Goal: Task Accomplishment & Management: Manage account settings

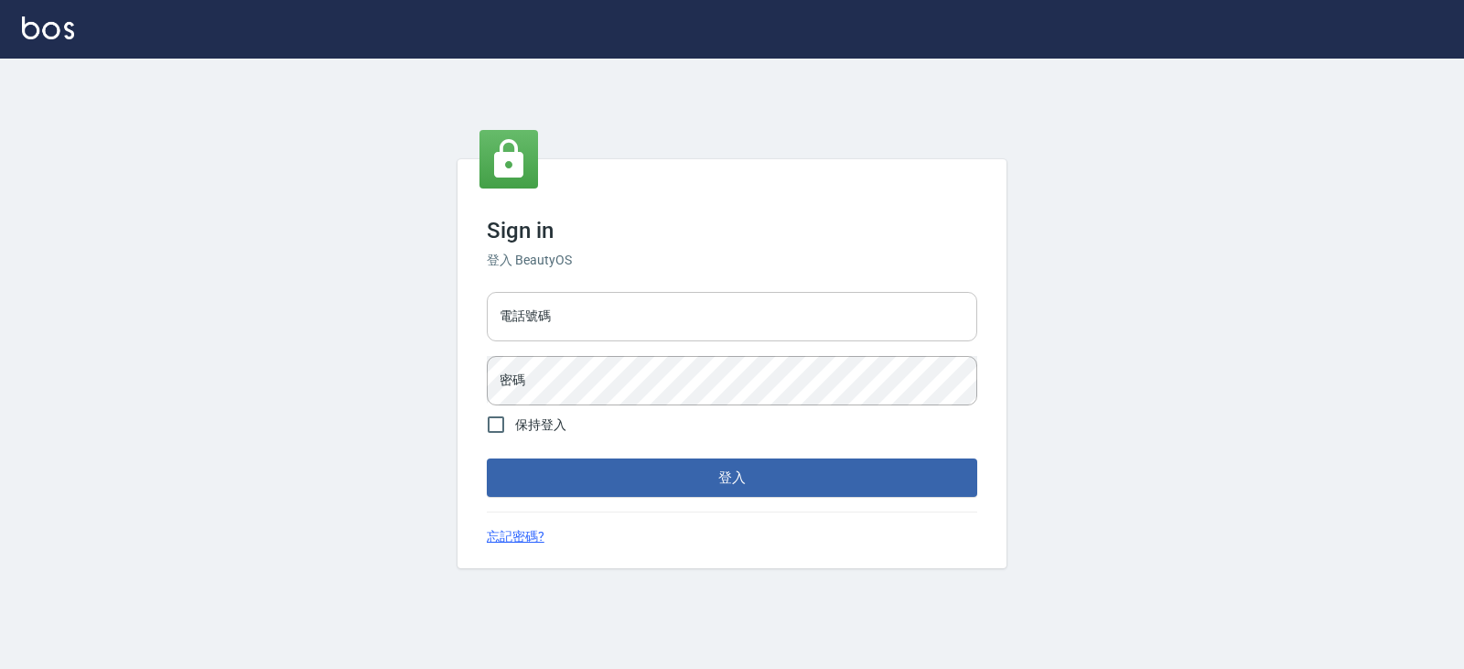
click at [635, 328] on input "電話號碼" at bounding box center [732, 316] width 490 height 49
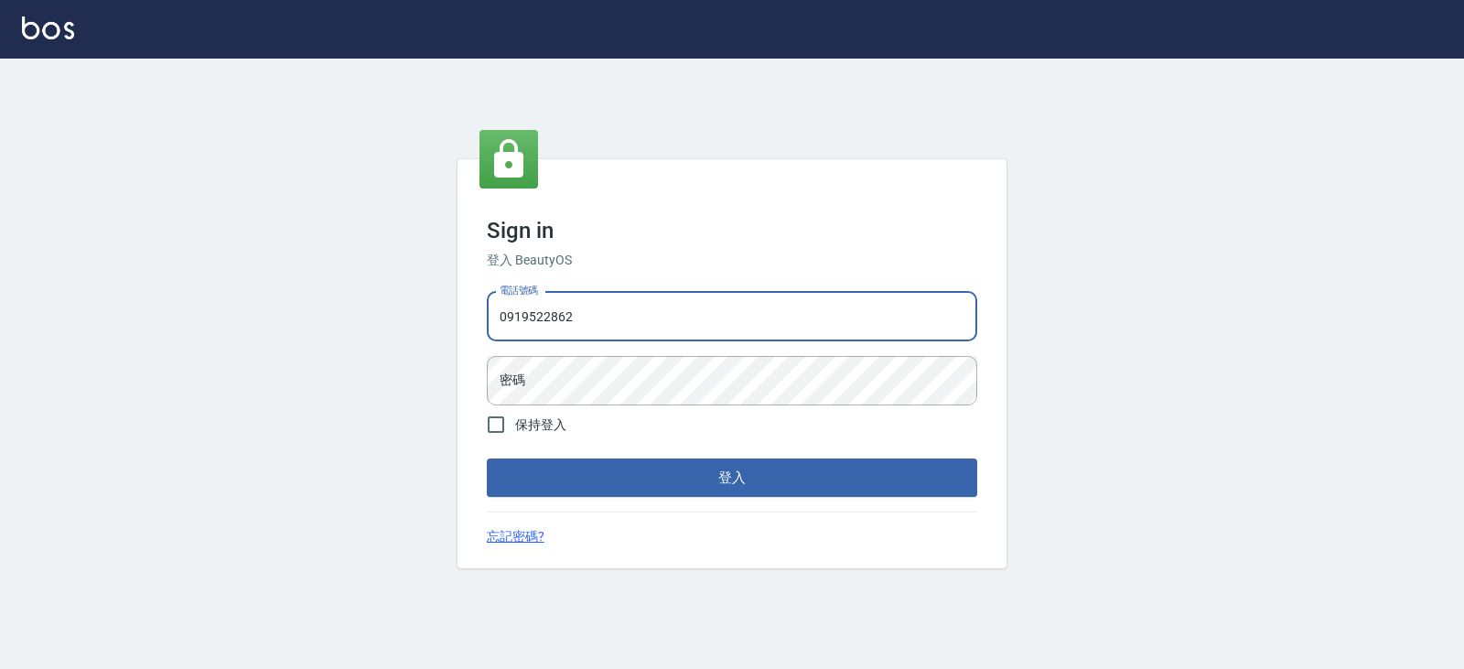
type input "0919522862"
click at [487, 458] on button "登入" at bounding box center [732, 477] width 490 height 38
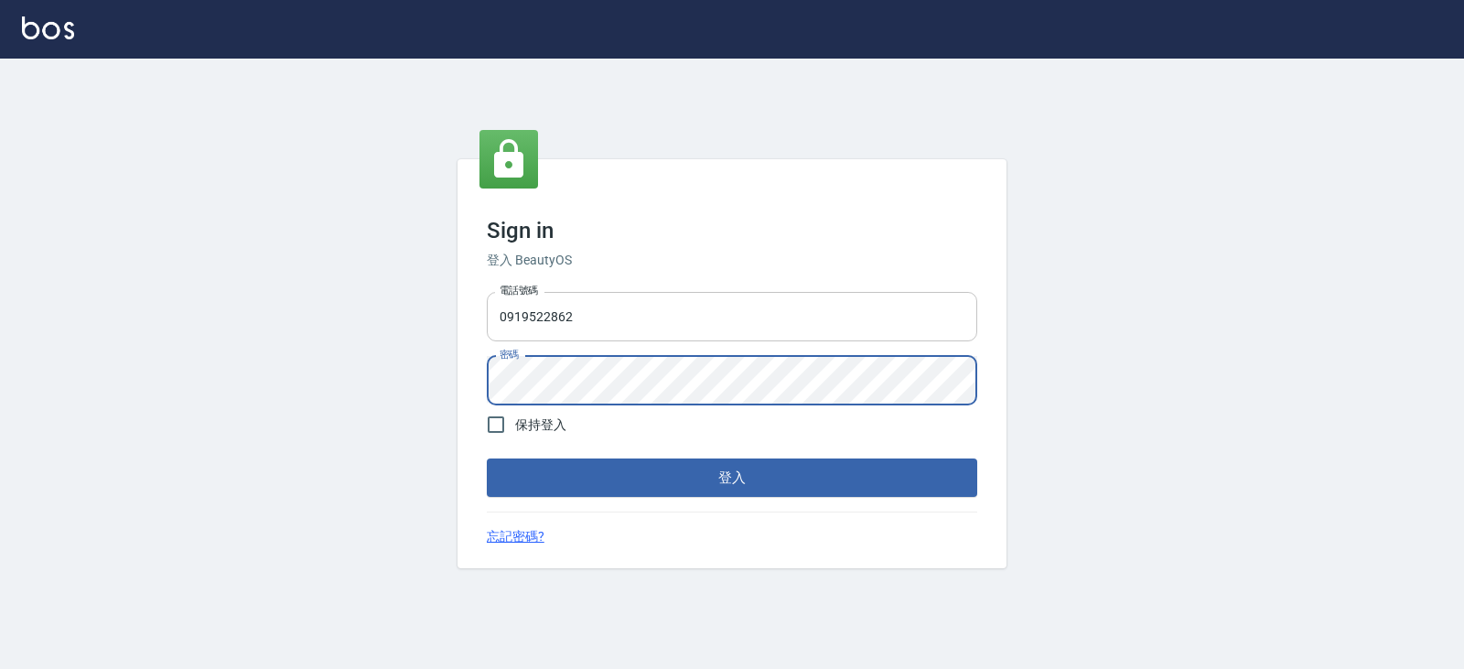
click at [487, 458] on button "登入" at bounding box center [732, 477] width 490 height 38
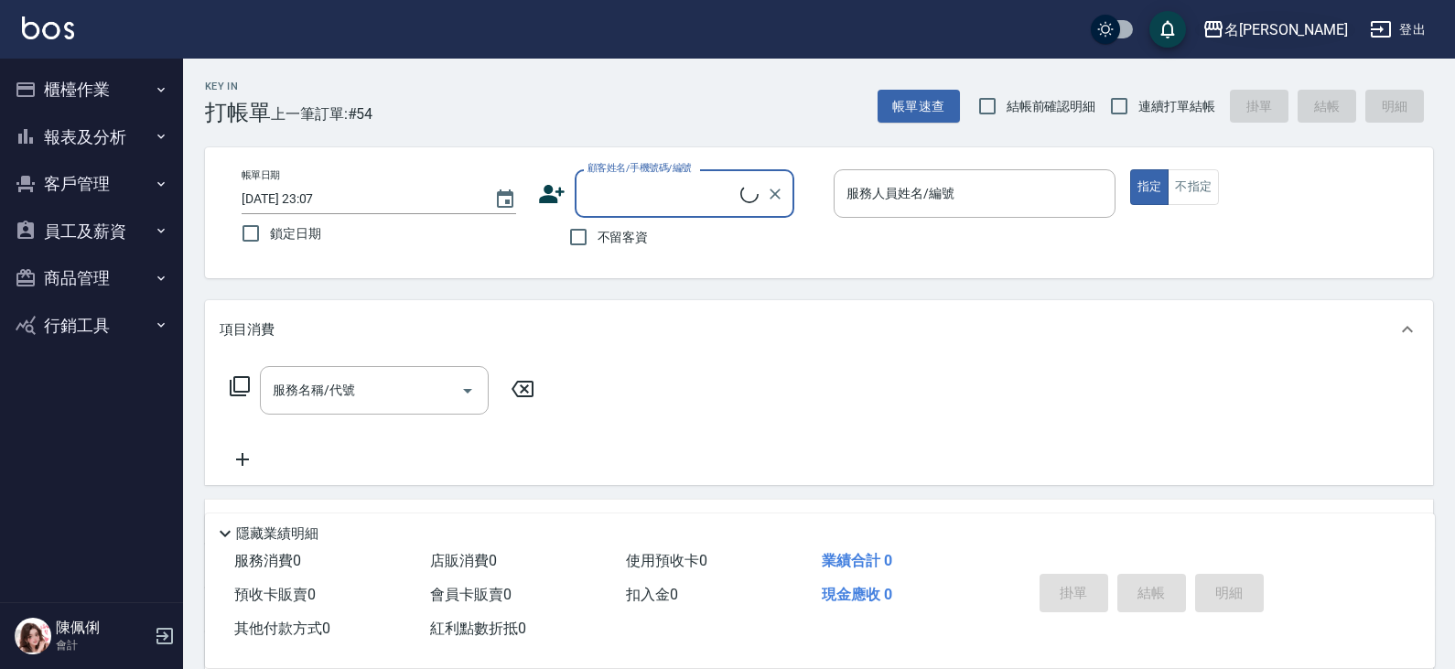
click at [1344, 28] on div "名留仁二" at bounding box center [1286, 29] width 124 height 23
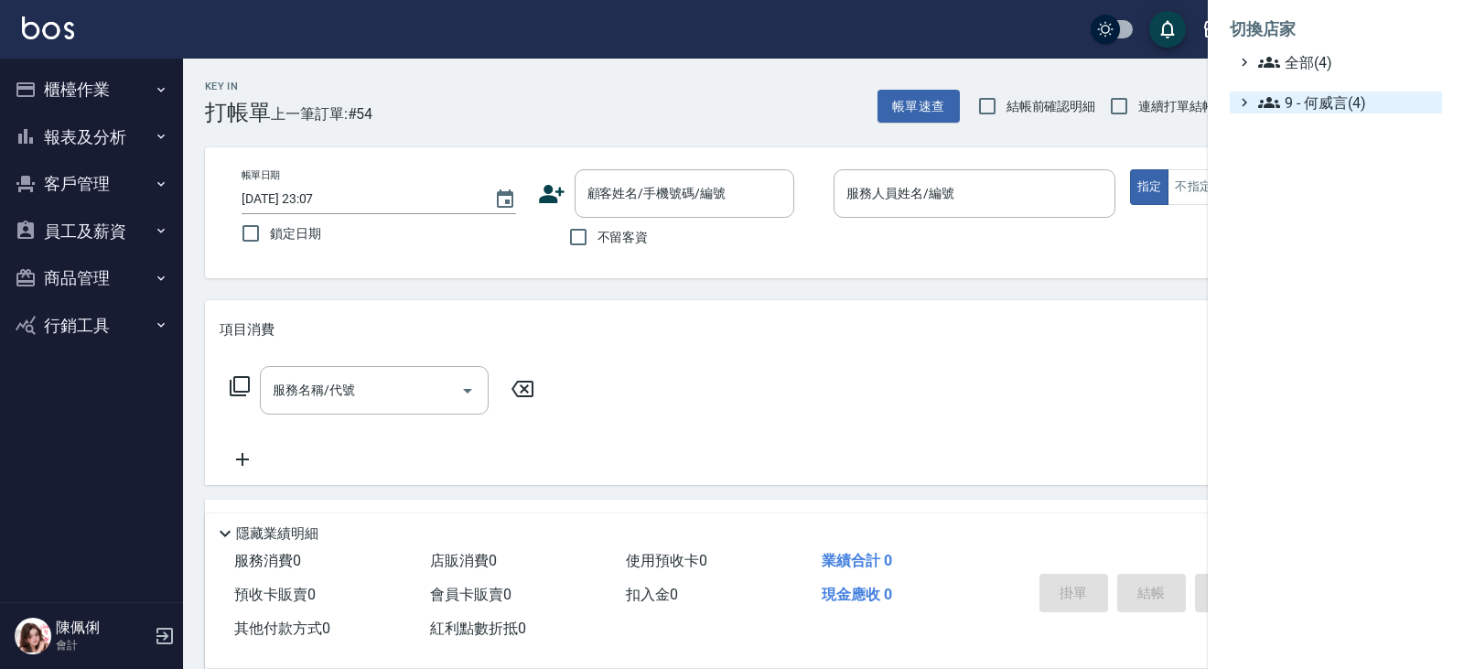
click at [1344, 93] on span "9 - 何威言(4)" at bounding box center [1346, 103] width 177 height 22
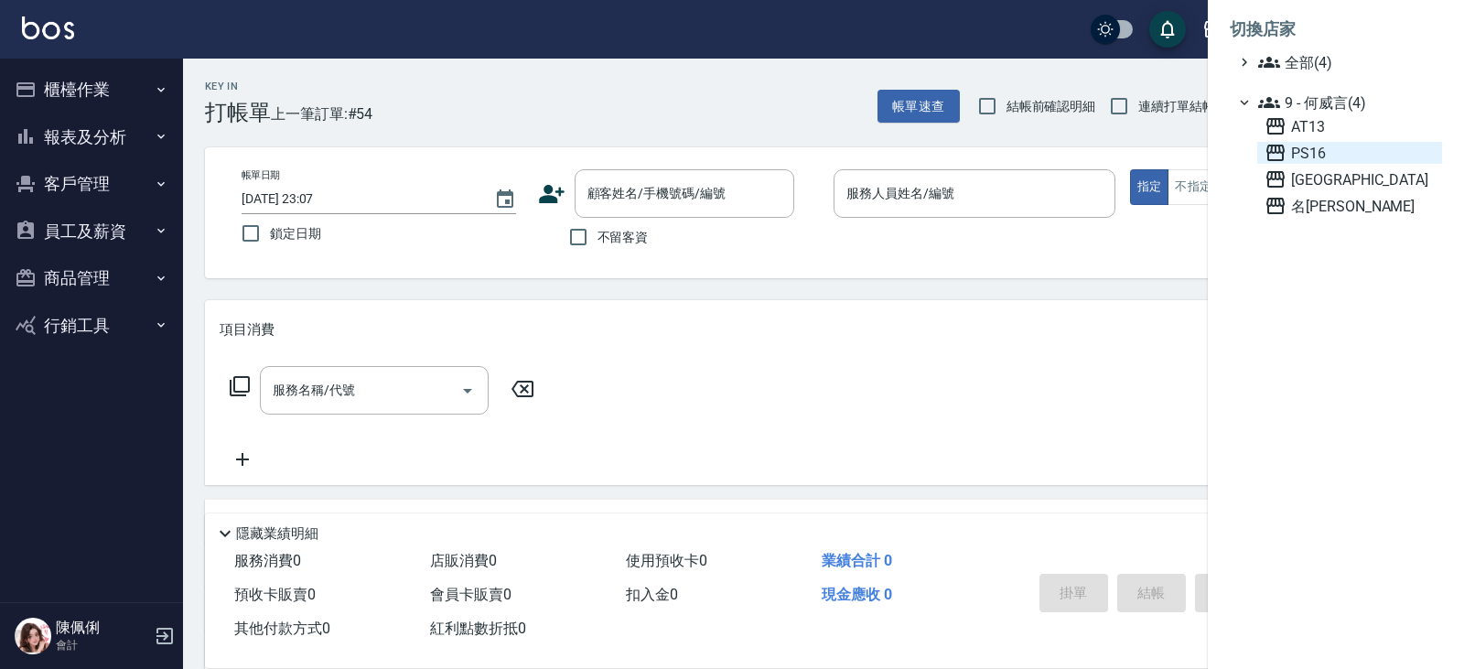
click at [1338, 145] on span "PS16" at bounding box center [1350, 153] width 170 height 22
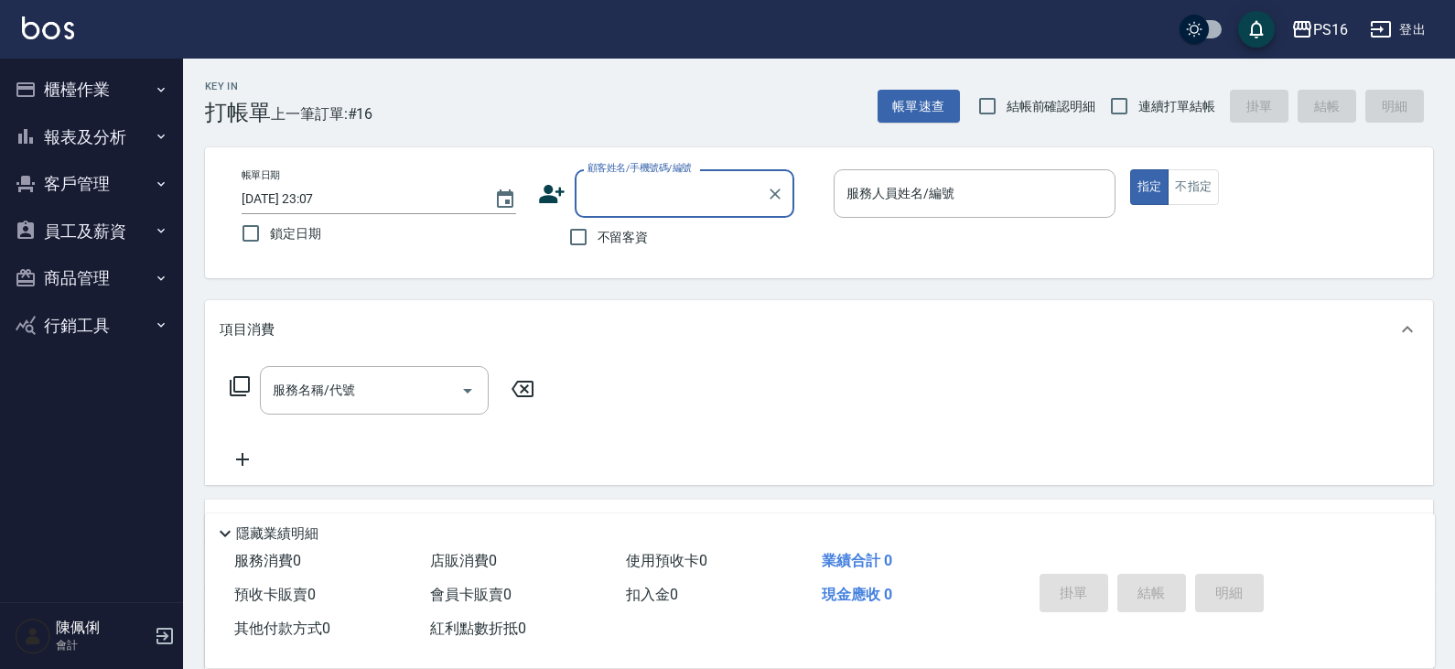
click at [84, 225] on button "員工及薪資" at bounding box center [91, 232] width 168 height 48
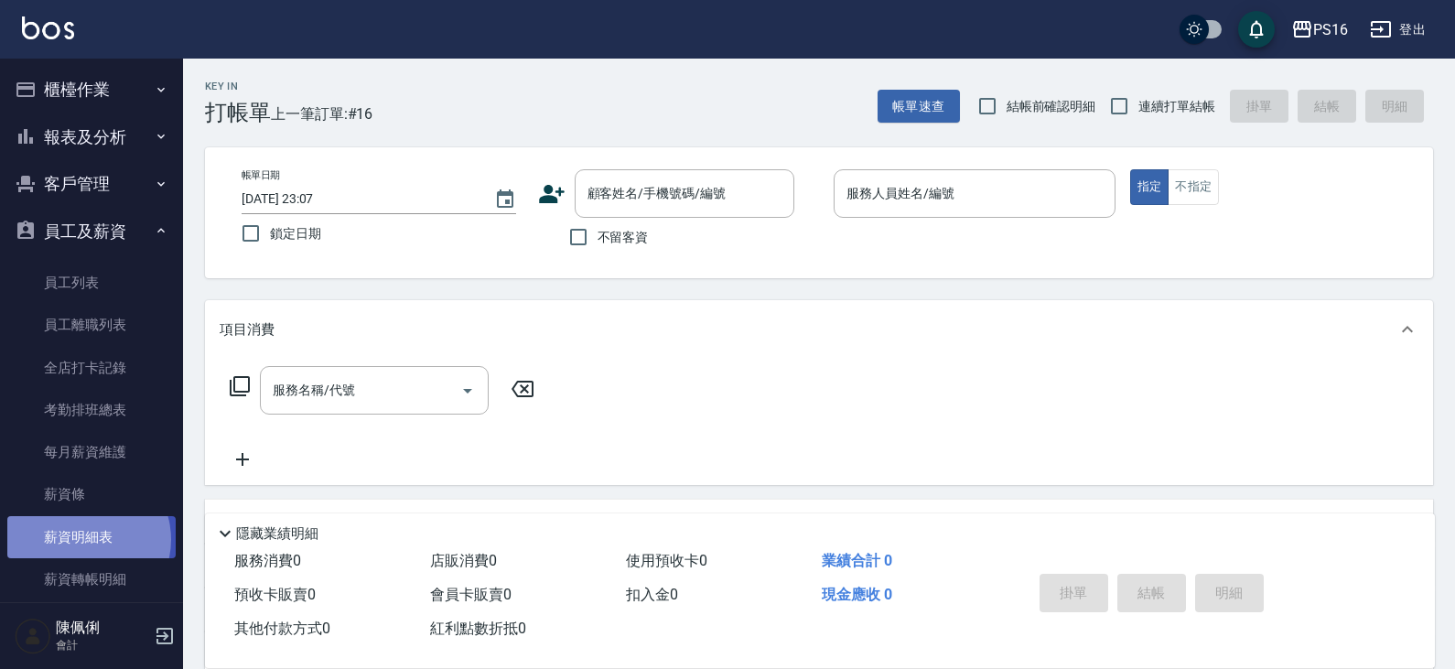
click at [84, 539] on link "薪資明細表" at bounding box center [91, 537] width 168 height 42
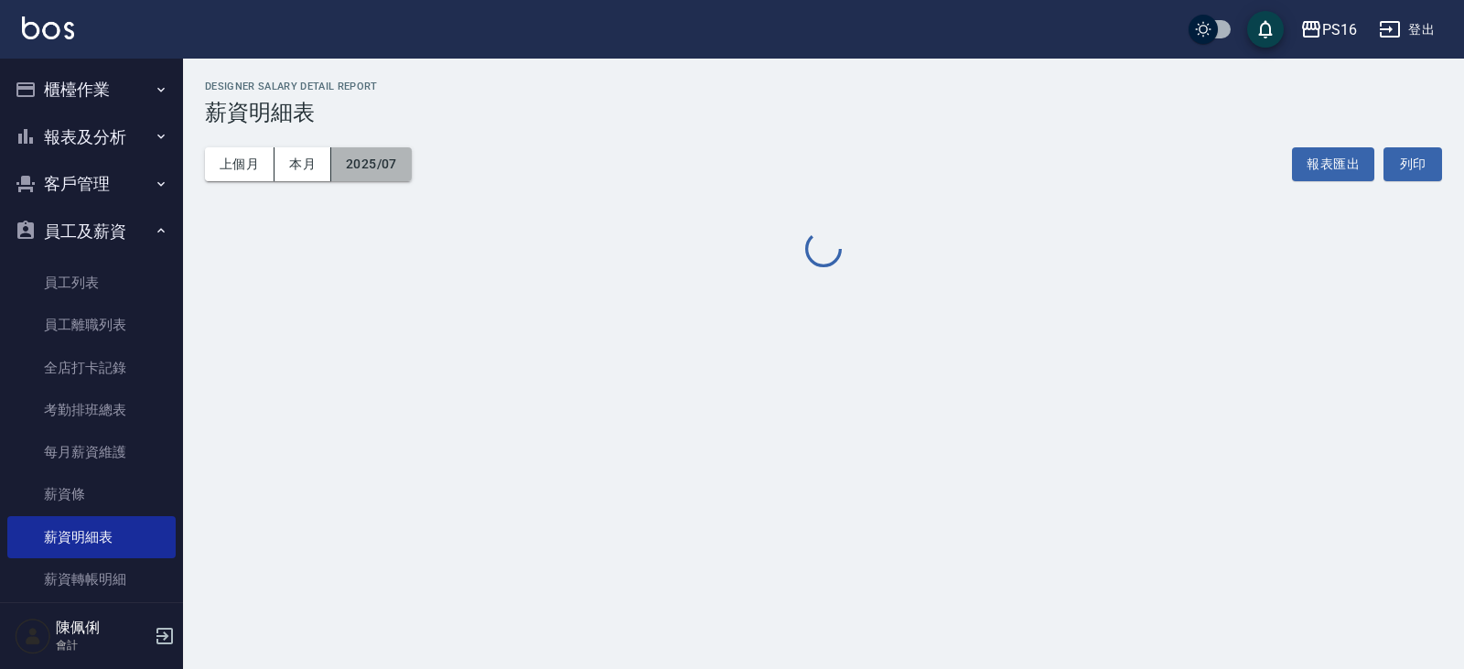
click at [390, 161] on button "2025/07" at bounding box center [371, 164] width 81 height 34
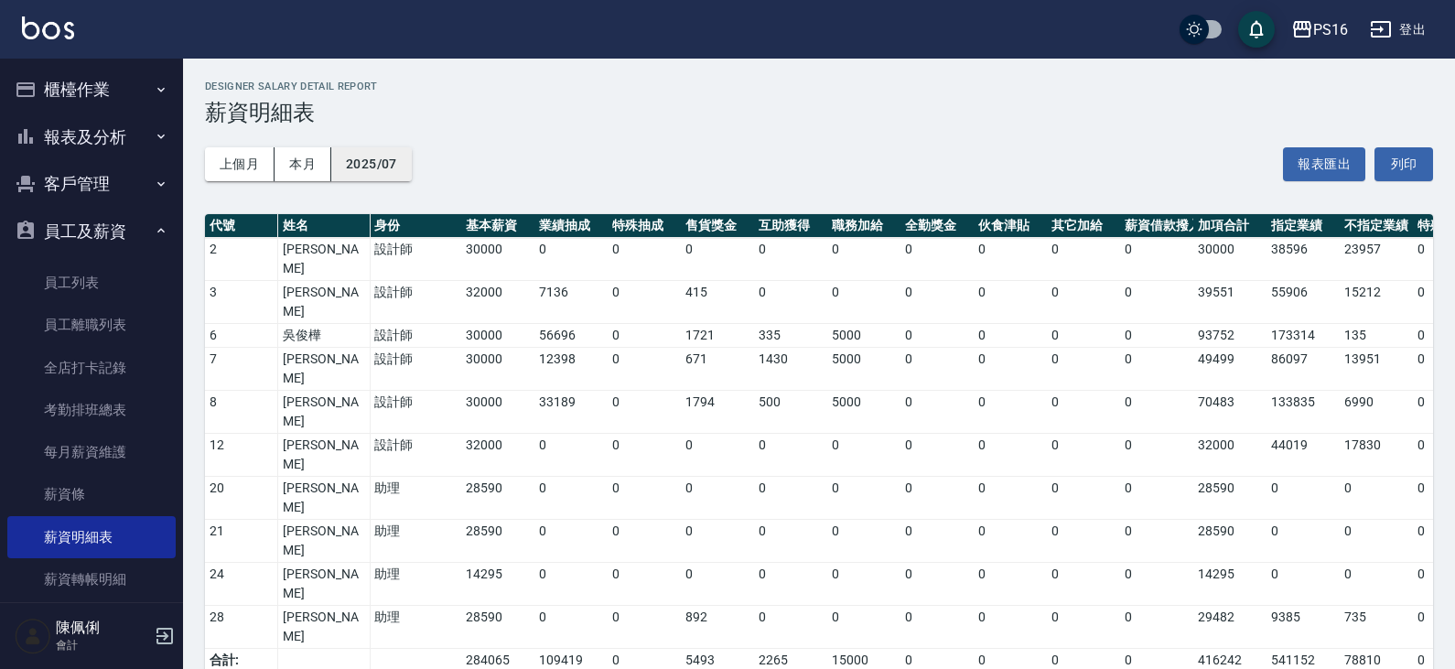
click at [368, 166] on button "2025/07" at bounding box center [371, 164] width 81 height 34
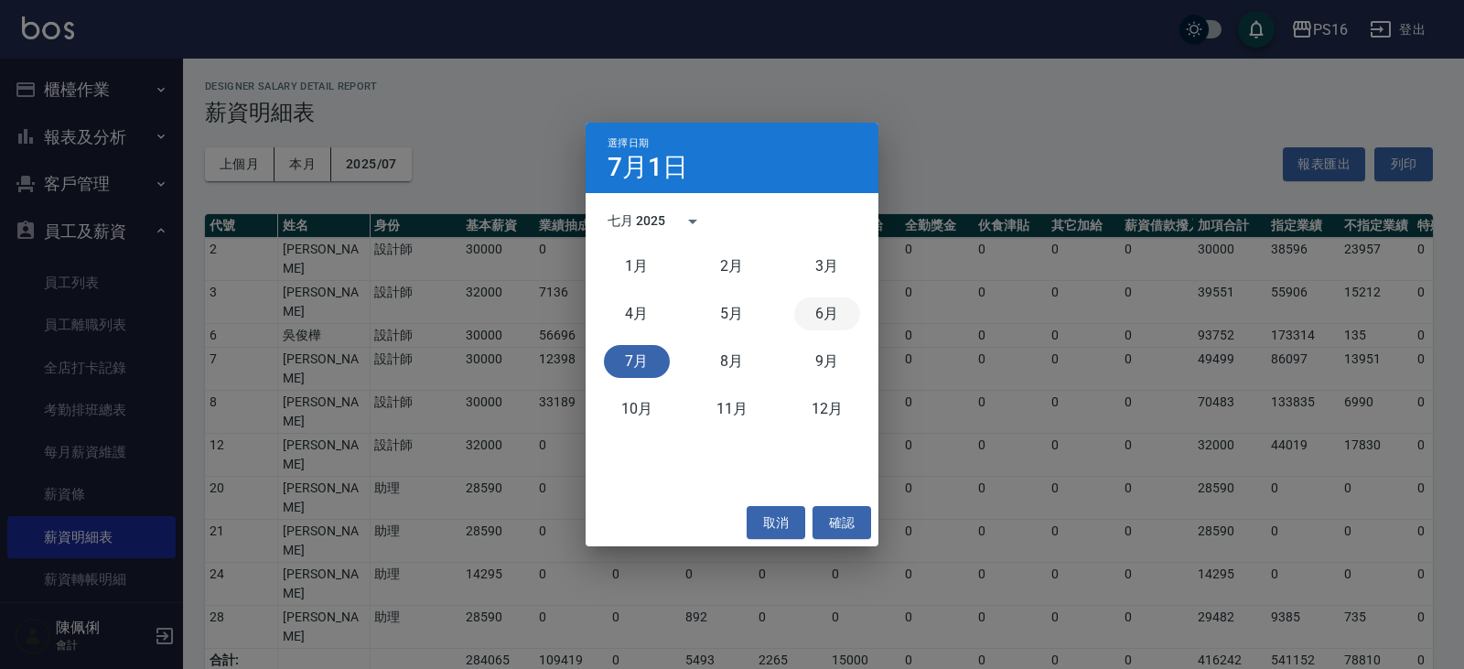
click at [828, 316] on button "6月" at bounding box center [827, 313] width 66 height 33
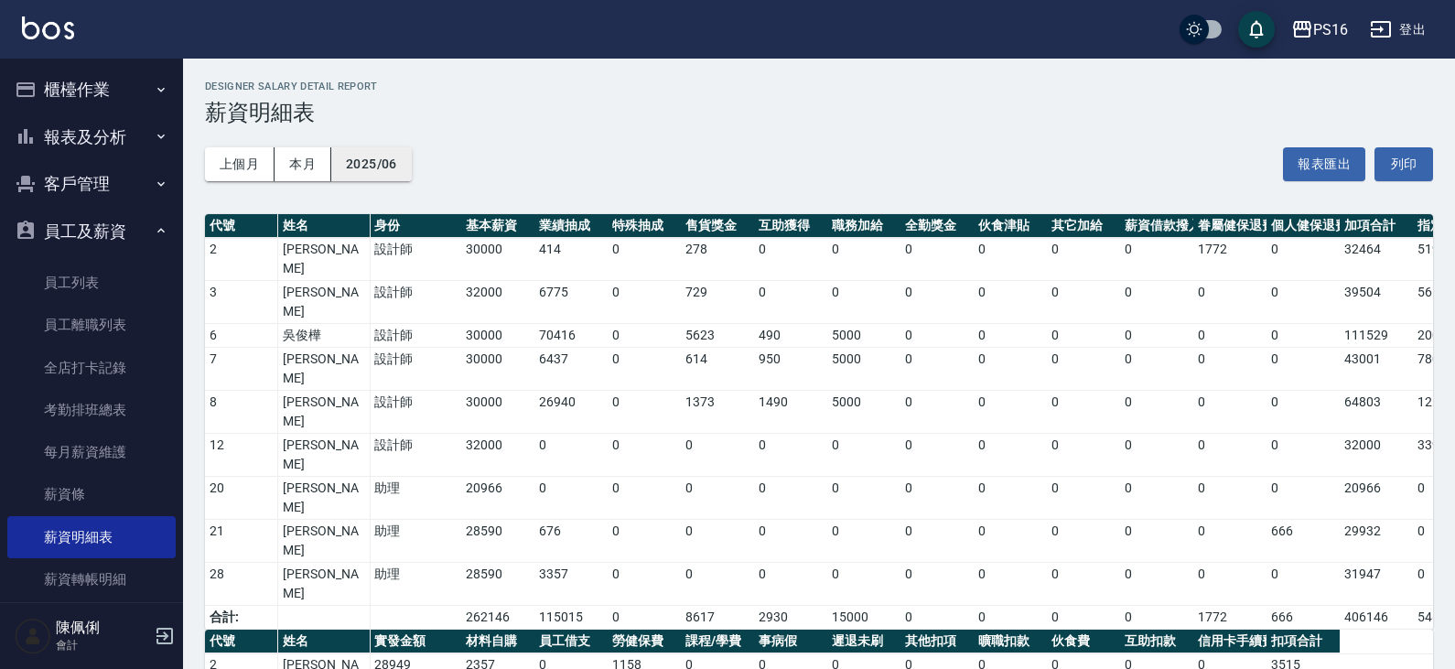
click at [377, 161] on button "2025/06" at bounding box center [371, 164] width 81 height 34
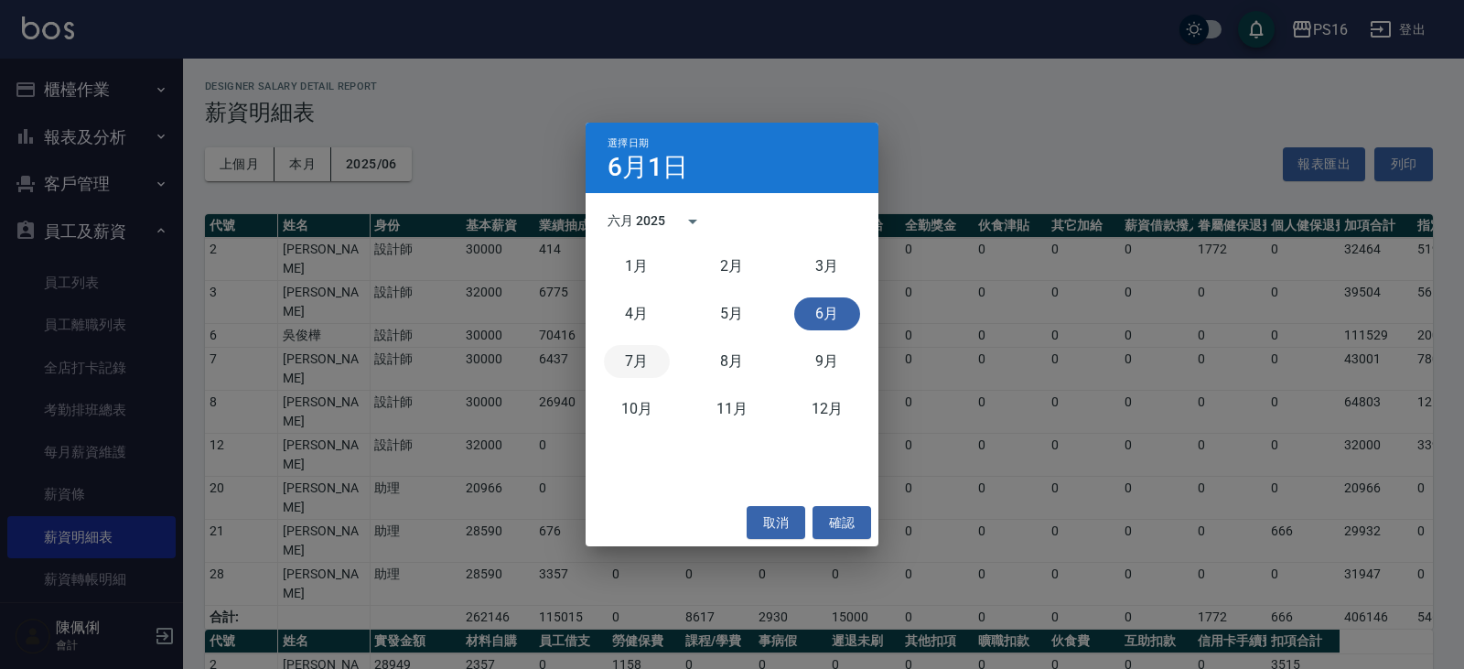
click at [628, 360] on button "7月" at bounding box center [637, 361] width 66 height 33
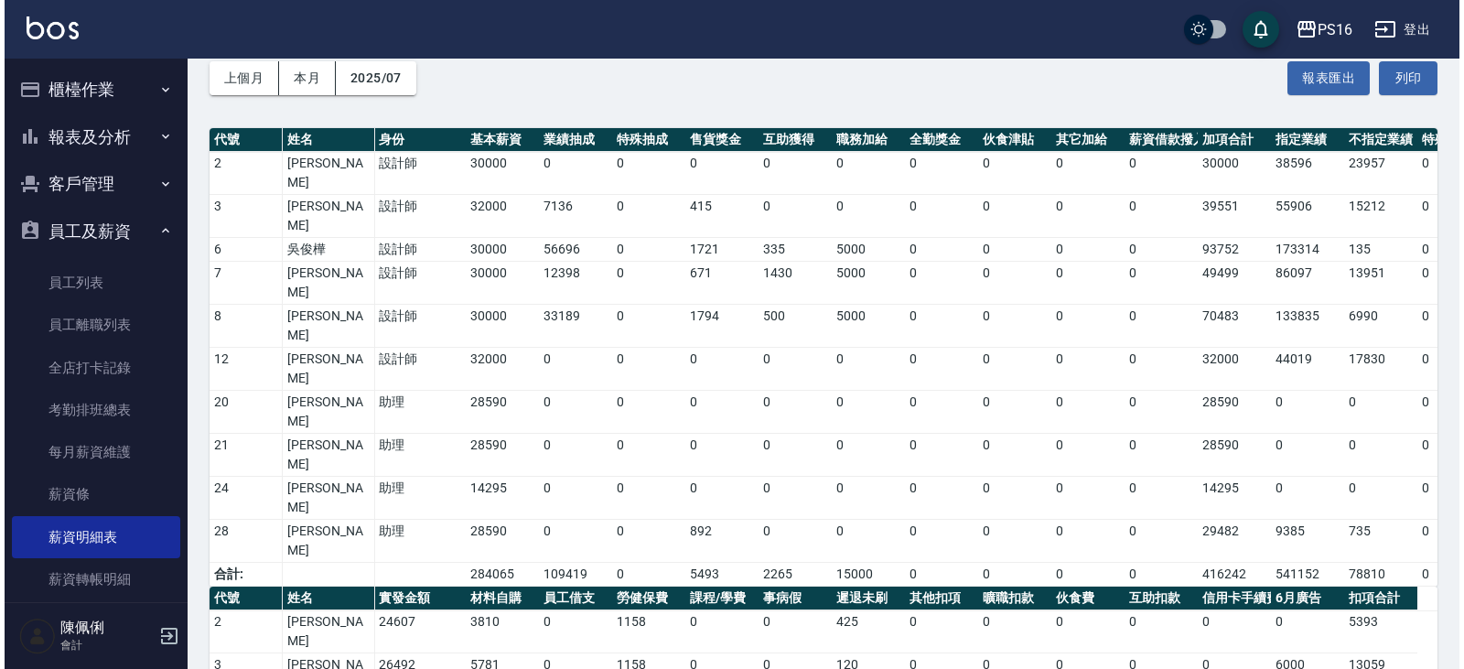
scroll to position [152, 0]
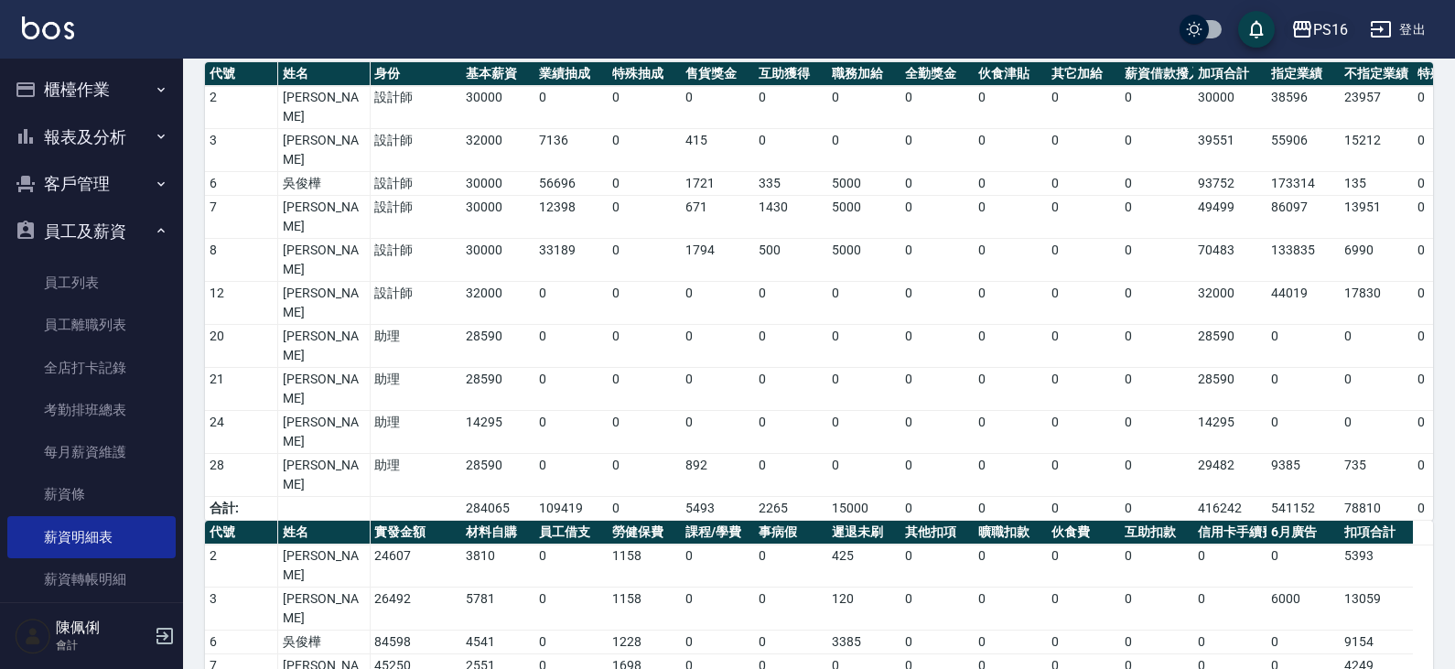
click at [1319, 29] on div "PS16" at bounding box center [1330, 29] width 35 height 23
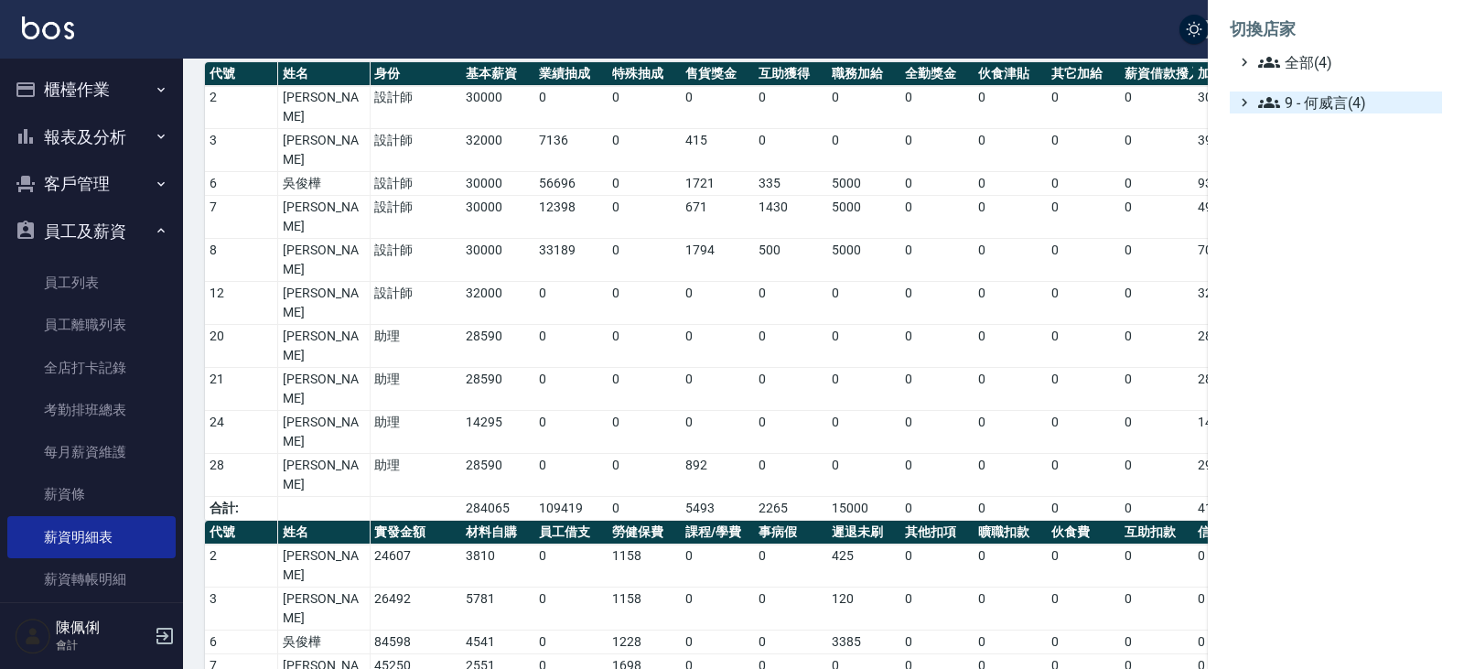
click at [1316, 96] on span "9 - 何威言(4)" at bounding box center [1346, 103] width 177 height 22
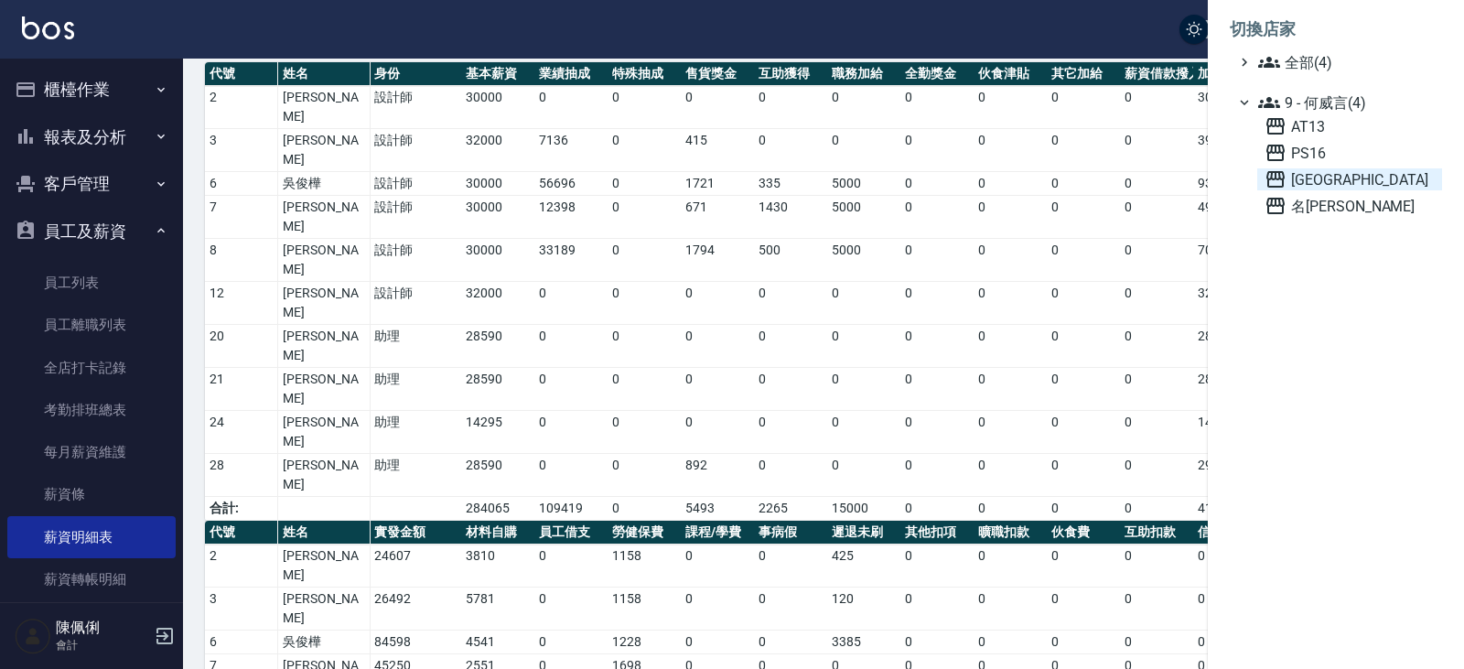
click at [1316, 177] on span "上越新廟口" at bounding box center [1350, 179] width 170 height 22
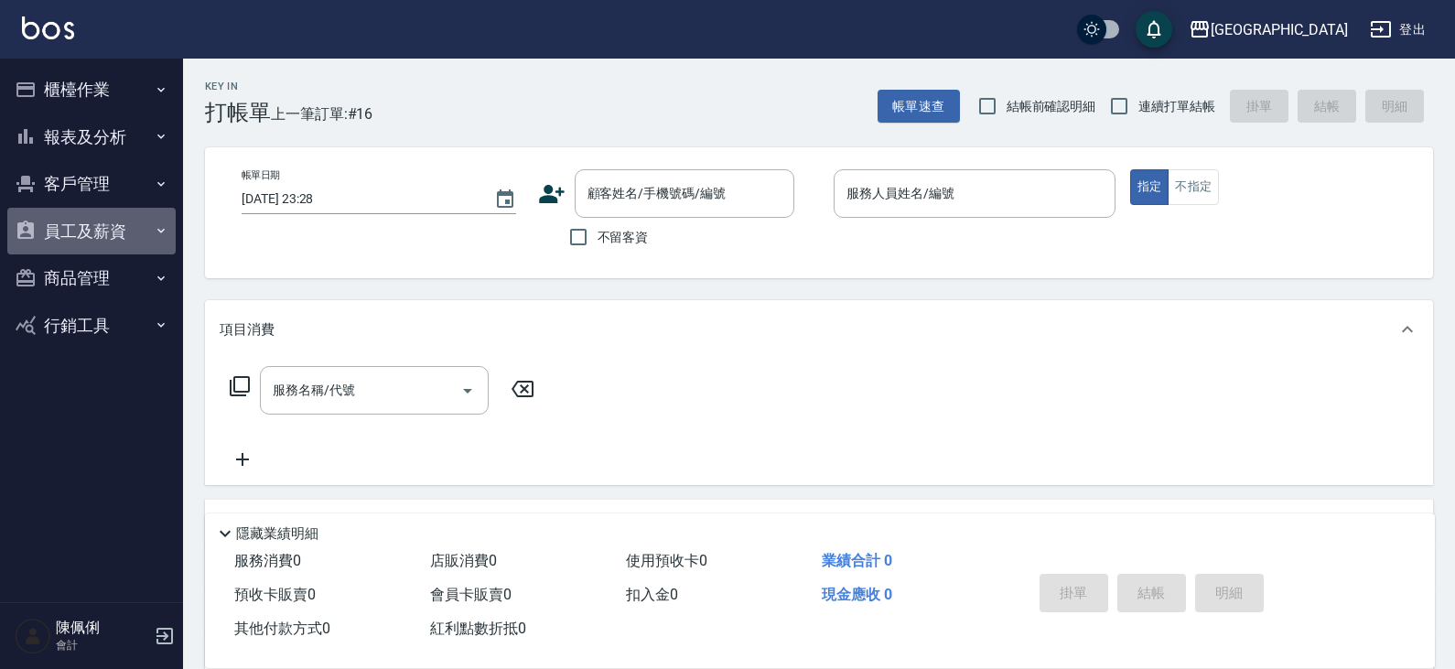
click at [89, 221] on button "員工及薪資" at bounding box center [91, 232] width 168 height 48
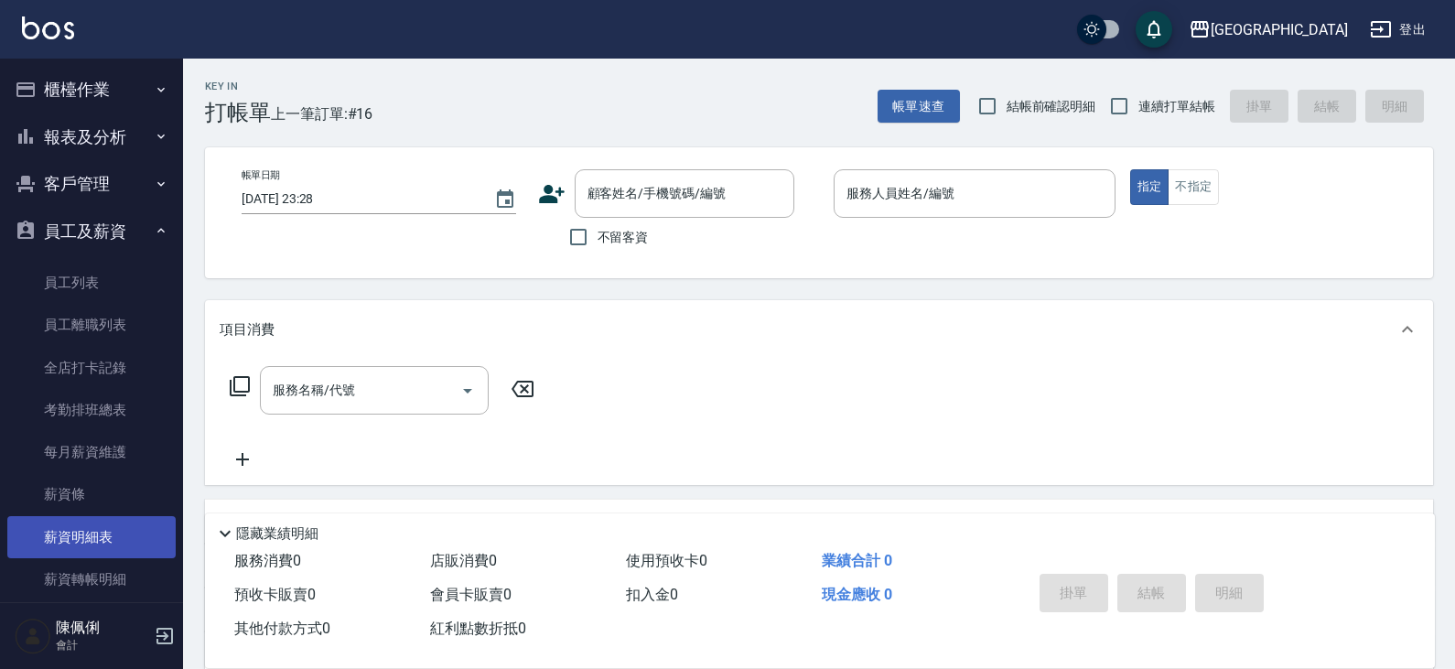
click at [102, 530] on link "薪資明細表" at bounding box center [91, 537] width 168 height 42
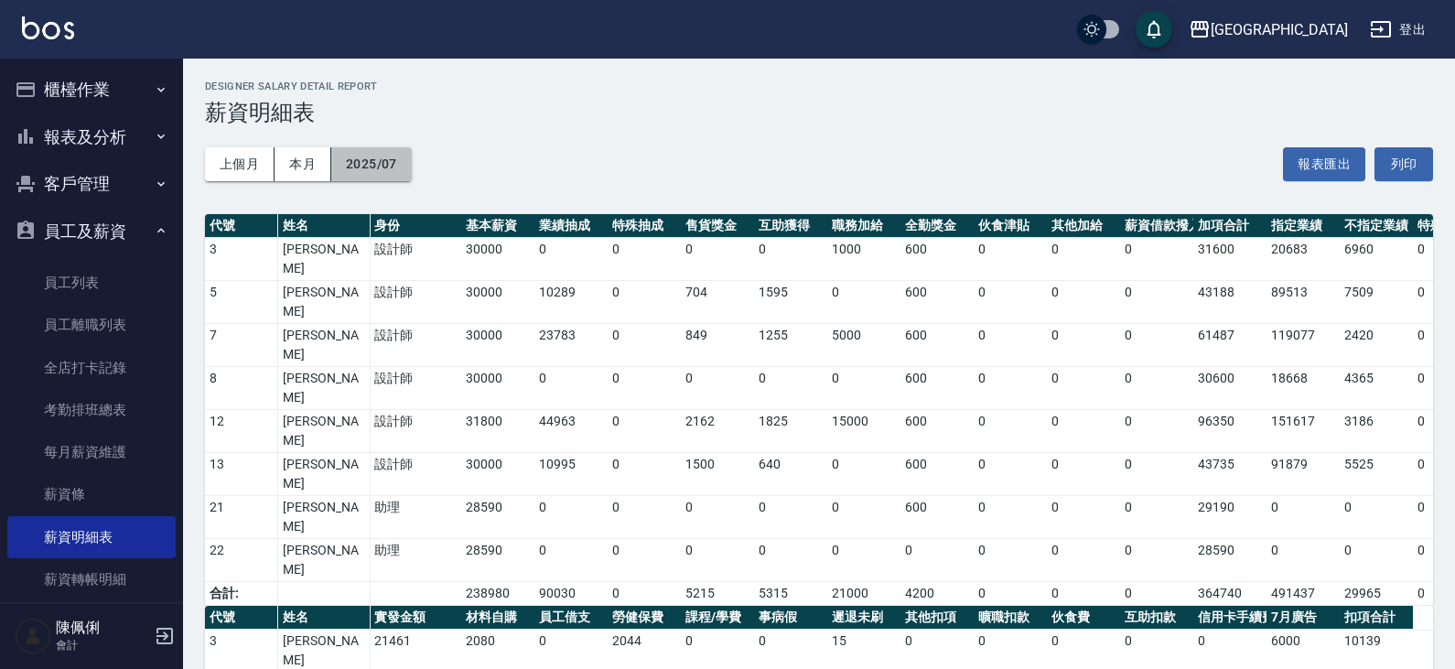
click at [361, 155] on button "2025/07" at bounding box center [371, 164] width 81 height 34
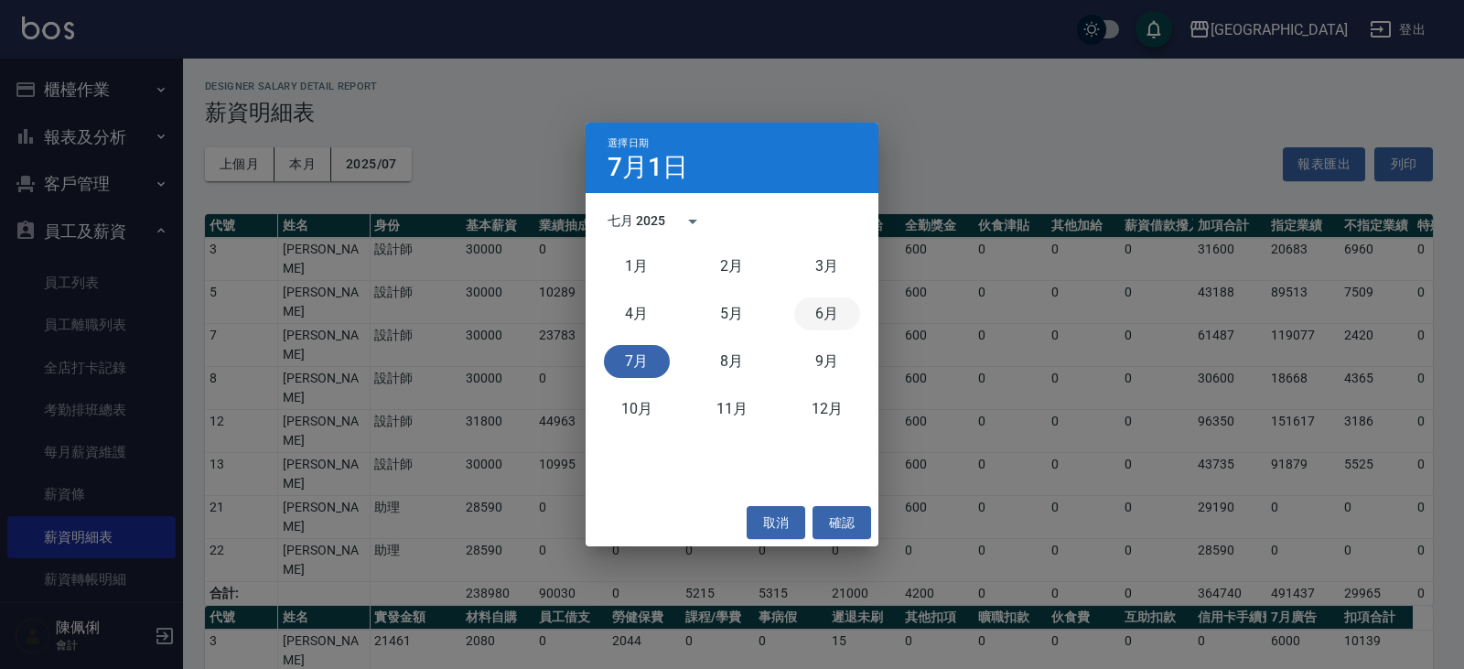
click at [835, 311] on button "6月" at bounding box center [827, 313] width 66 height 33
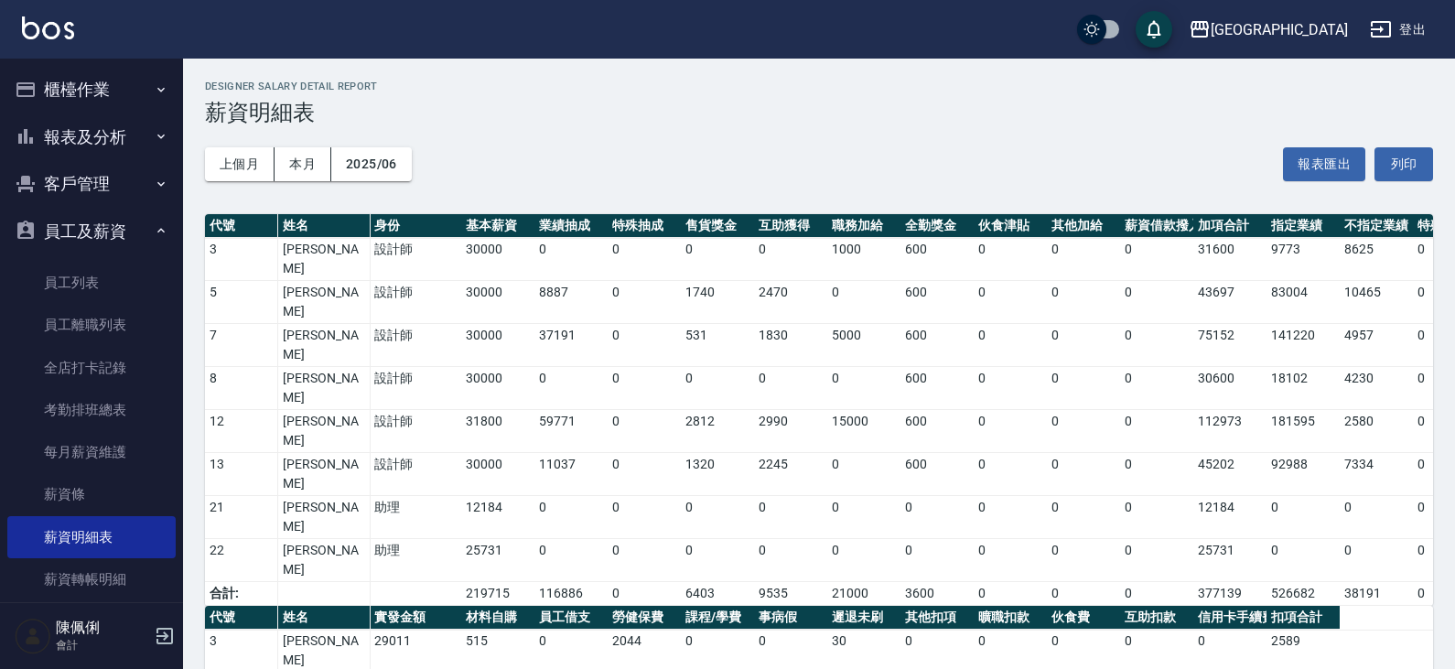
click at [93, 92] on button "櫃檯作業" at bounding box center [91, 90] width 168 height 48
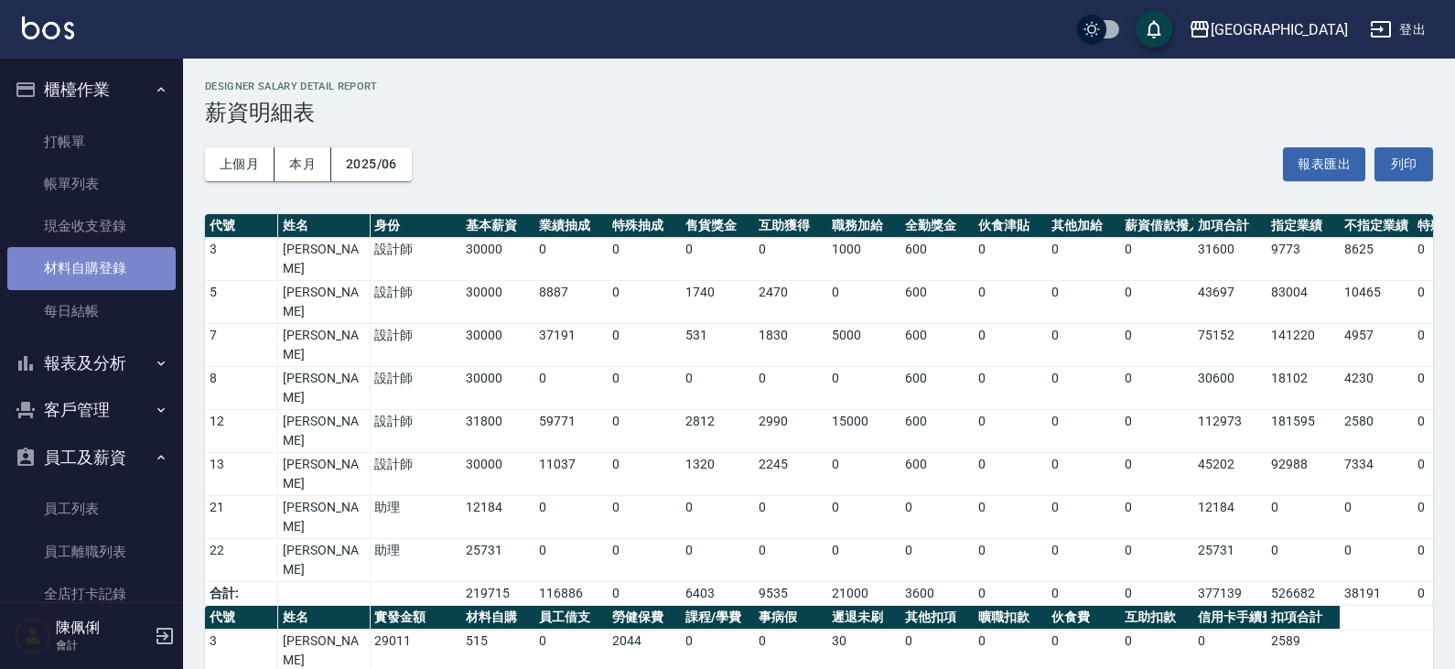
click at [106, 265] on link "材料自購登錄" at bounding box center [91, 268] width 168 height 42
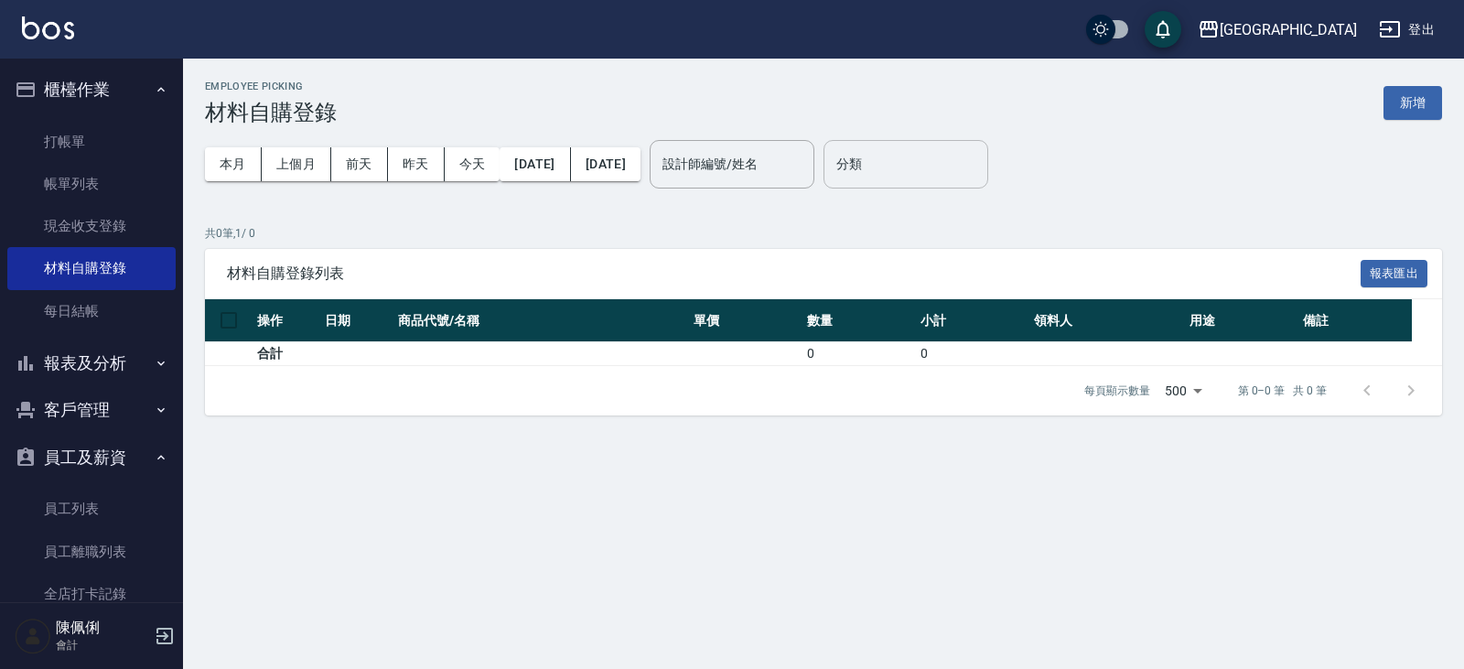
click at [969, 156] on input "分類" at bounding box center [906, 164] width 148 height 32
click at [920, 84] on div "Employee Picking 材料自購登錄 新增" at bounding box center [823, 103] width 1237 height 45
click at [303, 164] on button "上個月" at bounding box center [297, 164] width 70 height 34
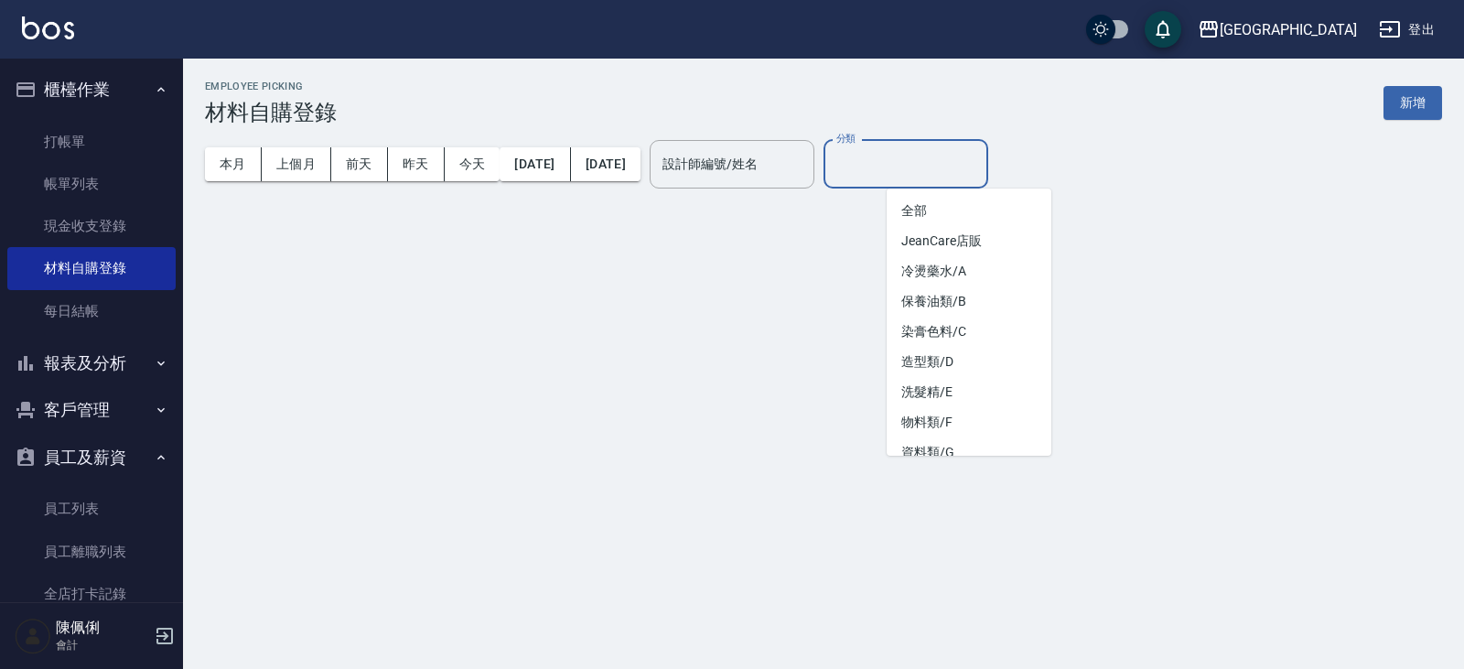
click at [980, 165] on input "分類" at bounding box center [906, 164] width 148 height 32
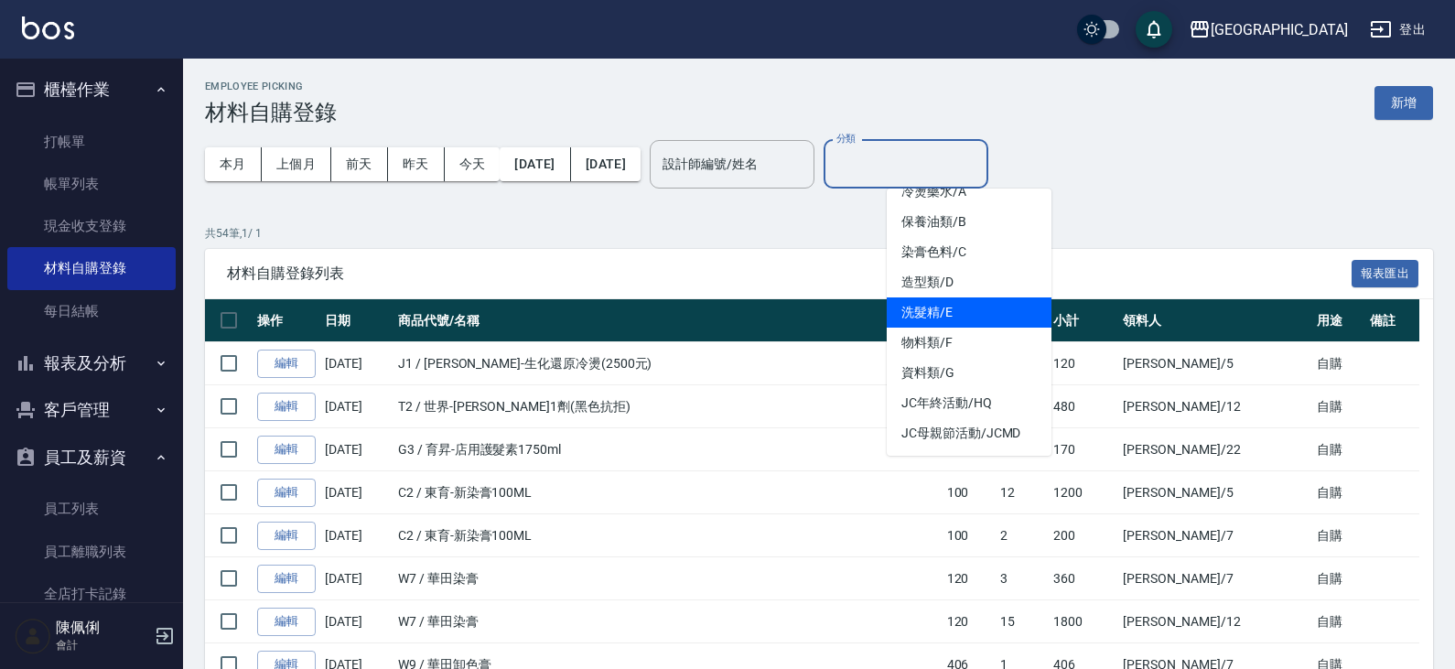
scroll to position [348, 0]
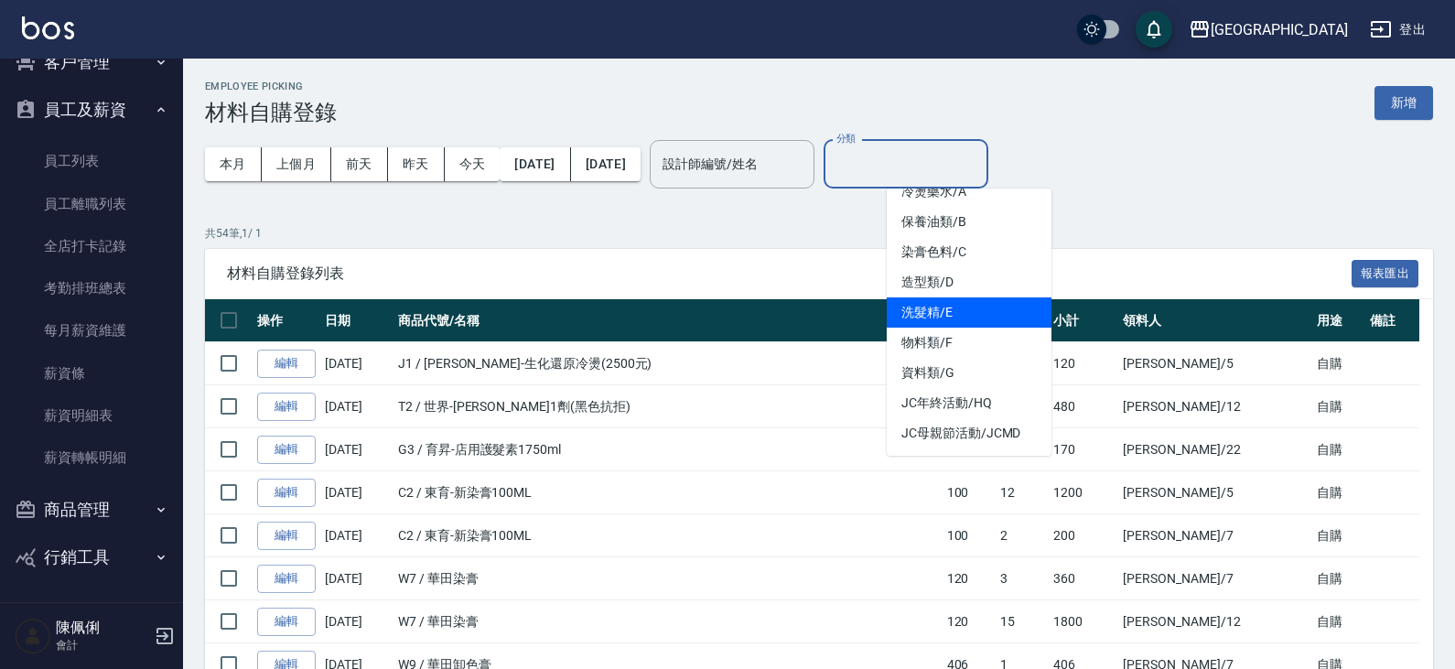
click at [80, 504] on button "商品管理" at bounding box center [91, 510] width 168 height 48
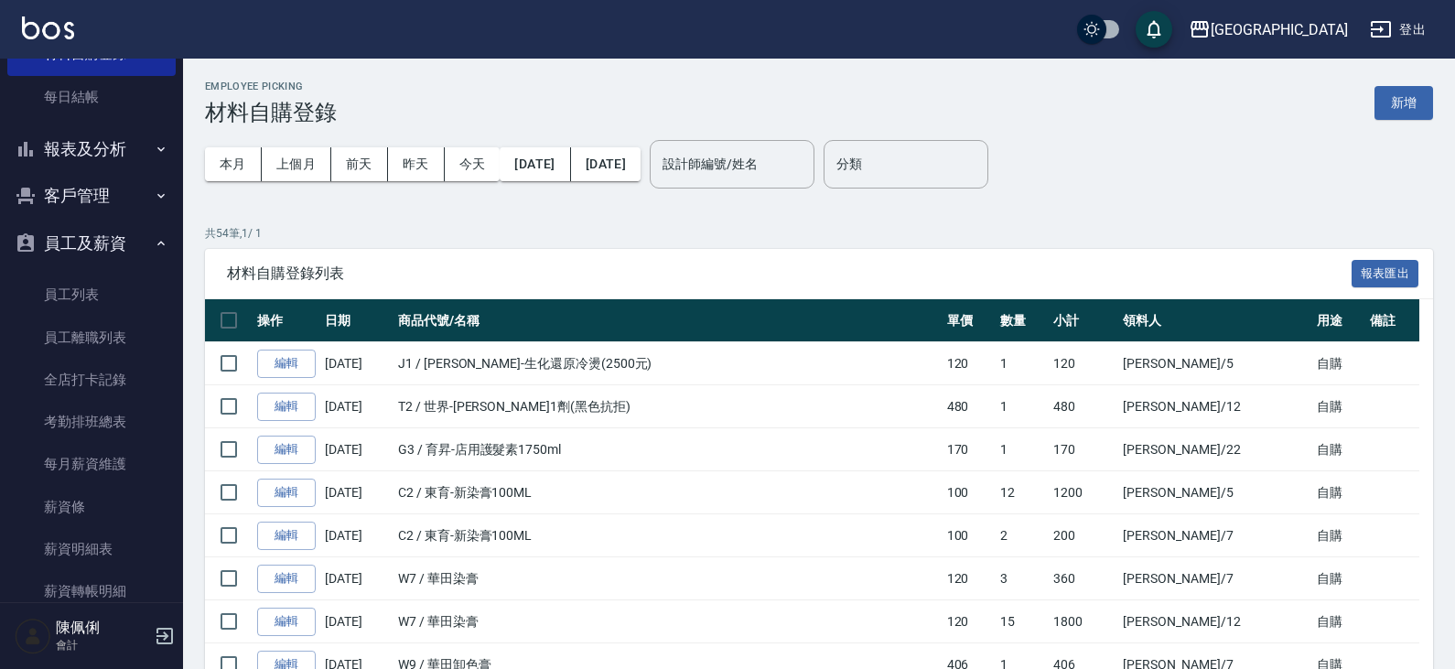
scroll to position [39, 0]
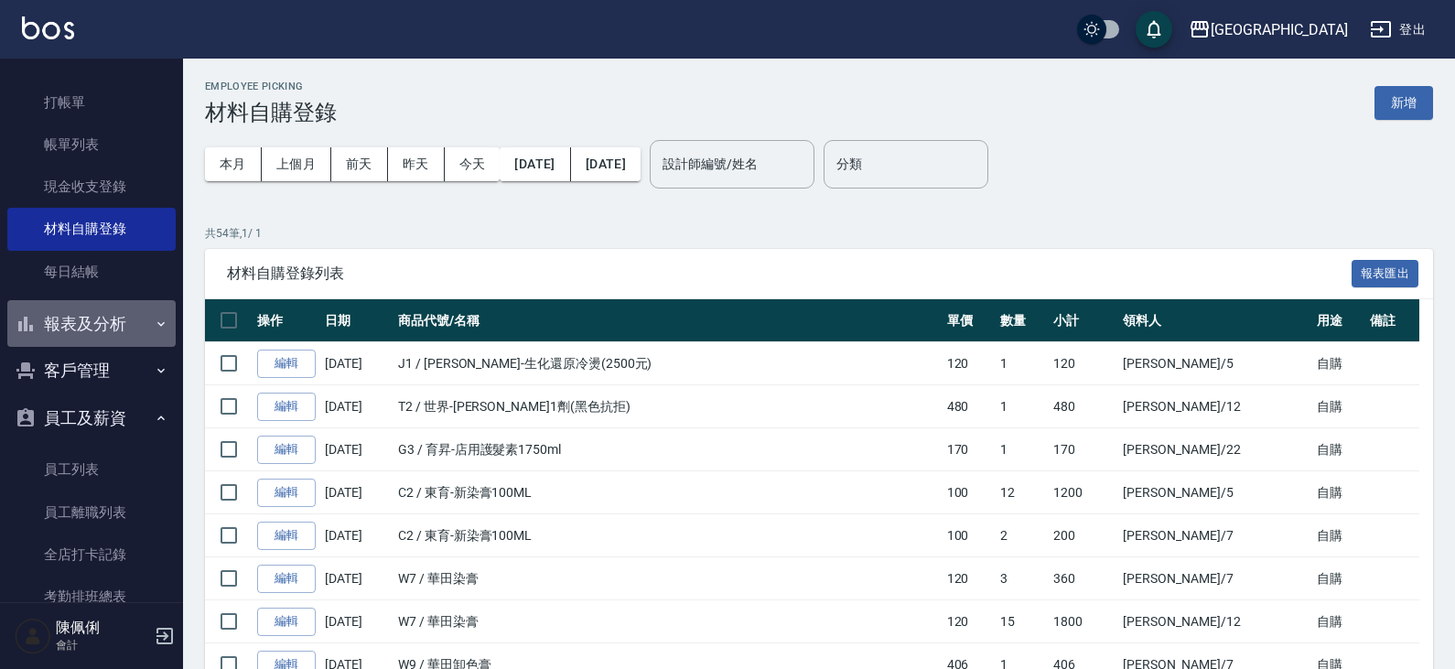
click at [109, 327] on button "報表及分析" at bounding box center [91, 324] width 168 height 48
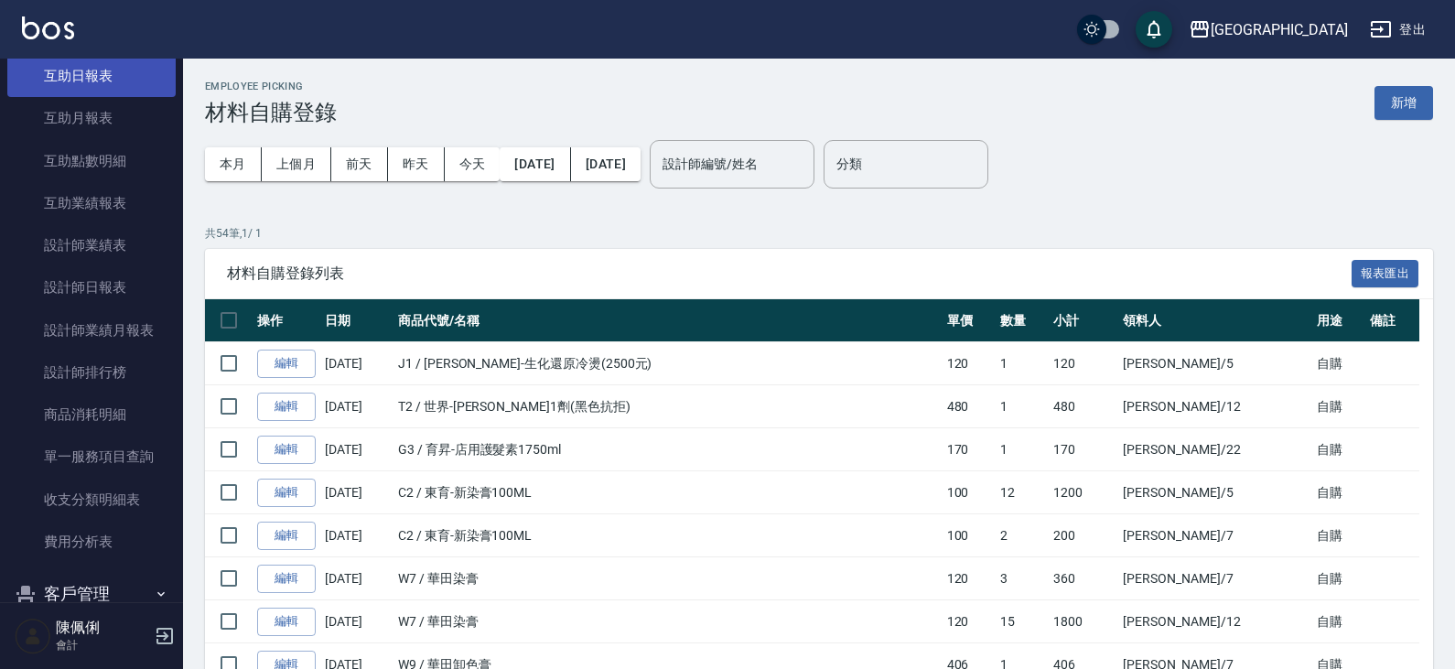
scroll to position [497, 0]
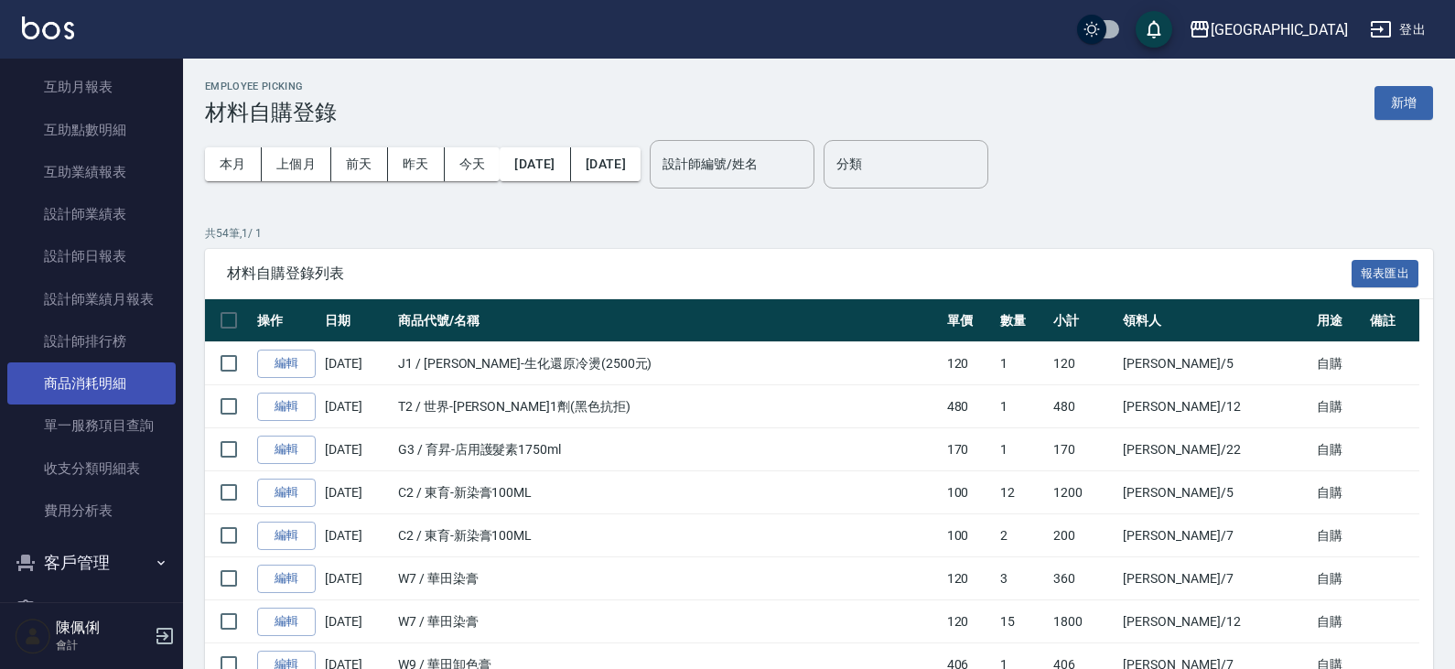
click at [108, 380] on link "商品消耗明細" at bounding box center [91, 383] width 168 height 42
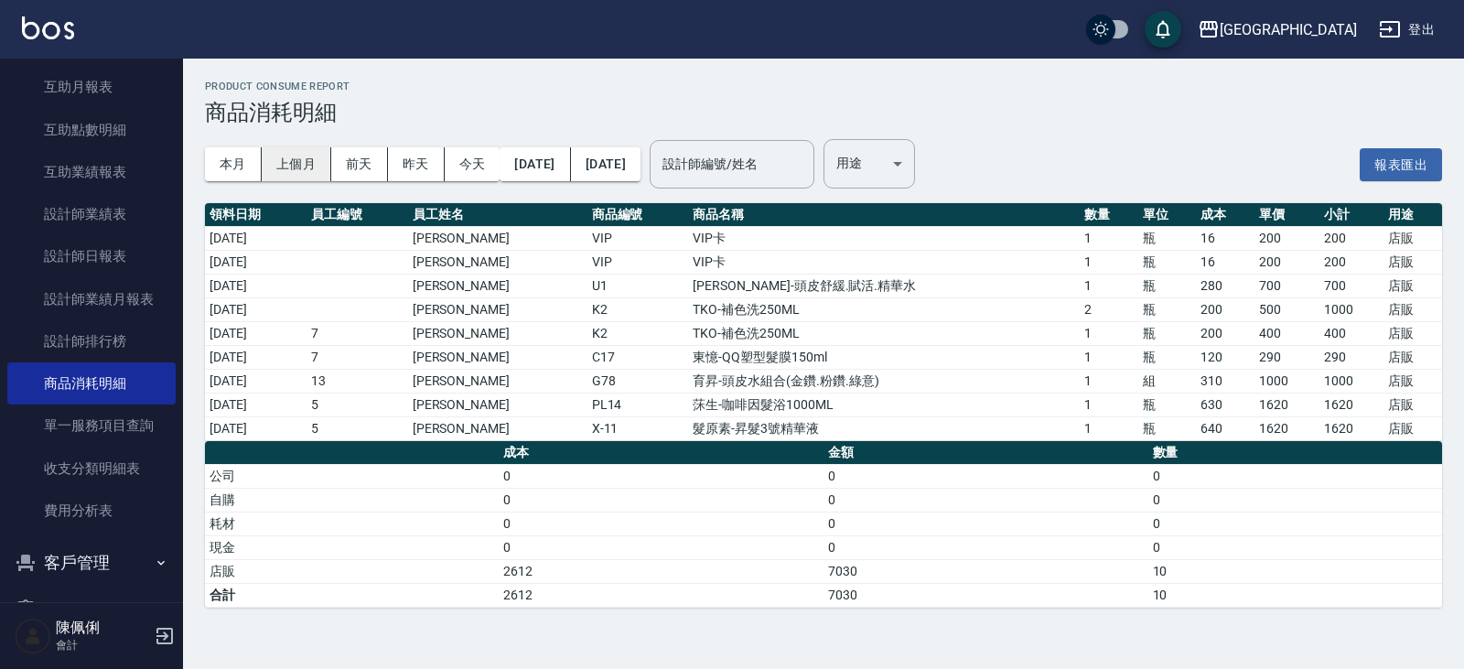
click at [294, 162] on button "上個月" at bounding box center [297, 164] width 70 height 34
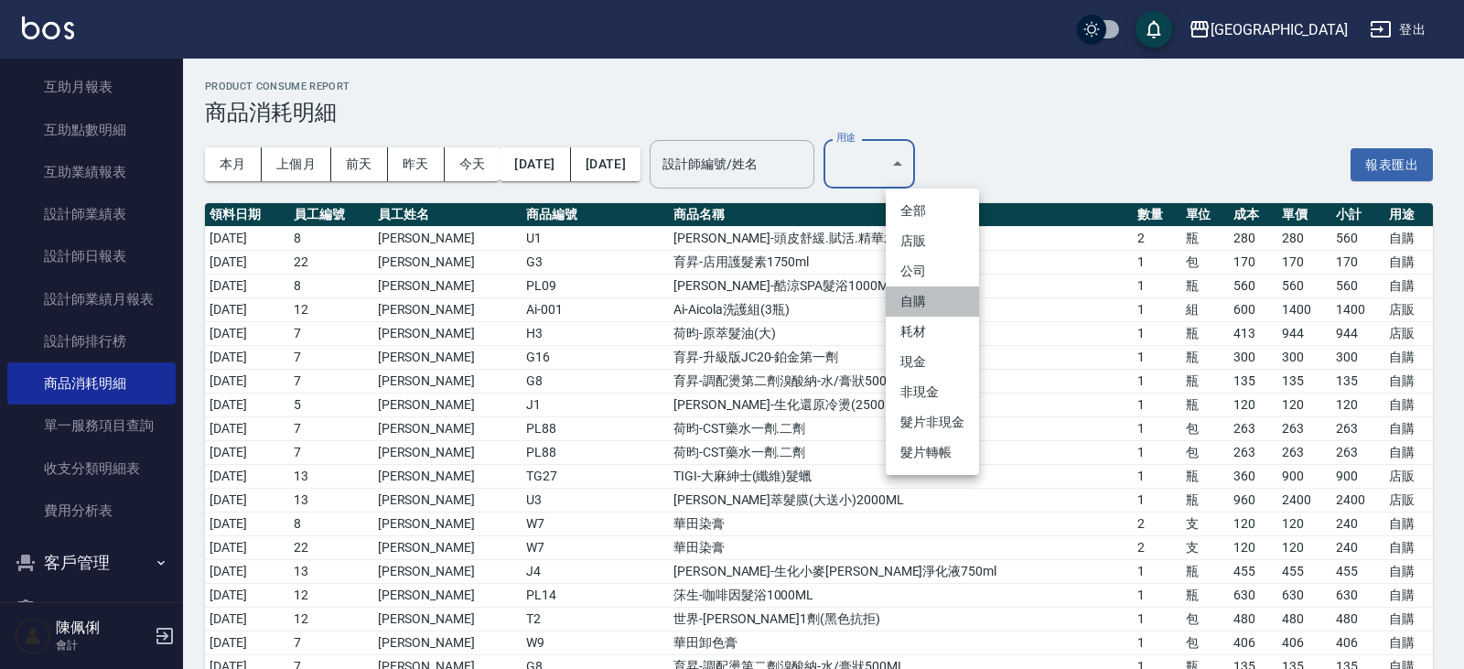
click at [927, 307] on li "自購" at bounding box center [932, 301] width 93 height 30
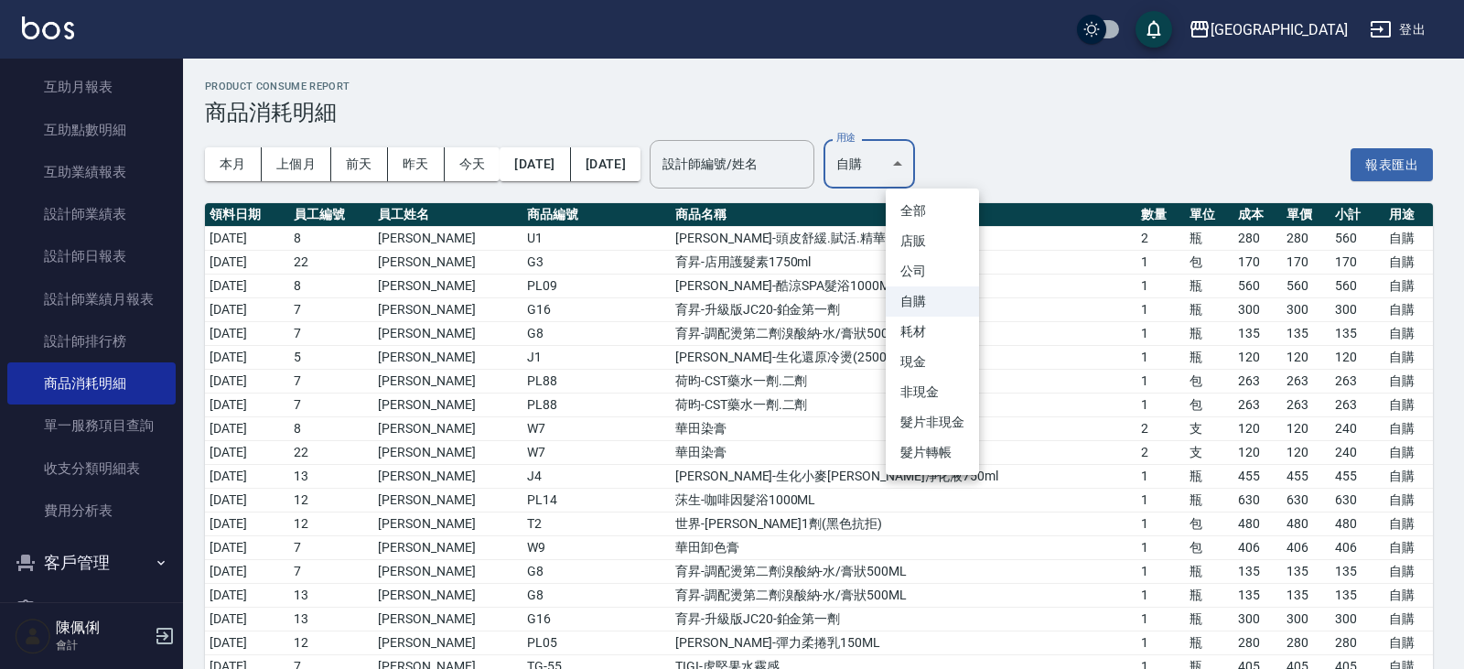
click at [939, 361] on li "現金" at bounding box center [932, 362] width 93 height 30
type input "現金"
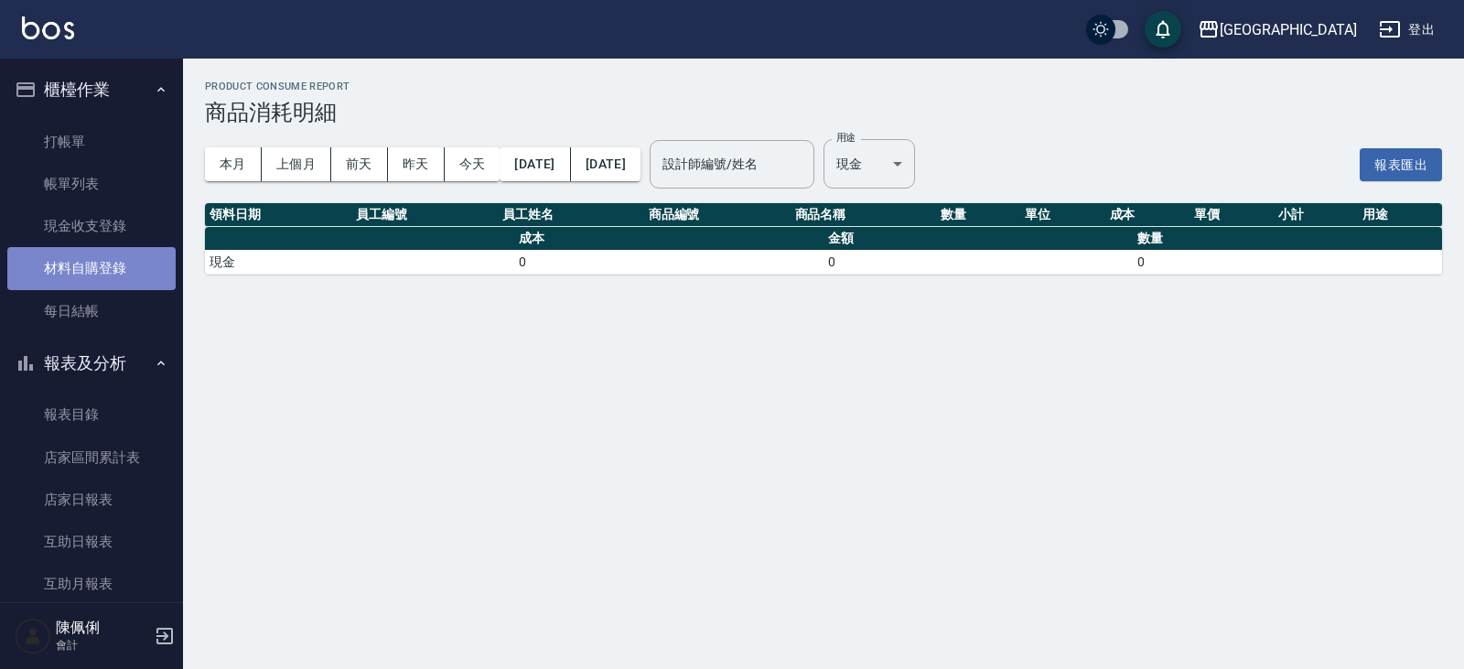
click at [92, 254] on link "材料自購登錄" at bounding box center [91, 268] width 168 height 42
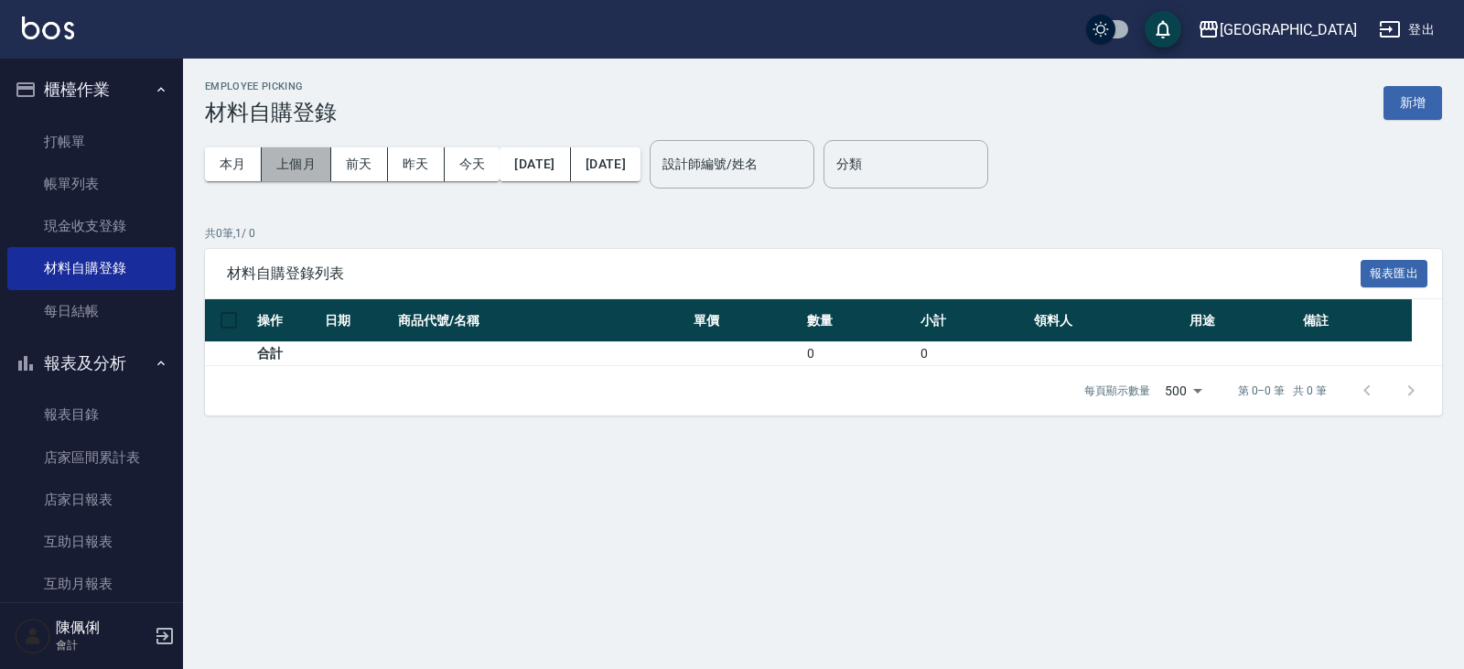
click at [298, 174] on button "上個月" at bounding box center [297, 164] width 70 height 34
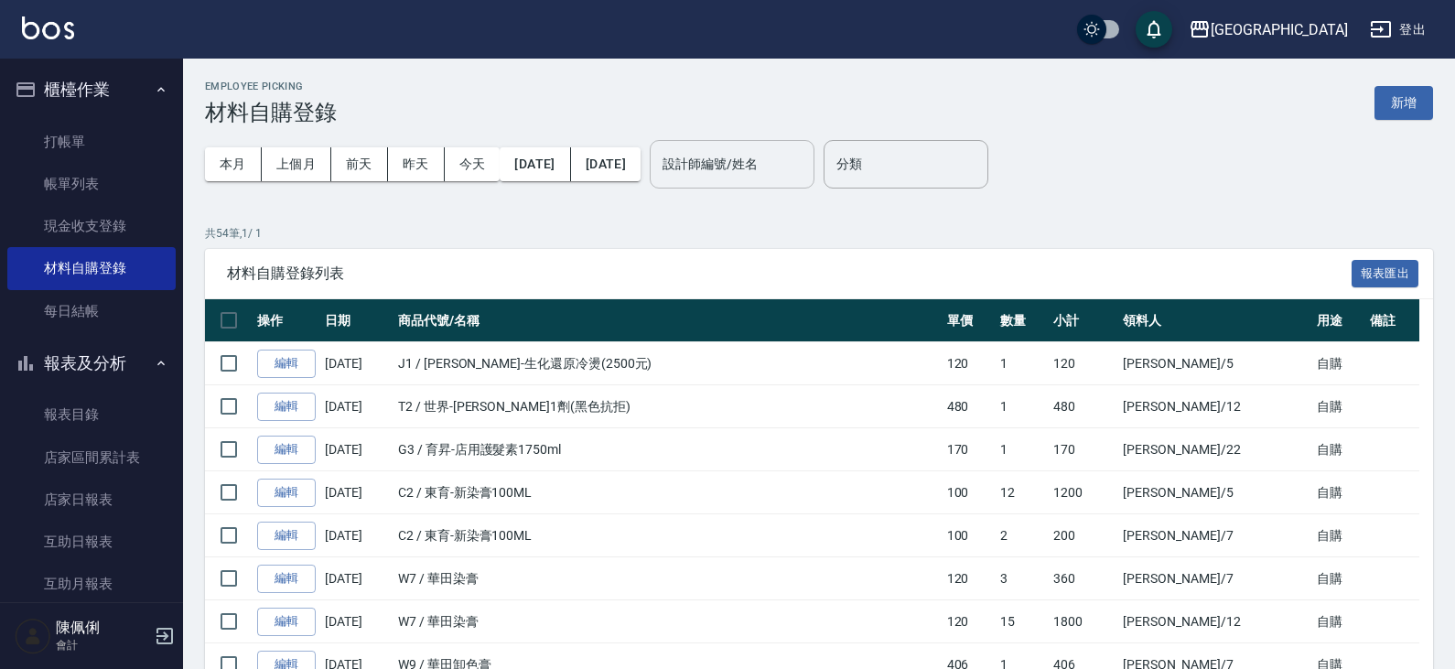
click at [784, 175] on input "設計師編號/姓名" at bounding box center [732, 164] width 148 height 32
type input "19"
click at [814, 174] on div "19 設計師編號/姓名" at bounding box center [732, 164] width 165 height 48
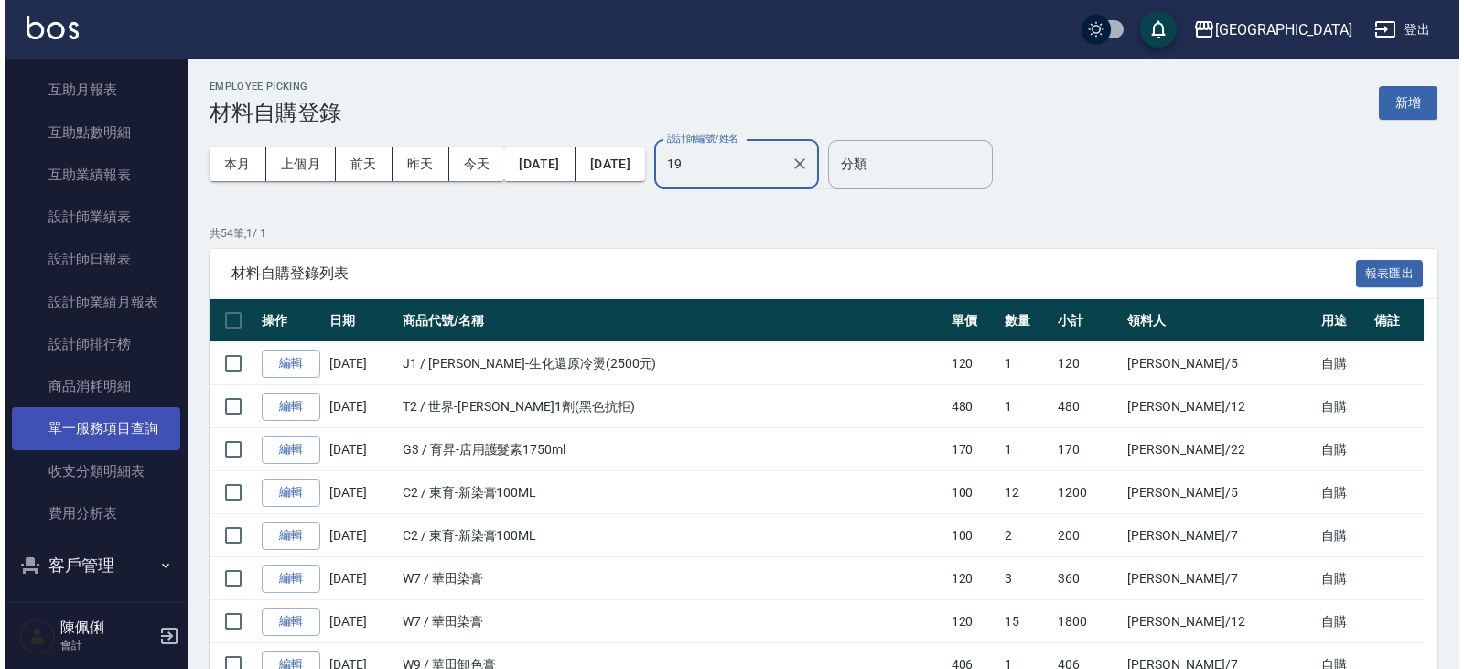
scroll to position [641, 0]
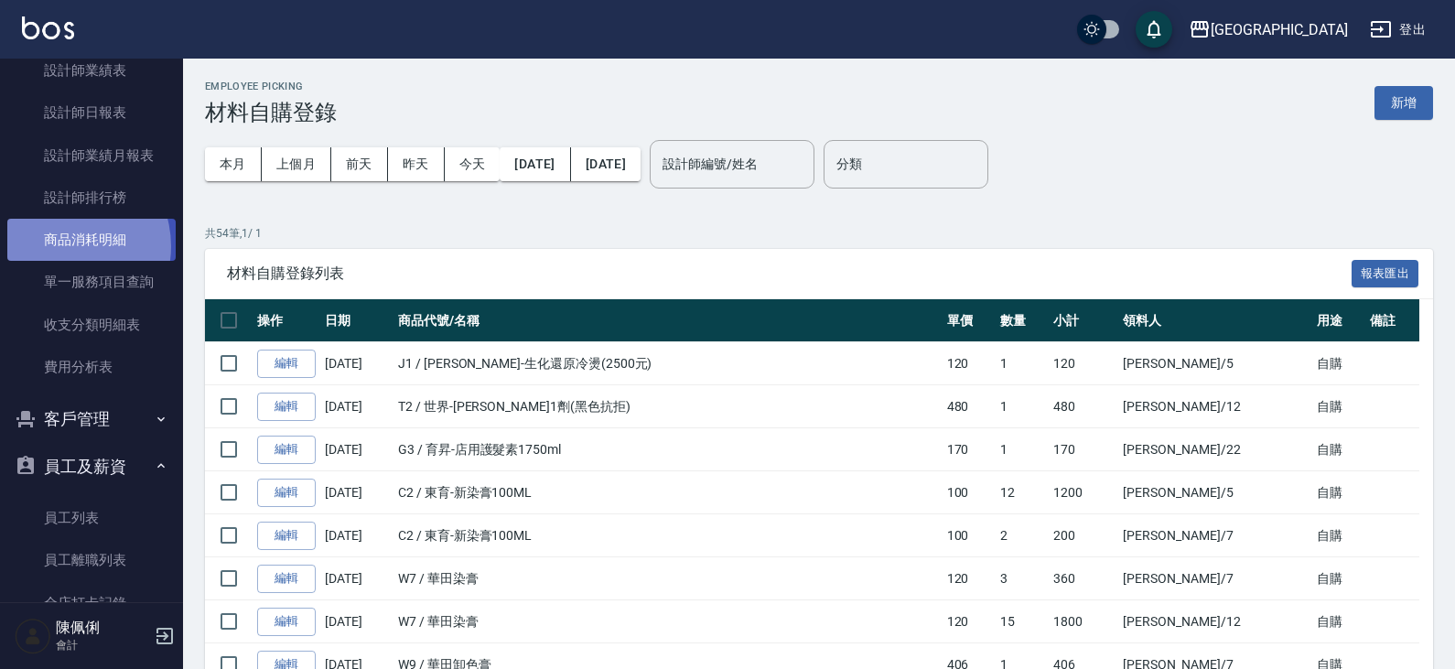
click at [63, 246] on link "商品消耗明細" at bounding box center [91, 240] width 168 height 42
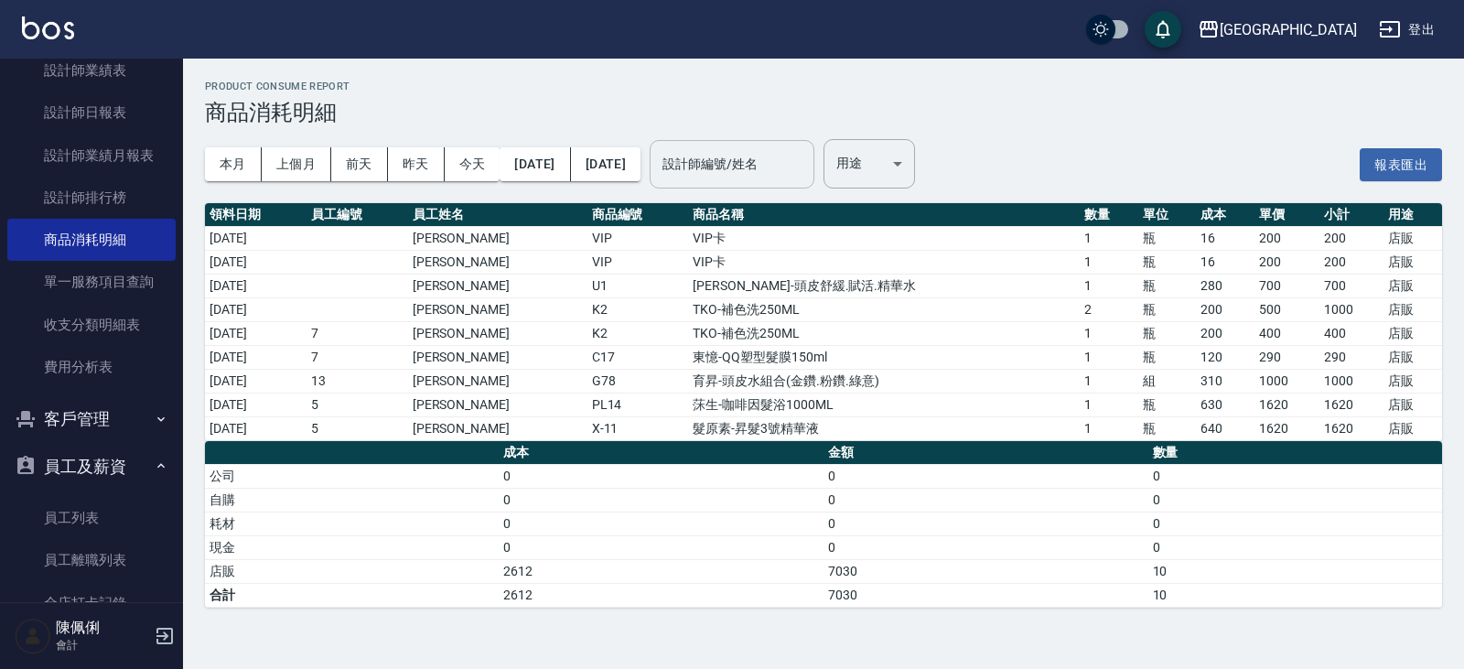
click at [806, 159] on input "設計師編號/姓名" at bounding box center [732, 164] width 148 height 32
type input "19"
click at [806, 165] on div at bounding box center [794, 164] width 24 height 48
click at [804, 165] on icon "Clear" at bounding box center [795, 164] width 18 height 18
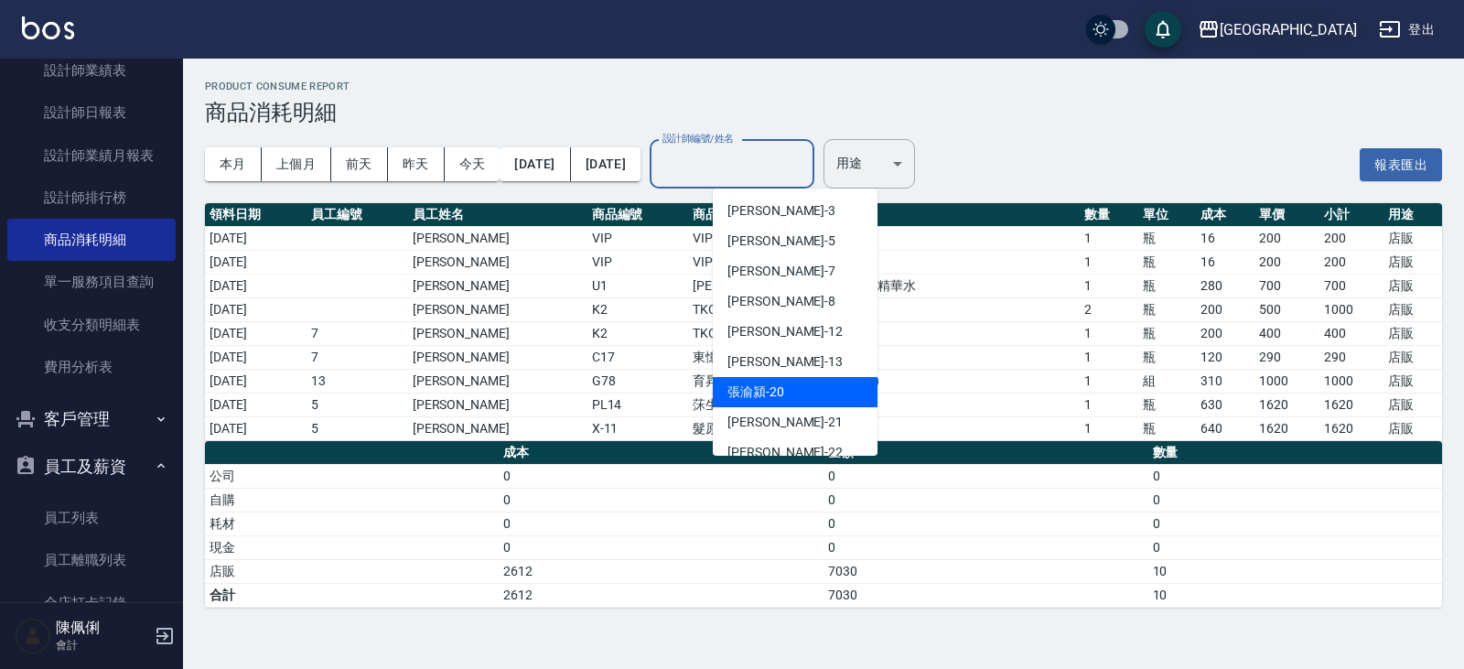
click at [1344, 34] on div "[GEOGRAPHIC_DATA]" at bounding box center [1288, 29] width 137 height 23
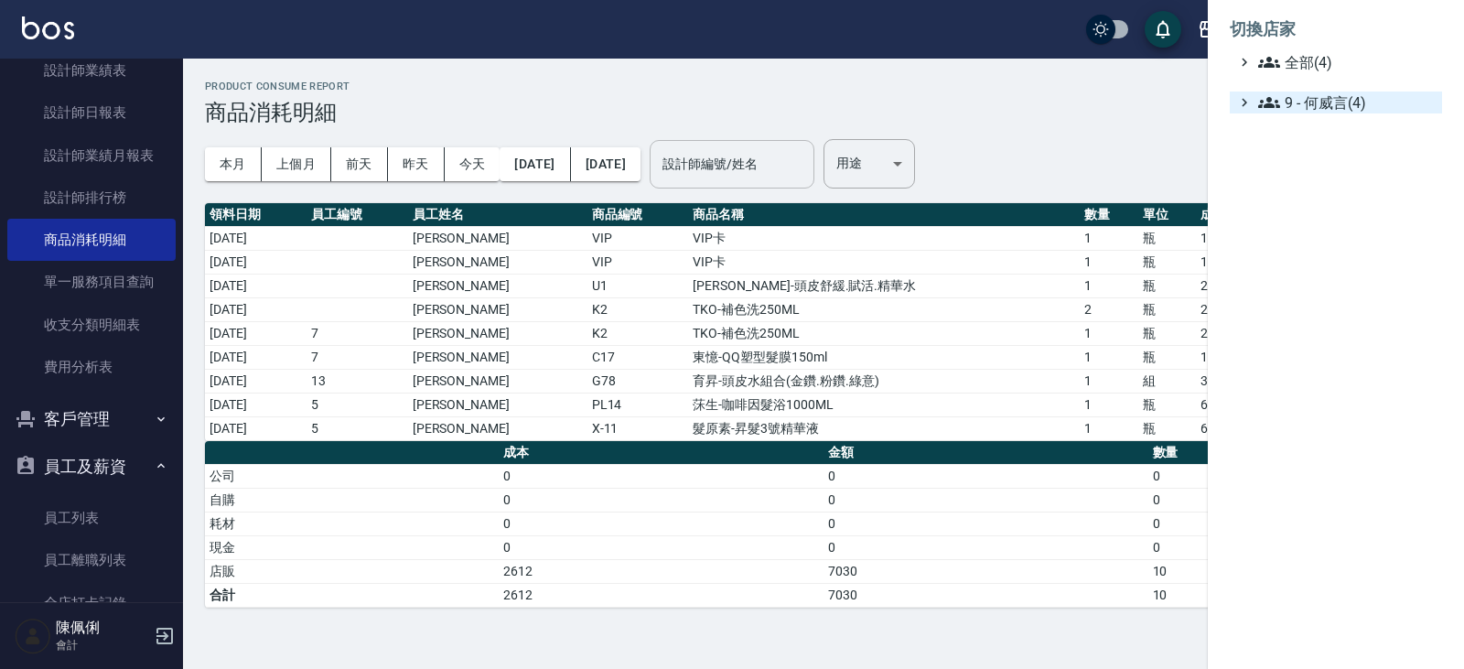
click at [1331, 105] on span "9 - 何威言(4)" at bounding box center [1346, 103] width 177 height 22
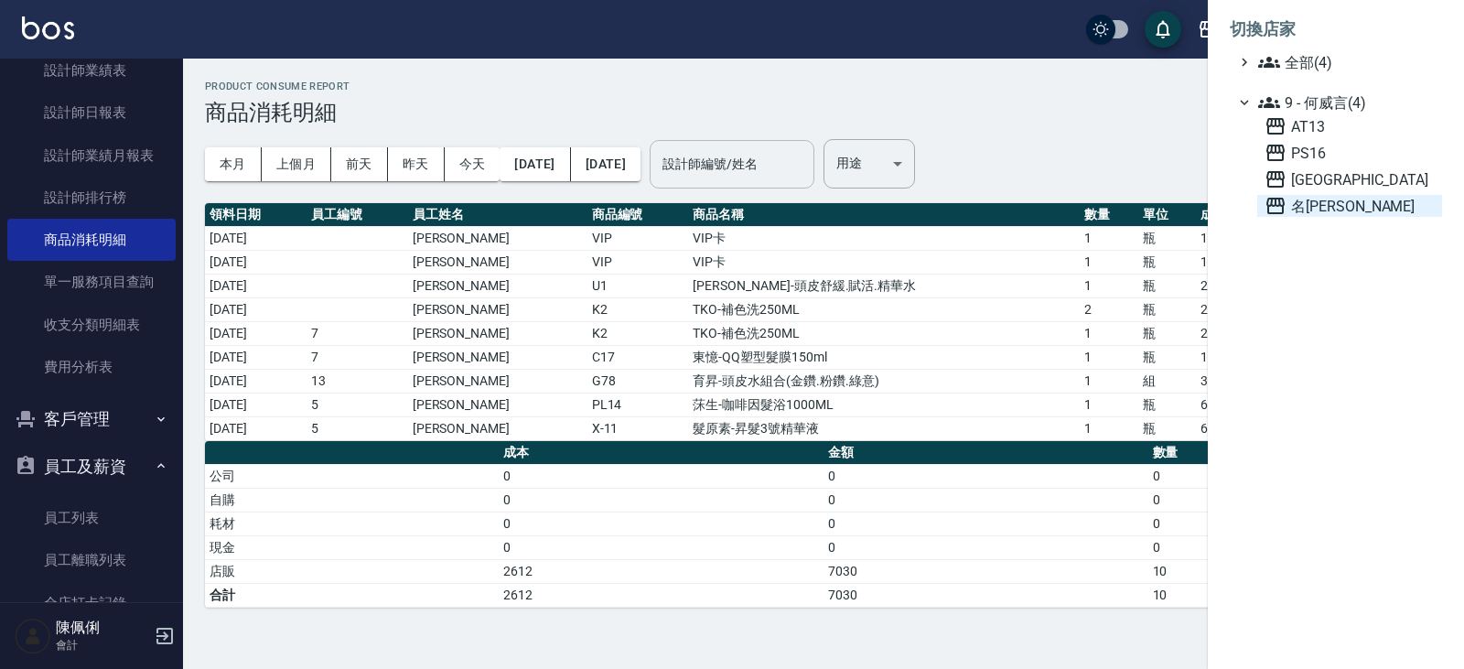
click at [1325, 201] on span "名[PERSON_NAME]" at bounding box center [1350, 206] width 170 height 22
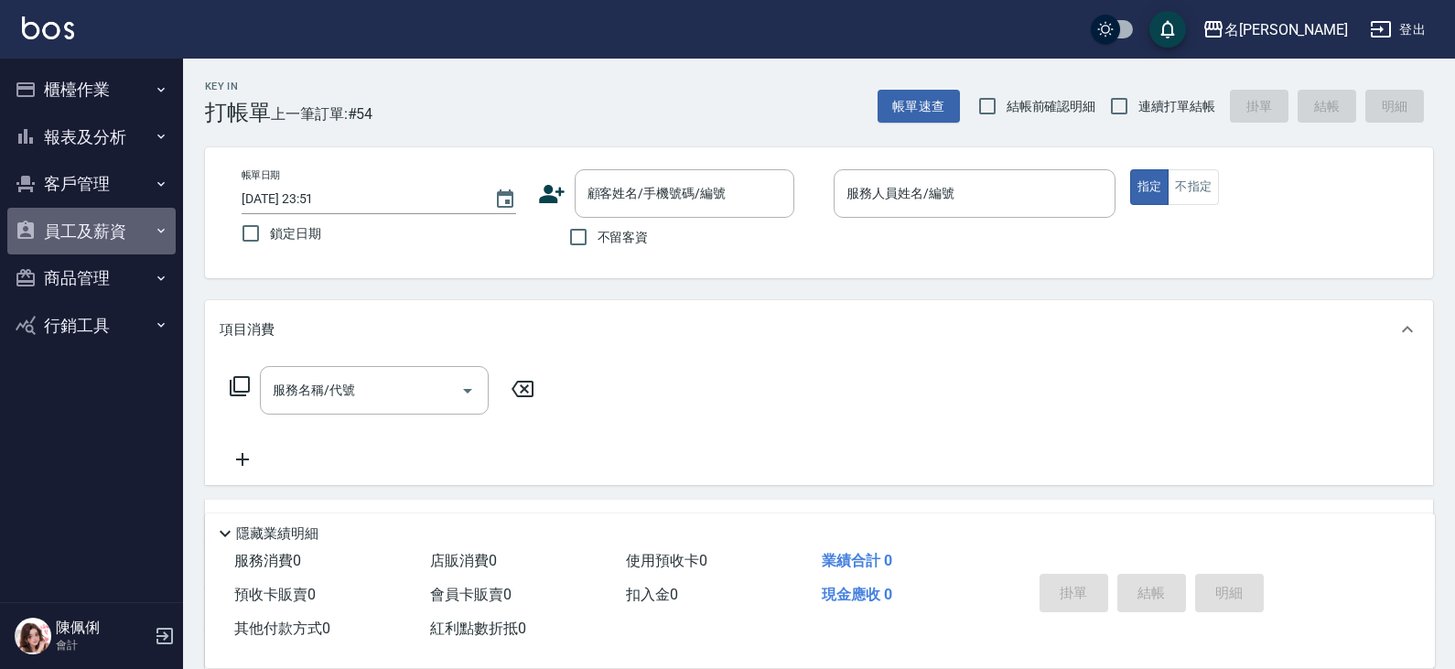
click at [99, 234] on button "員工及薪資" at bounding box center [91, 232] width 168 height 48
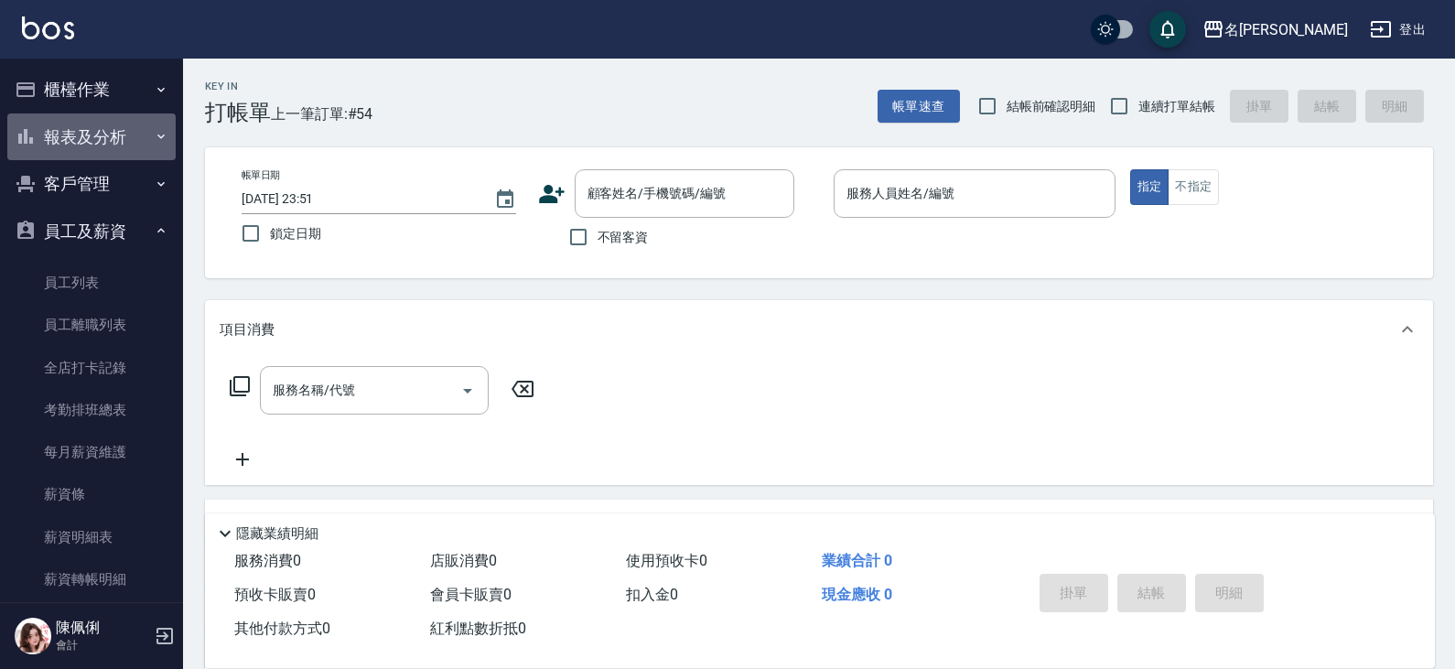
click at [110, 142] on button "報表及分析" at bounding box center [91, 137] width 168 height 48
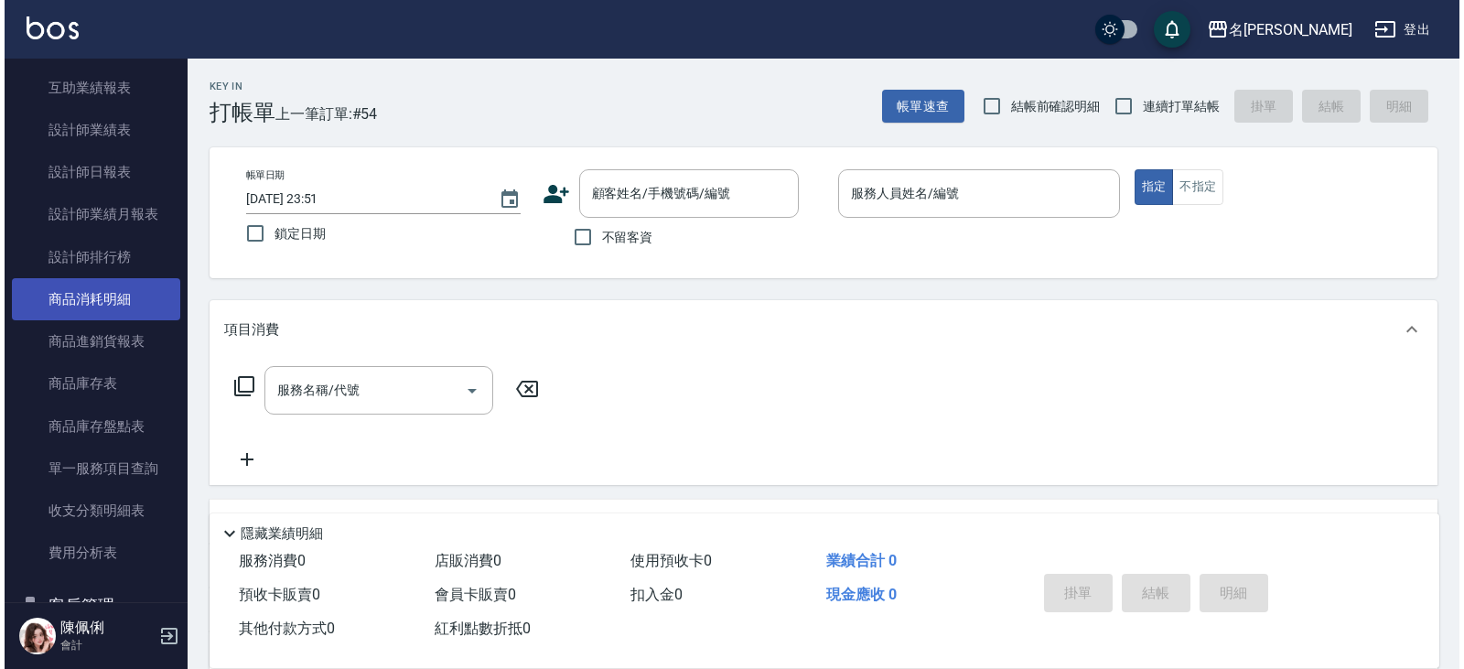
scroll to position [458, 0]
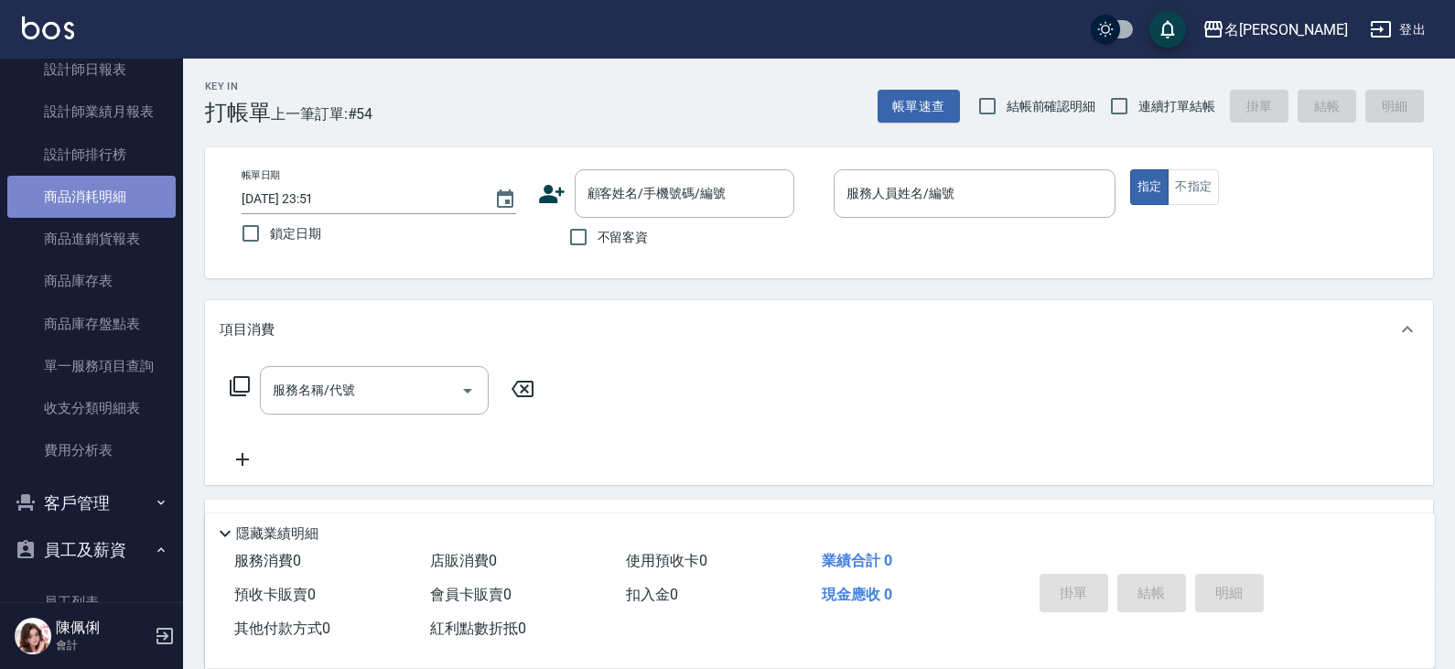
click at [107, 209] on link "商品消耗明細" at bounding box center [91, 197] width 168 height 42
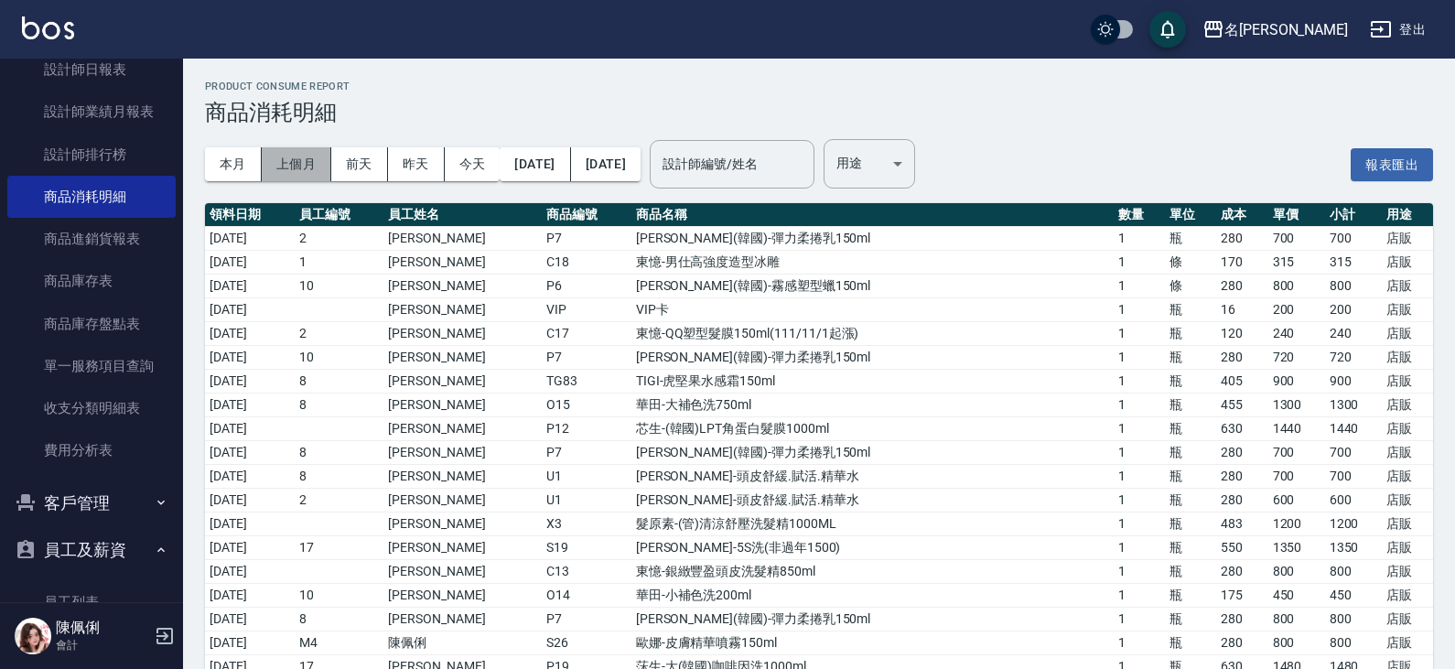
click at [313, 155] on button "上個月" at bounding box center [297, 164] width 70 height 34
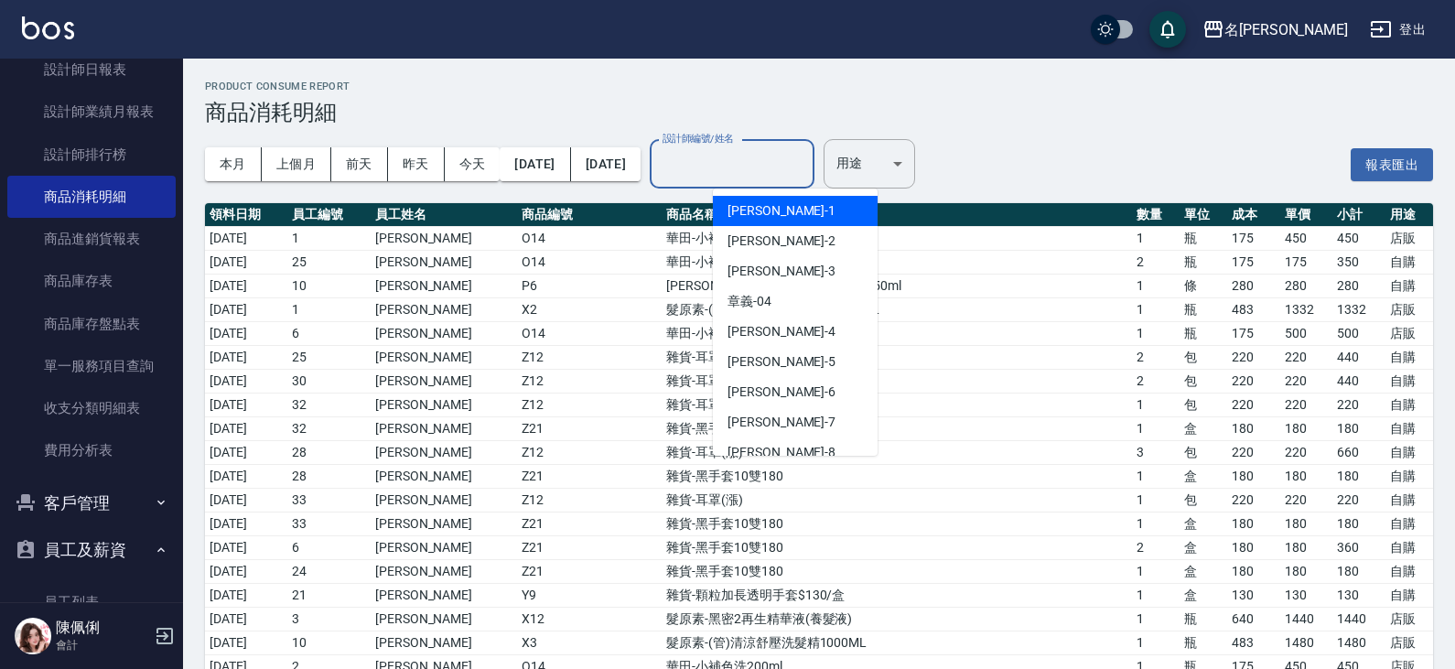
click at [762, 175] on input "設計師編號/姓名" at bounding box center [732, 164] width 148 height 32
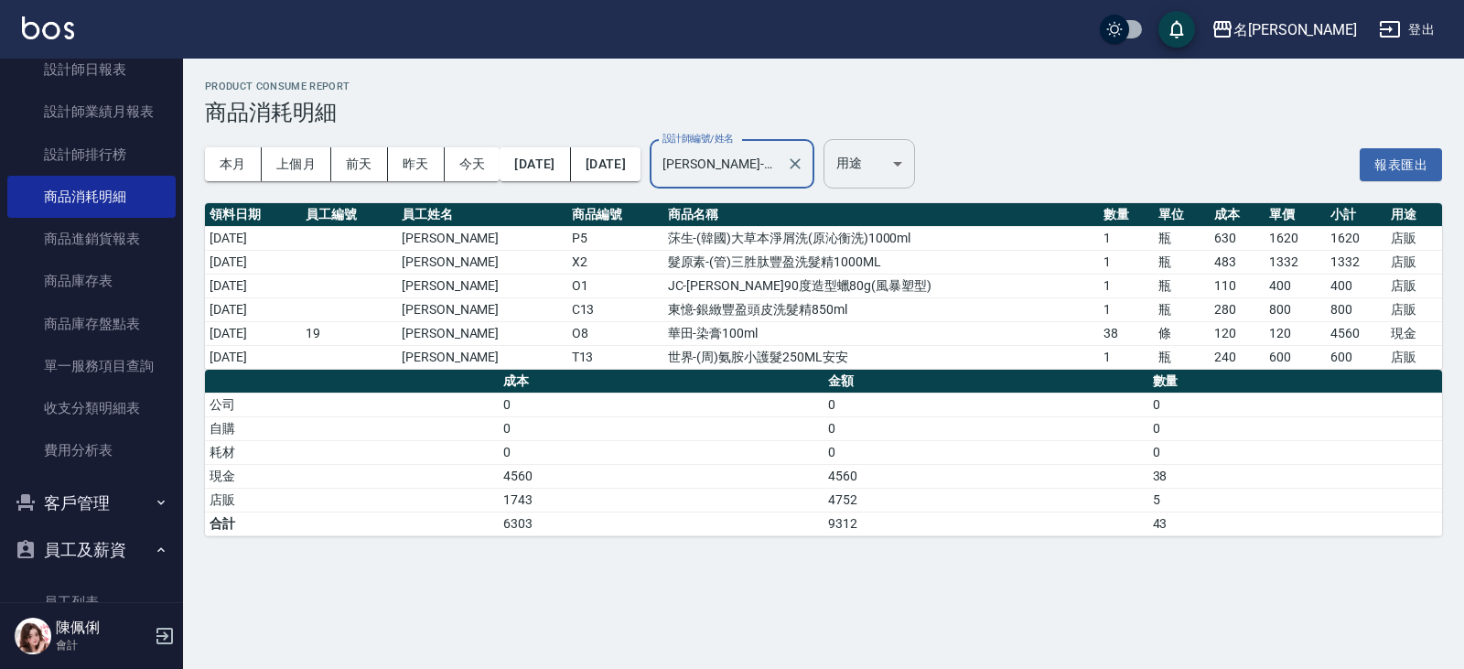
type input "林語涵-19"
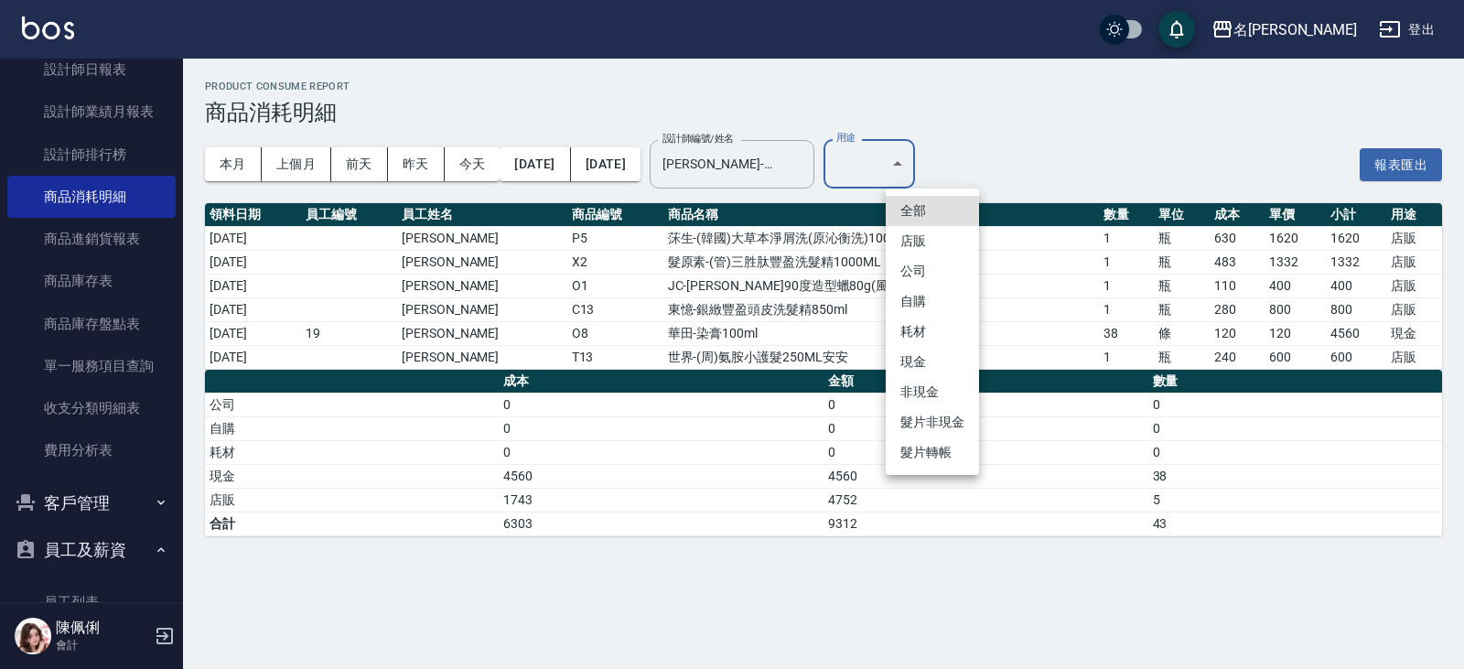
click at [922, 164] on body "名留仁二 登出 櫃檯作業 打帳單 帳單列表 現金收支登錄 材料自購登錄 每日結帳 報表及分析 報表目錄 店家區間累計表 店家日報表 互助日報表 互助月報表 互…" at bounding box center [732, 334] width 1464 height 669
click at [925, 304] on li "自購" at bounding box center [932, 301] width 93 height 30
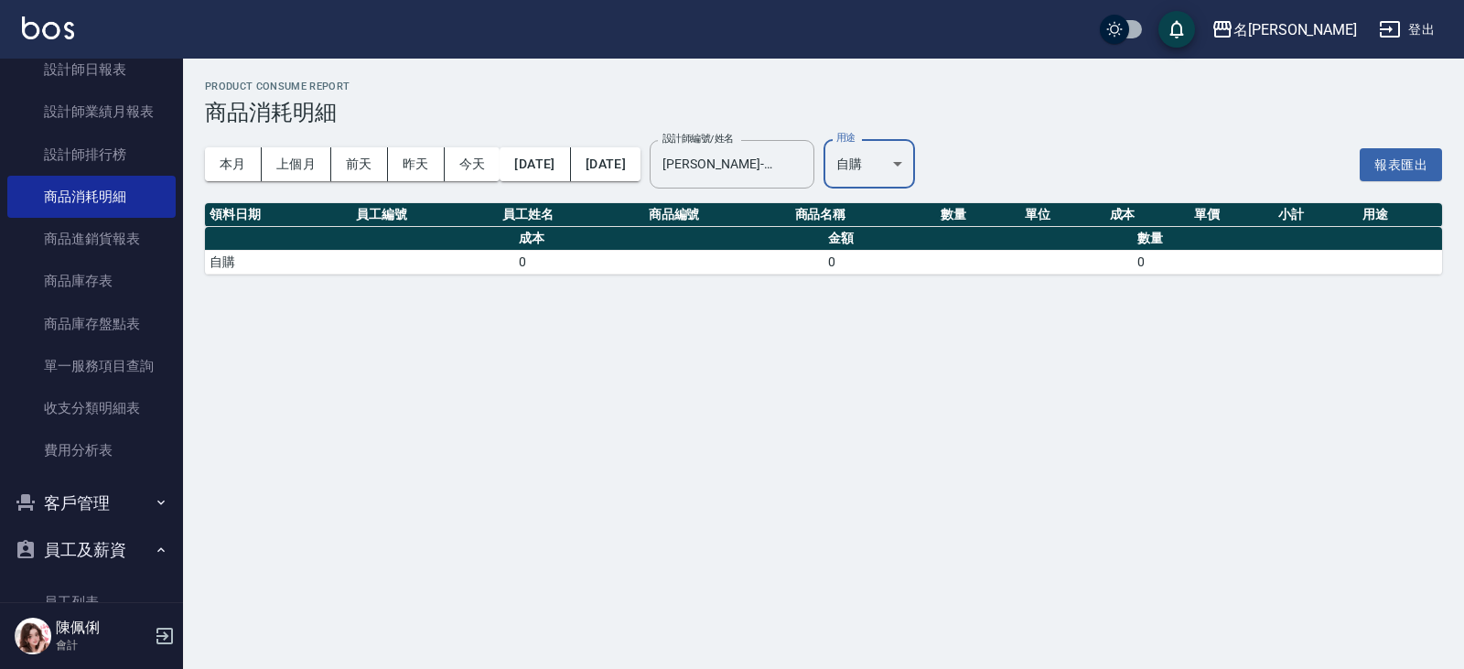
click at [938, 155] on body "名留仁二 登出 櫃檯作業 打帳單 帳單列表 現金收支登錄 材料自購登錄 每日結帳 報表及分析 報表目錄 店家區間累計表 店家日報表 互助日報表 互助月報表 互…" at bounding box center [732, 334] width 1464 height 669
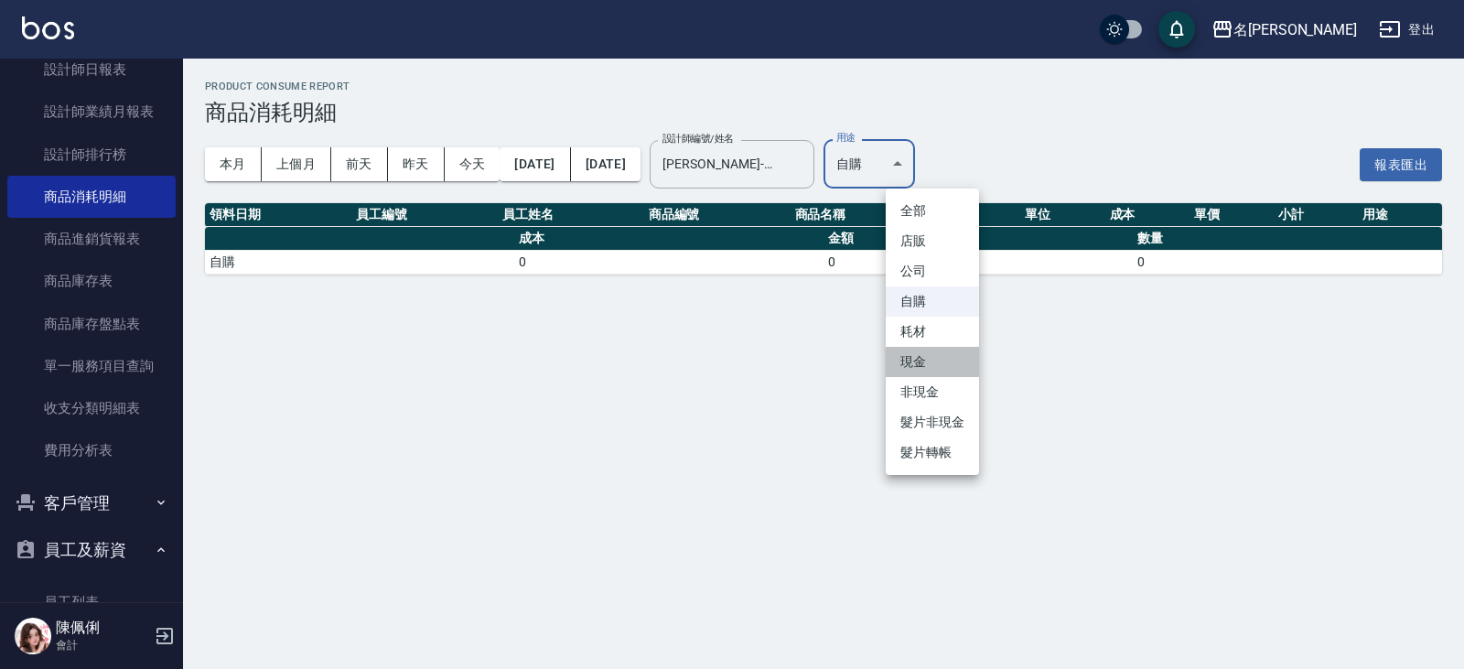
click at [943, 361] on li "現金" at bounding box center [932, 362] width 93 height 30
type input "現金"
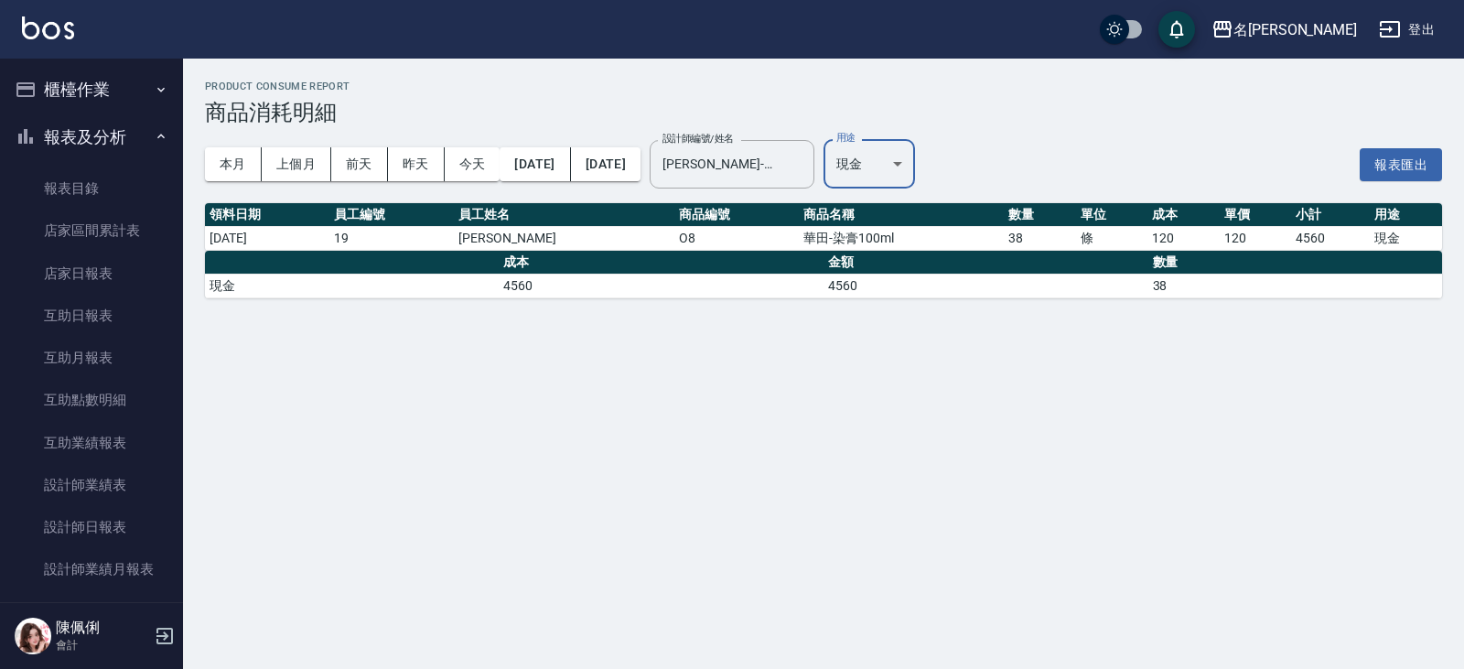
click at [99, 89] on button "櫃檯作業" at bounding box center [91, 90] width 168 height 48
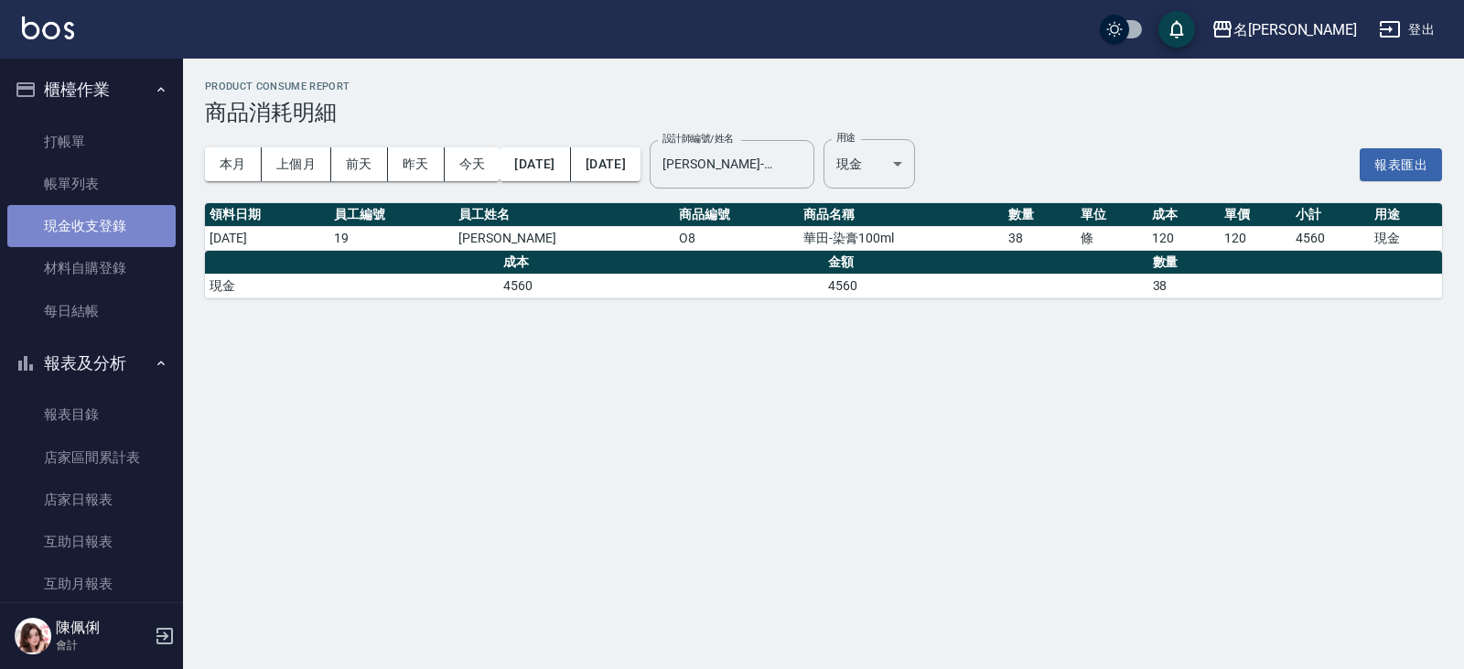
click at [100, 230] on link "現金收支登錄" at bounding box center [91, 226] width 168 height 42
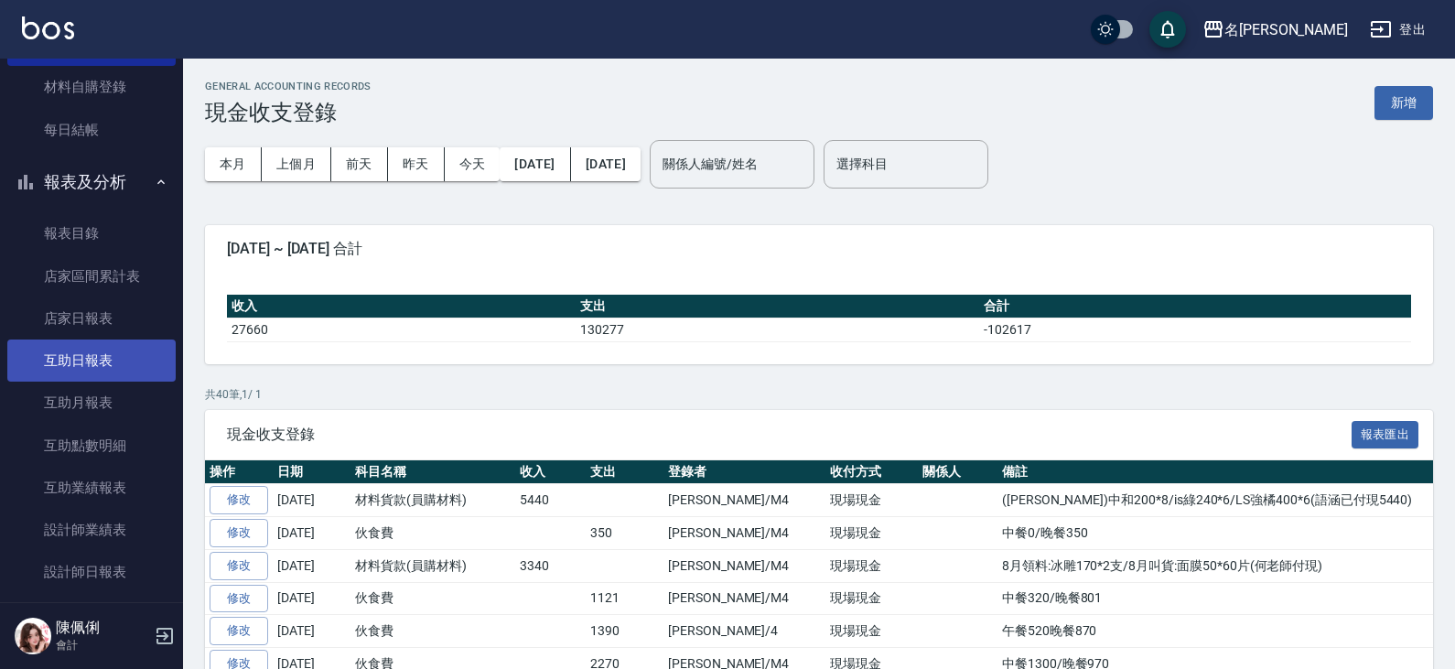
scroll to position [183, 0]
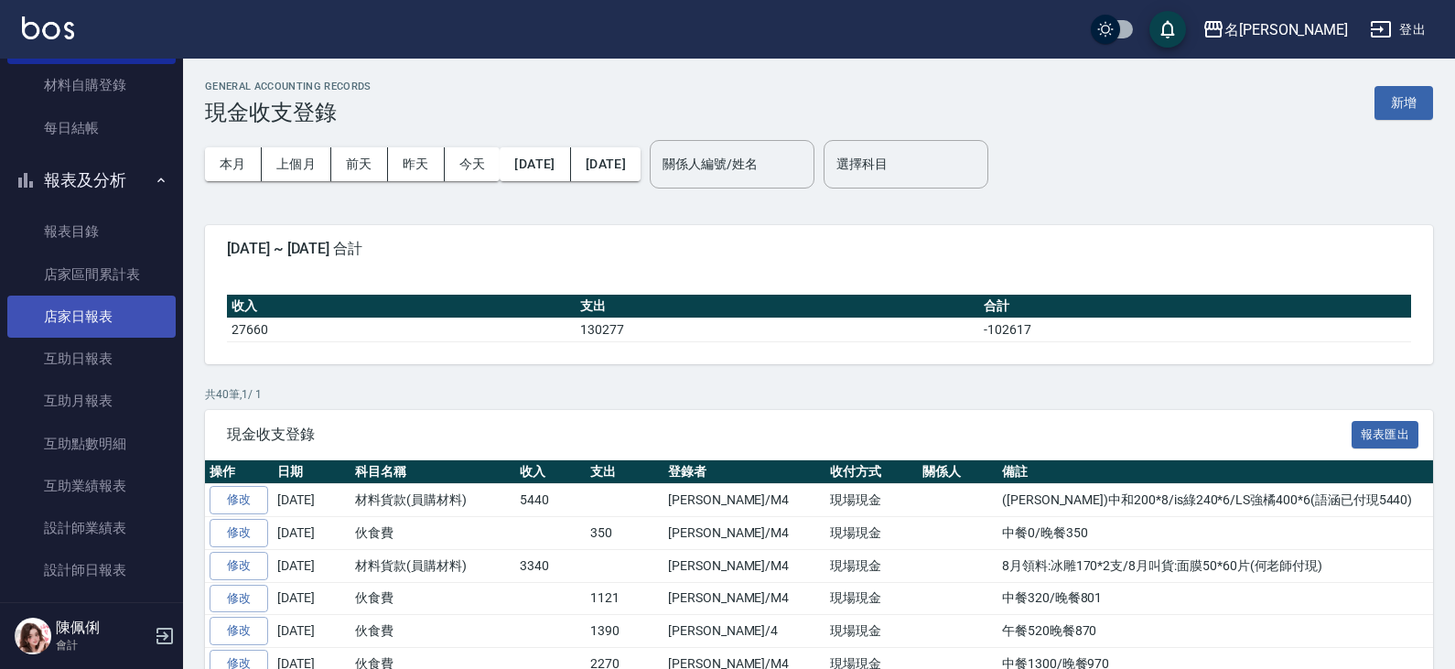
click at [107, 315] on link "店家日報表" at bounding box center [91, 317] width 168 height 42
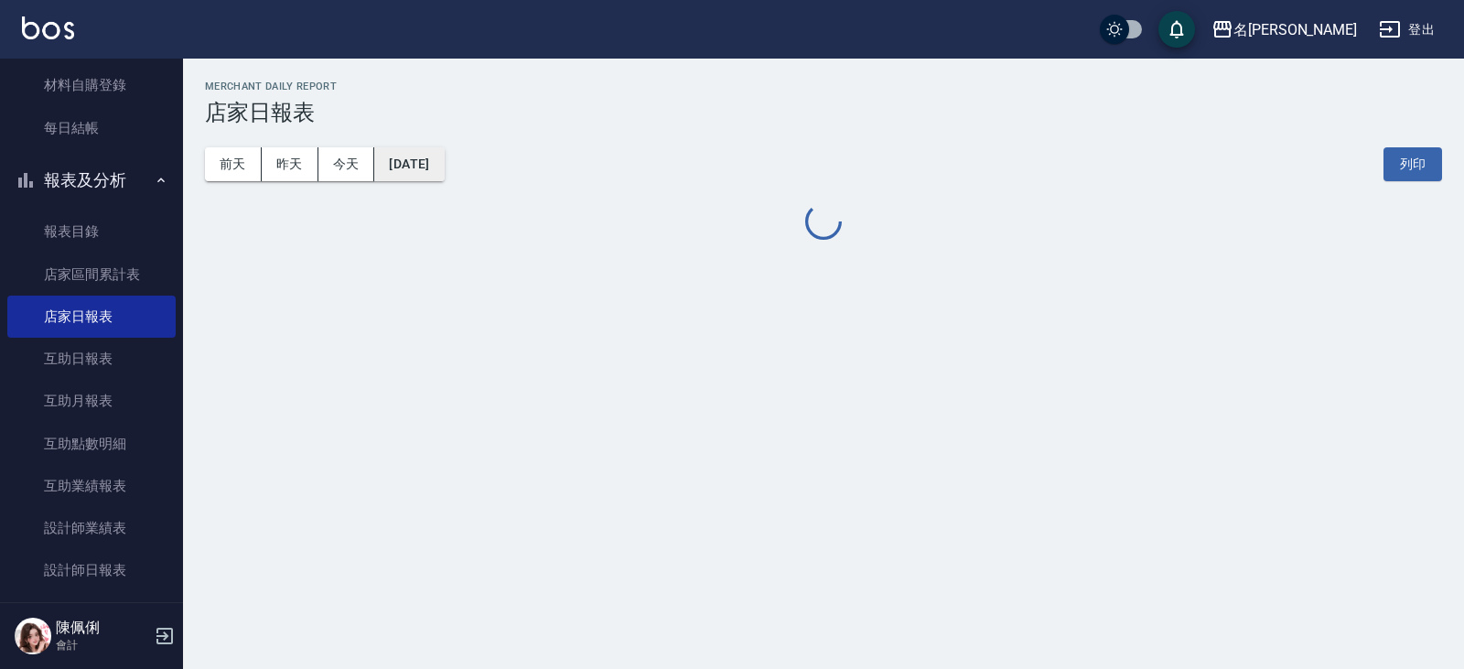
click at [444, 167] on button "[DATE]" at bounding box center [409, 164] width 70 height 34
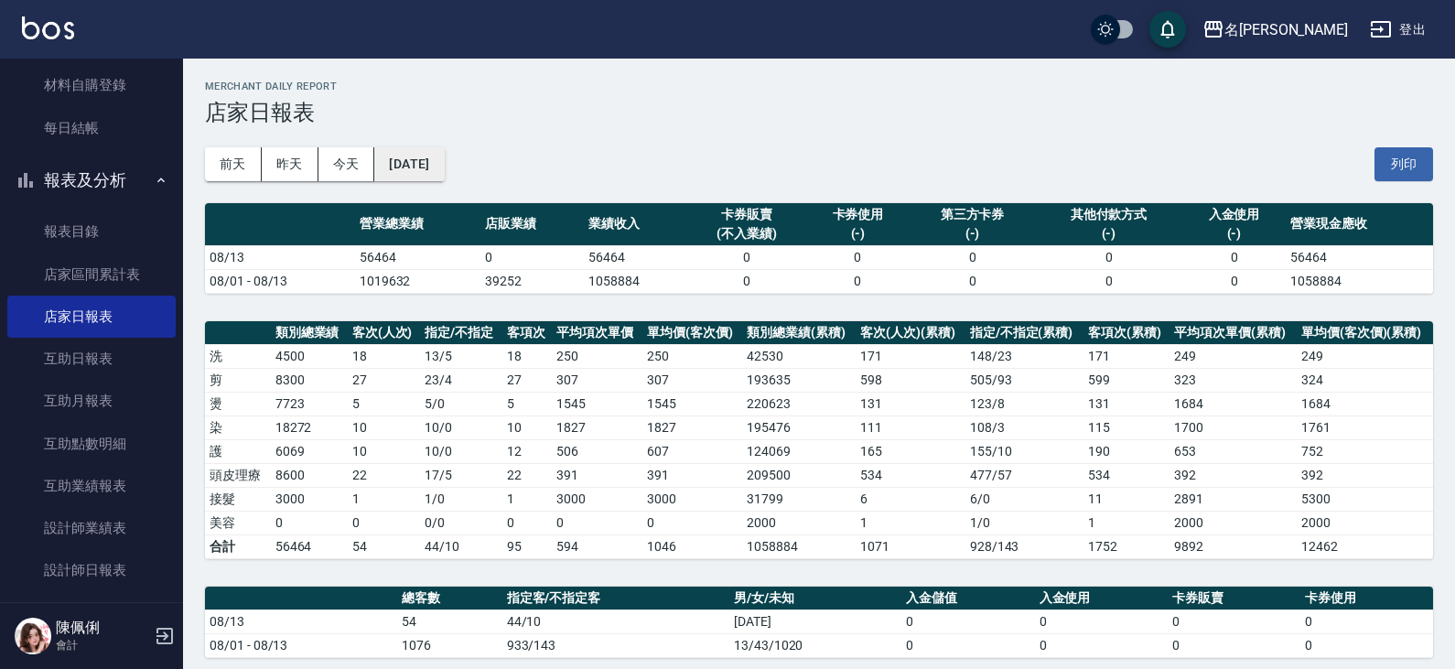
click at [416, 165] on button "[DATE]" at bounding box center [409, 164] width 70 height 34
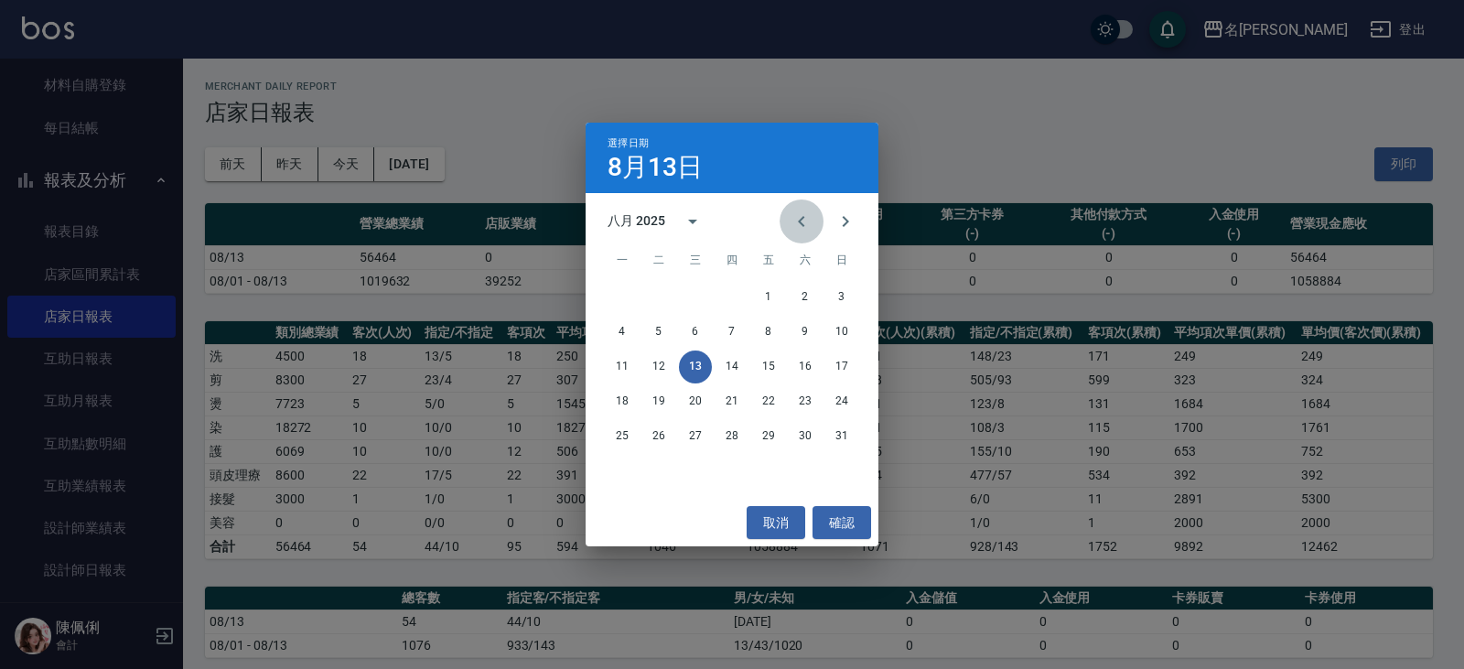
click at [801, 206] on button "Previous month" at bounding box center [802, 221] width 44 height 44
click at [772, 365] on button "18" at bounding box center [768, 366] width 33 height 33
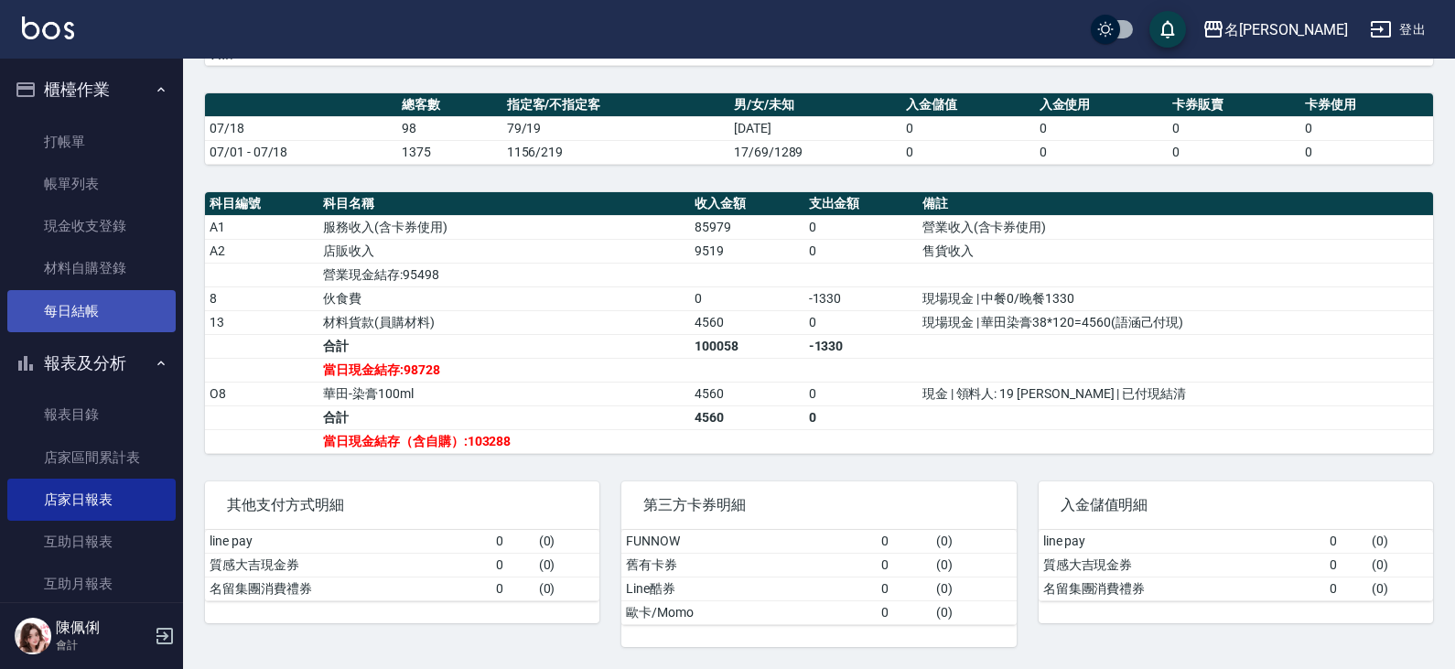
click at [92, 299] on link "每日結帳" at bounding box center [91, 311] width 168 height 42
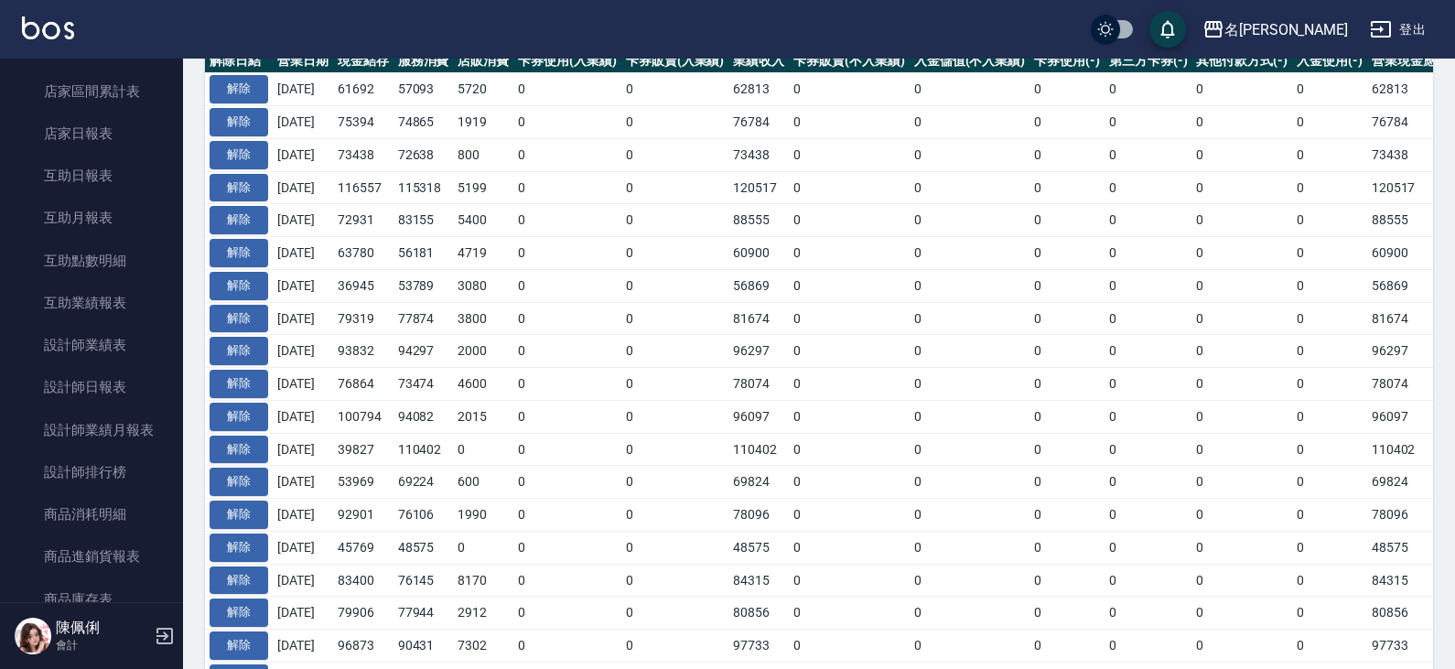
scroll to position [458, 0]
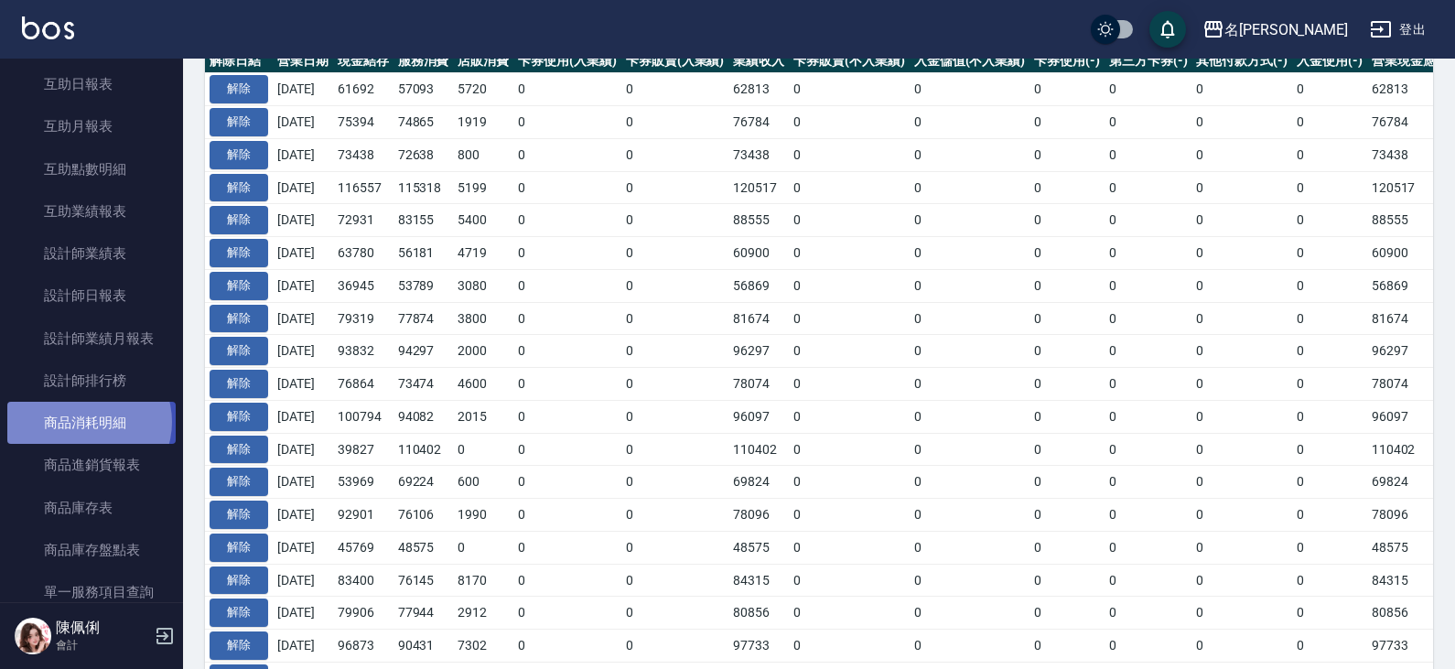
click at [88, 422] on link "商品消耗明細" at bounding box center [91, 423] width 168 height 42
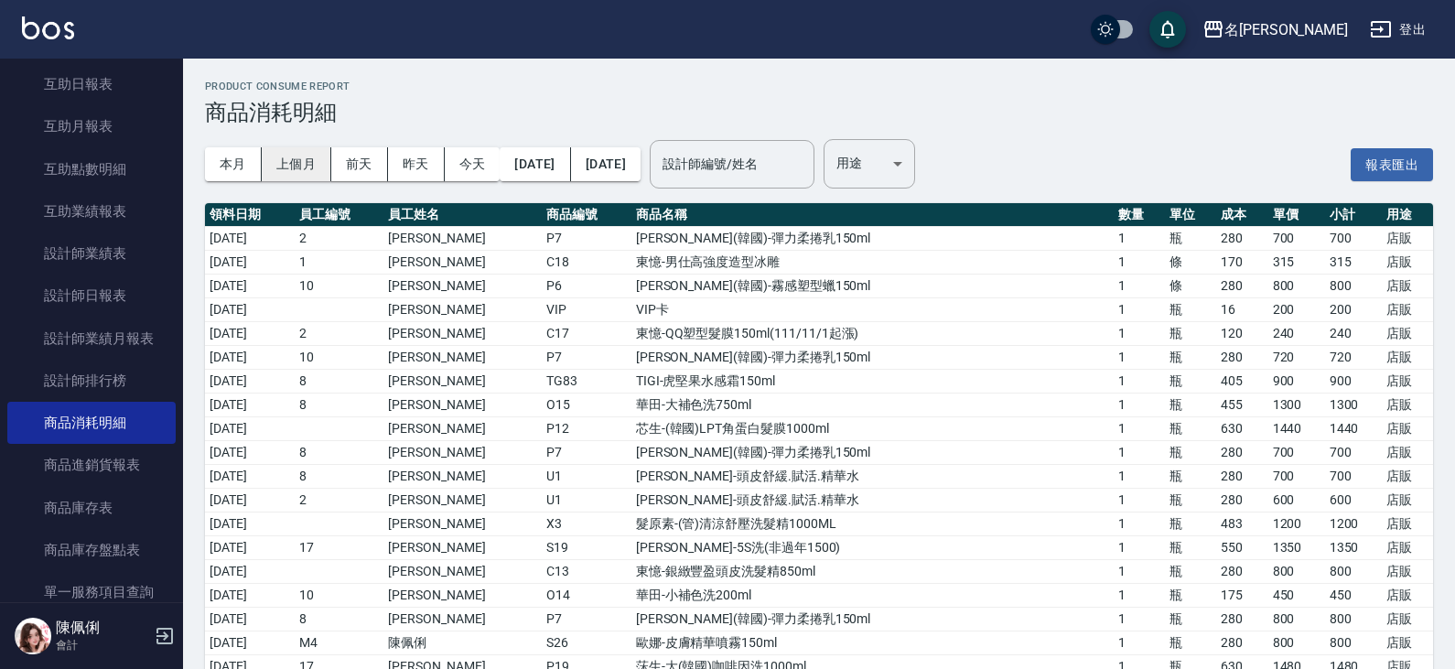
click at [309, 164] on button "上個月" at bounding box center [297, 164] width 70 height 34
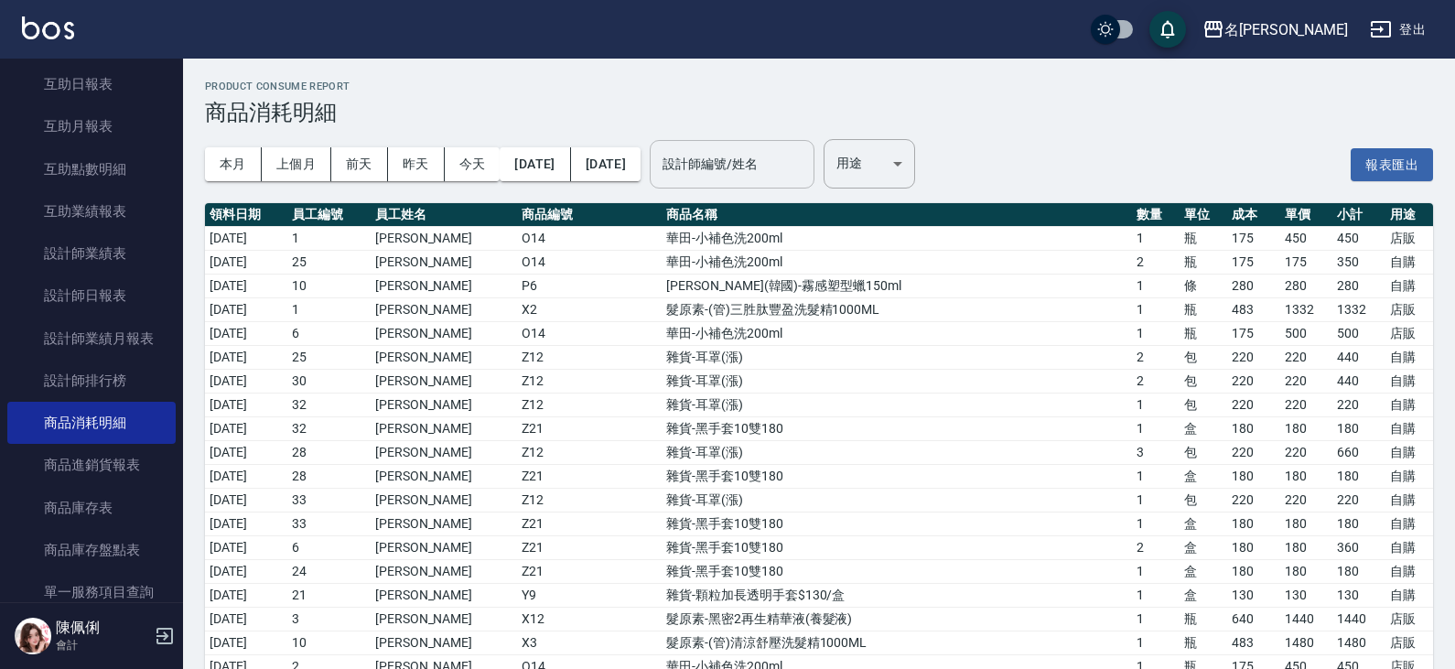
click at [806, 167] on input "設計師編號/姓名" at bounding box center [732, 164] width 148 height 32
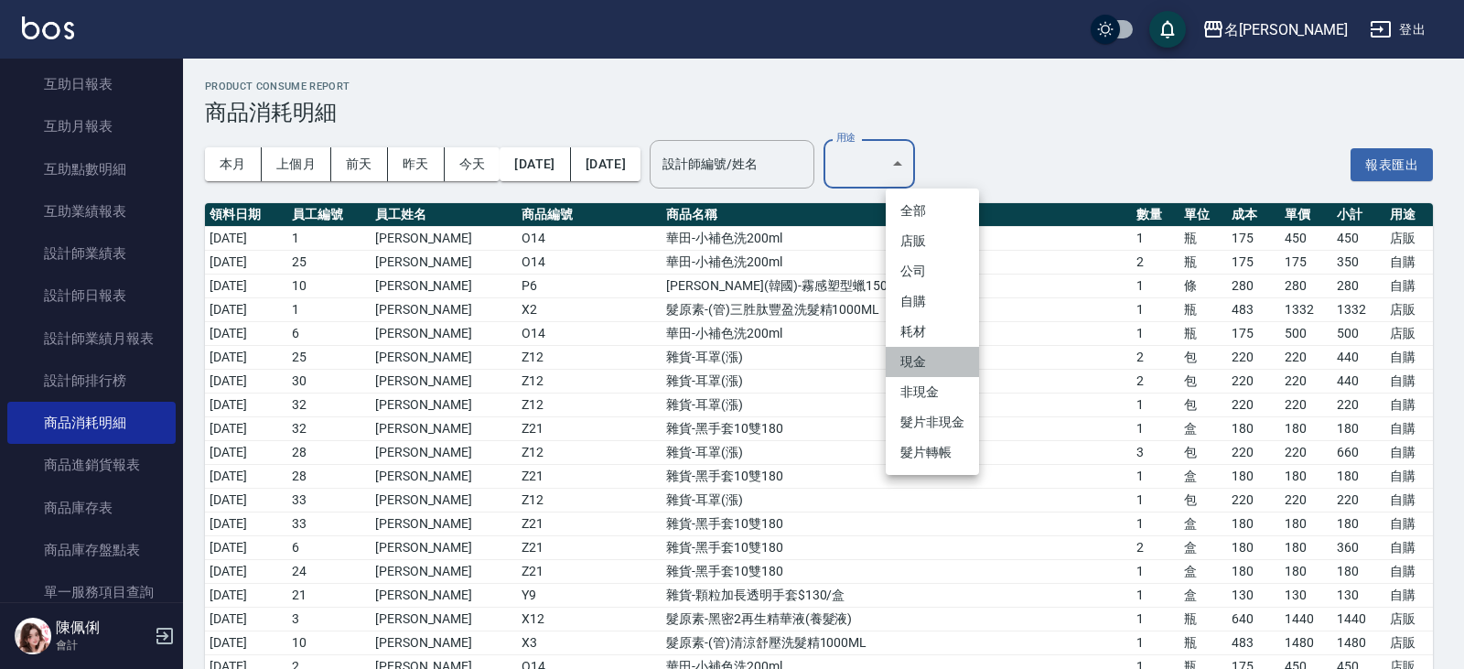
click at [947, 372] on li "現金" at bounding box center [932, 362] width 93 height 30
type input "現金"
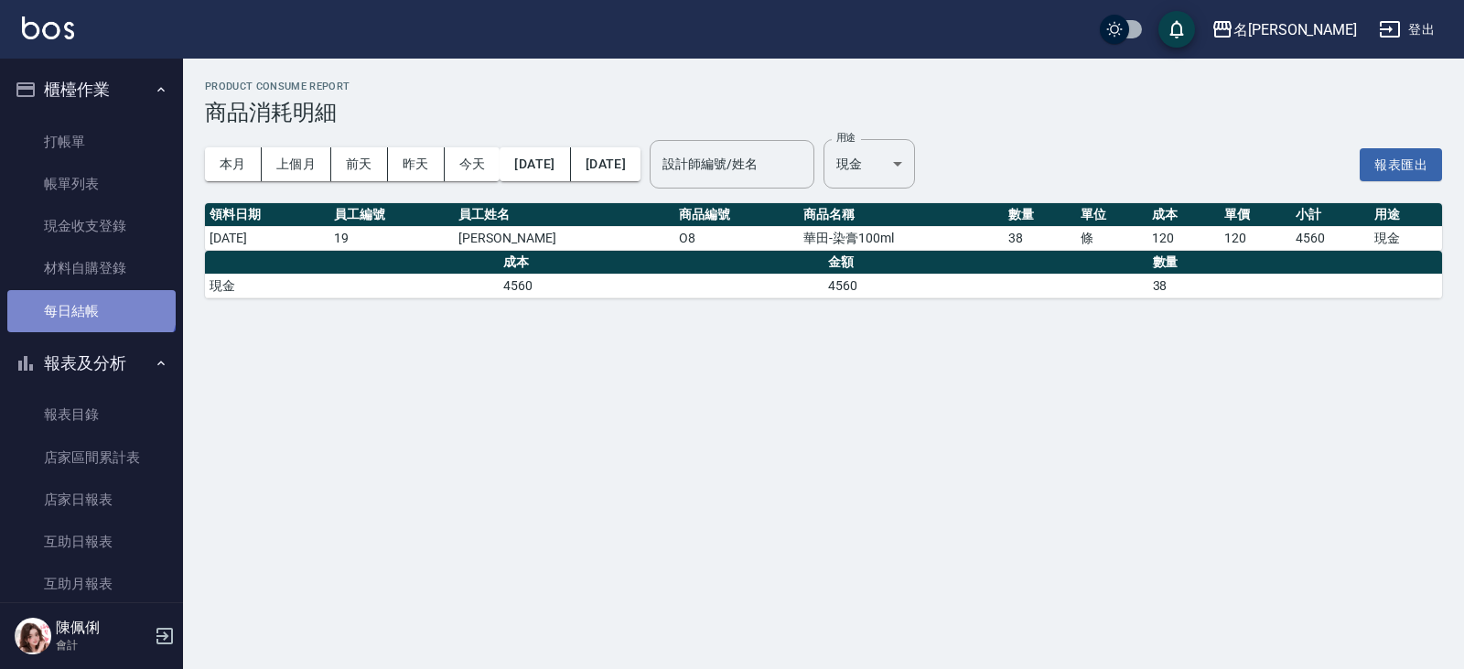
click at [90, 302] on link "每日結帳" at bounding box center [91, 311] width 168 height 42
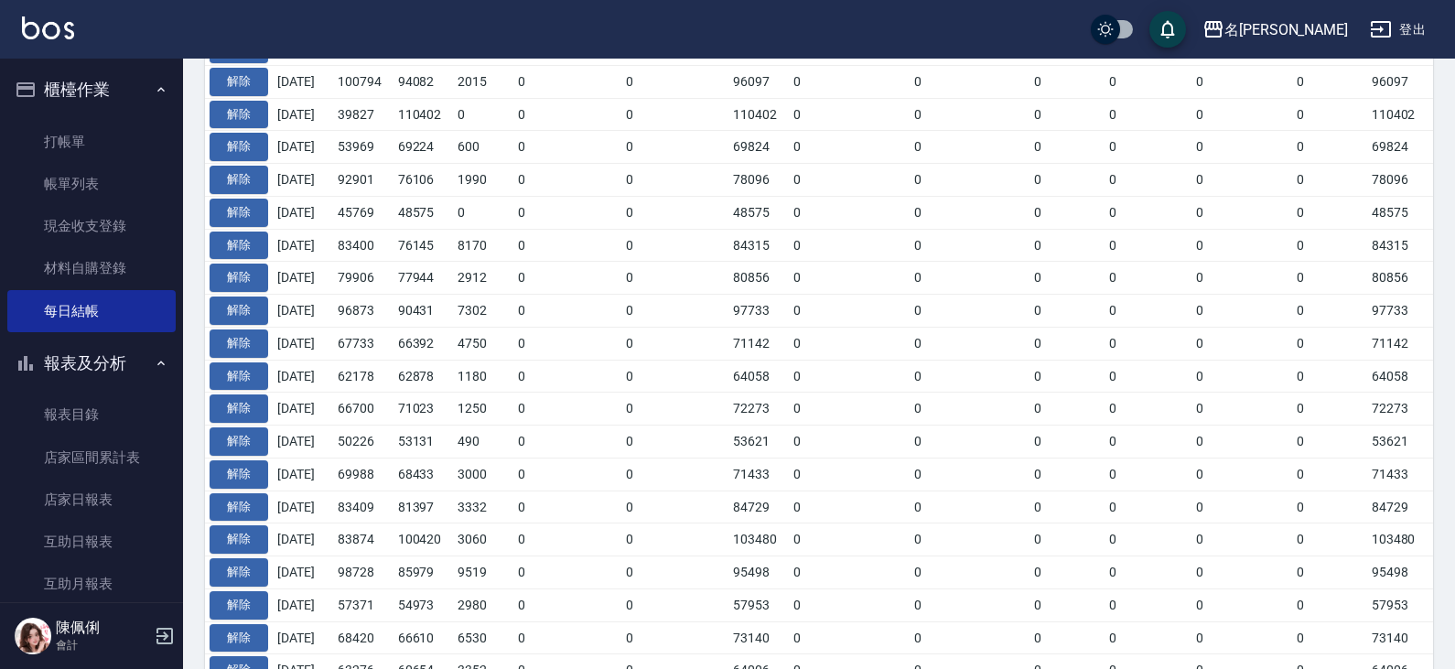
scroll to position [824, 0]
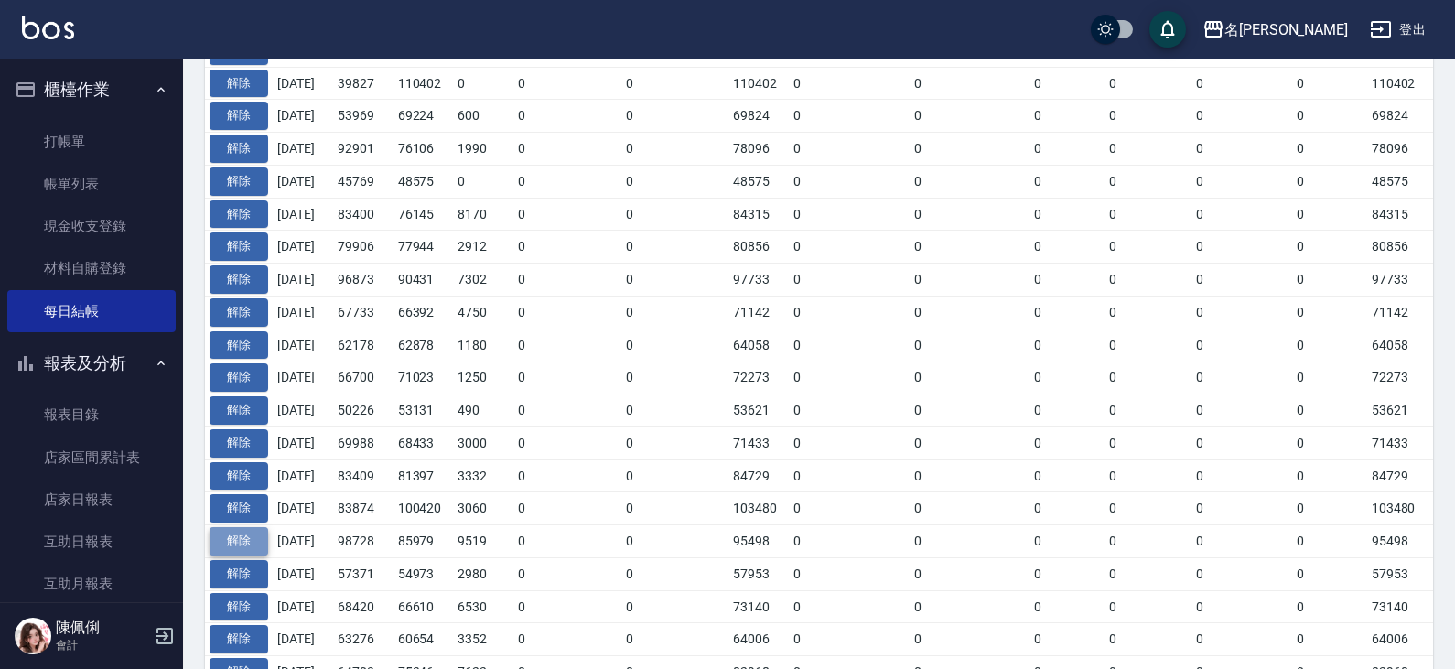
click at [250, 540] on button "解除" at bounding box center [239, 541] width 59 height 28
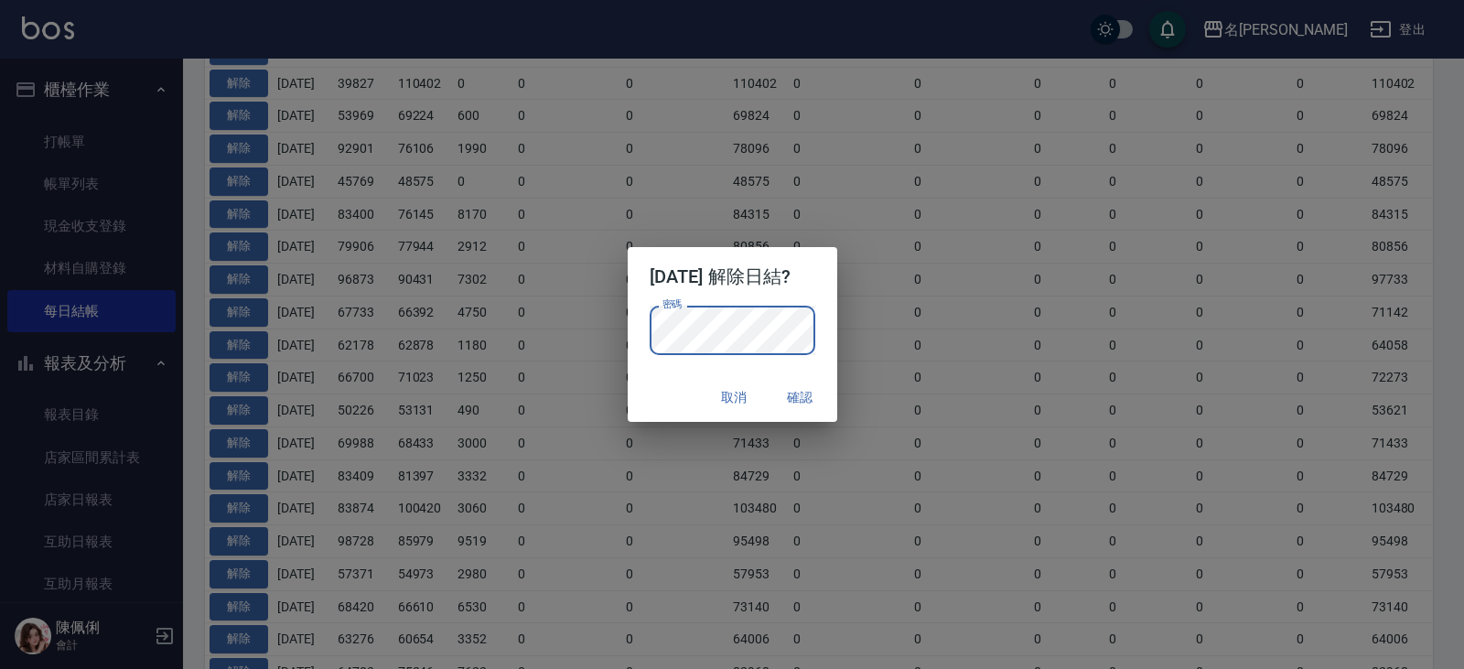
click at [818, 396] on button "確認" at bounding box center [800, 398] width 59 height 34
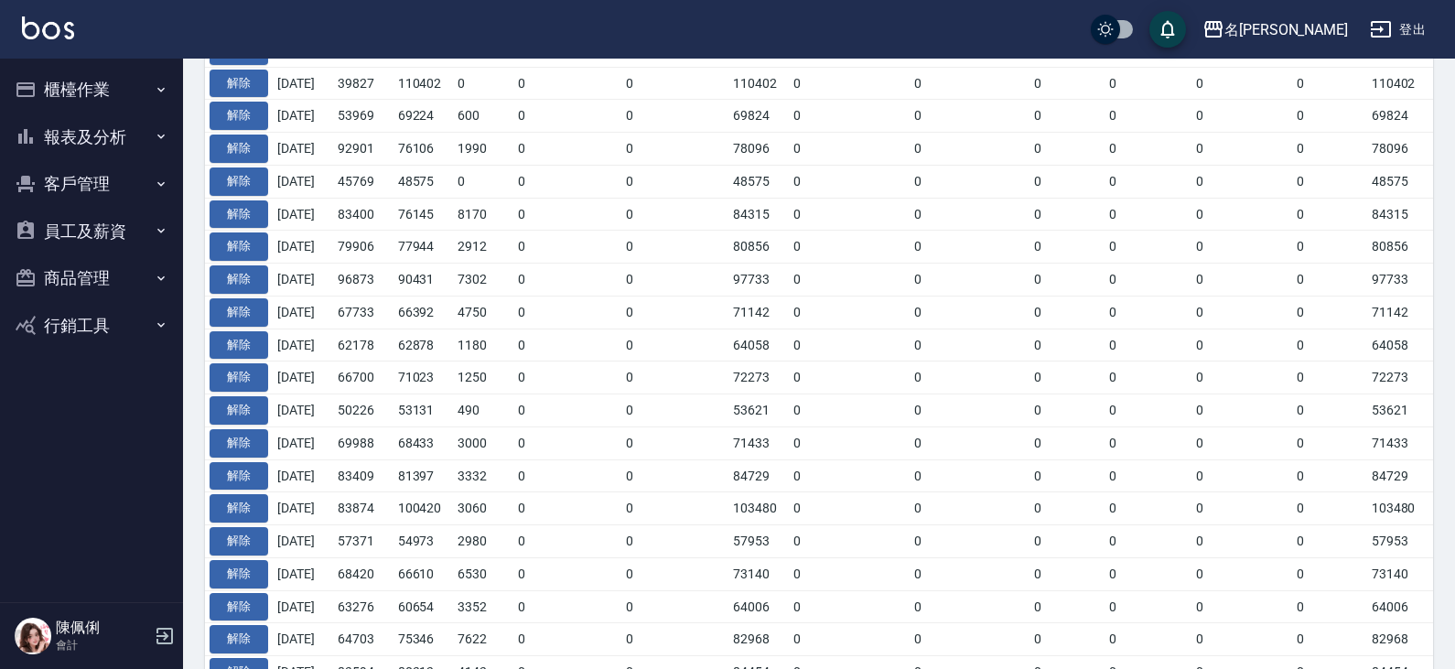
scroll to position [867, 0]
click at [74, 222] on button "員工及薪資" at bounding box center [91, 232] width 168 height 48
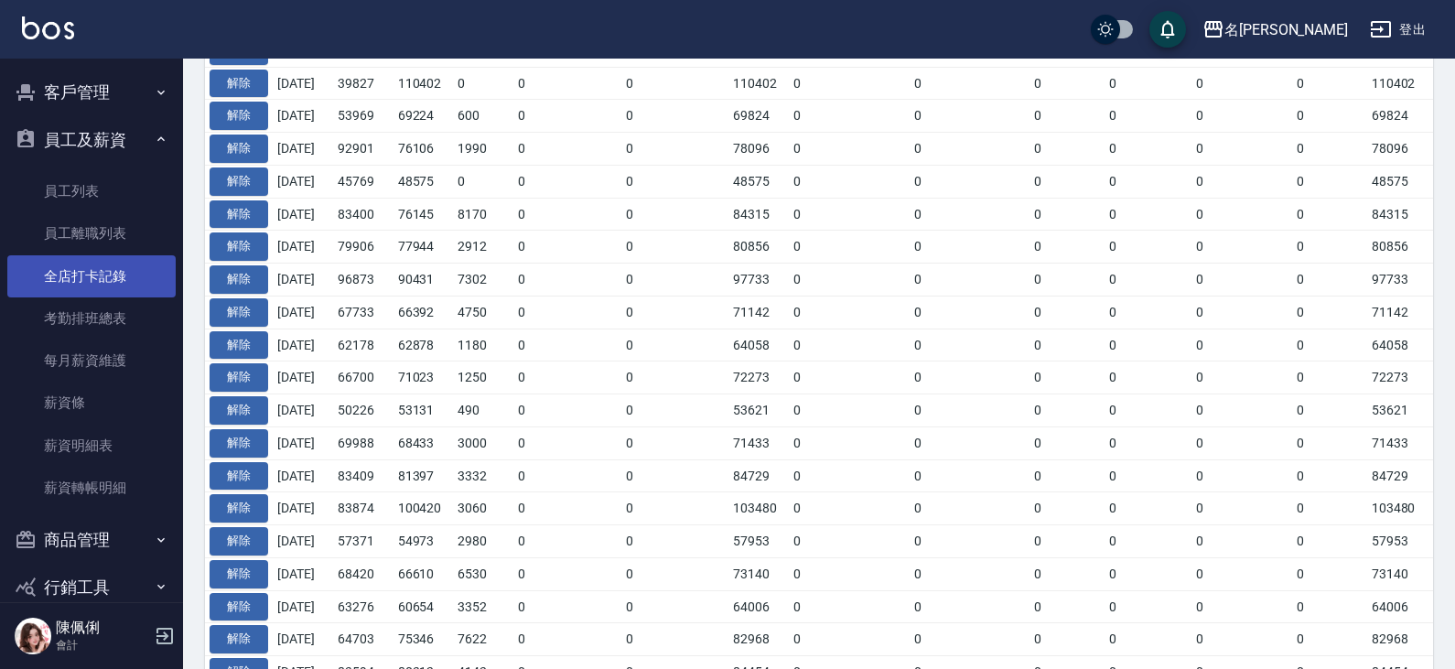
scroll to position [122, 0]
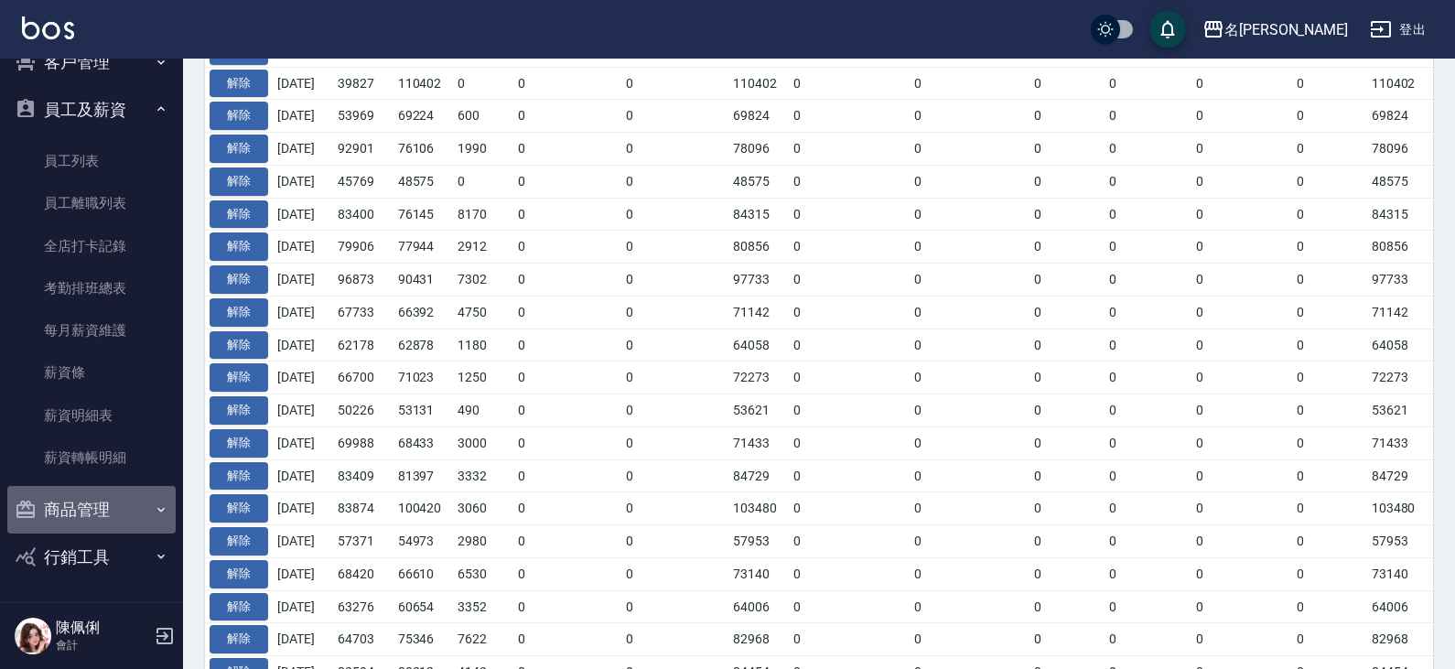
click at [102, 515] on button "商品管理" at bounding box center [91, 510] width 168 height 48
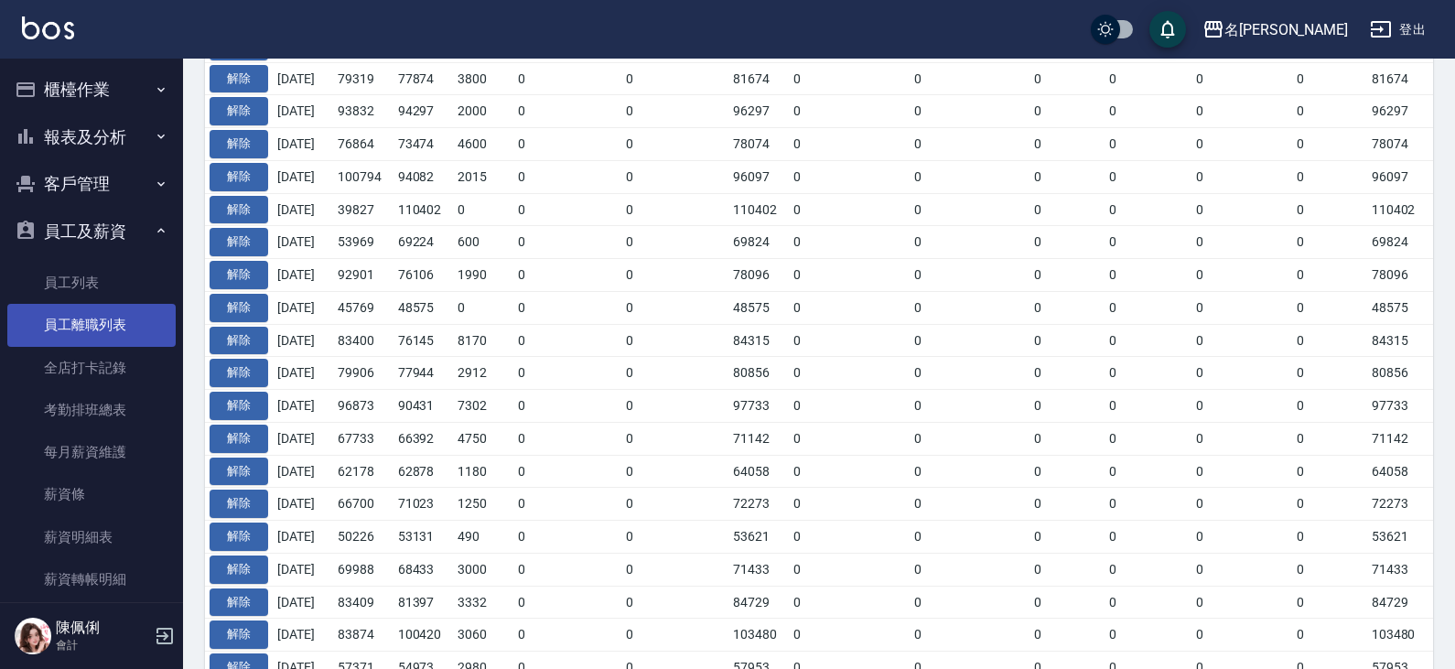
scroll to position [592, 0]
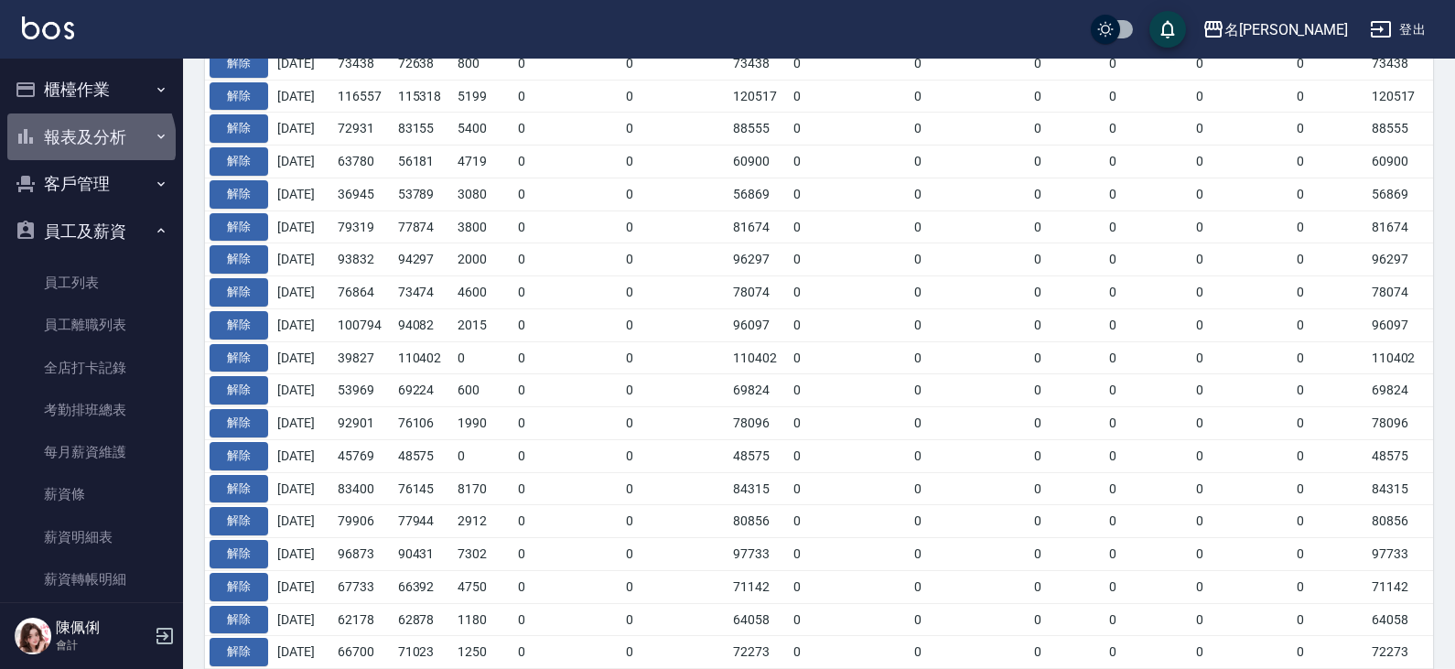
click at [89, 142] on button "報表及分析" at bounding box center [91, 137] width 168 height 48
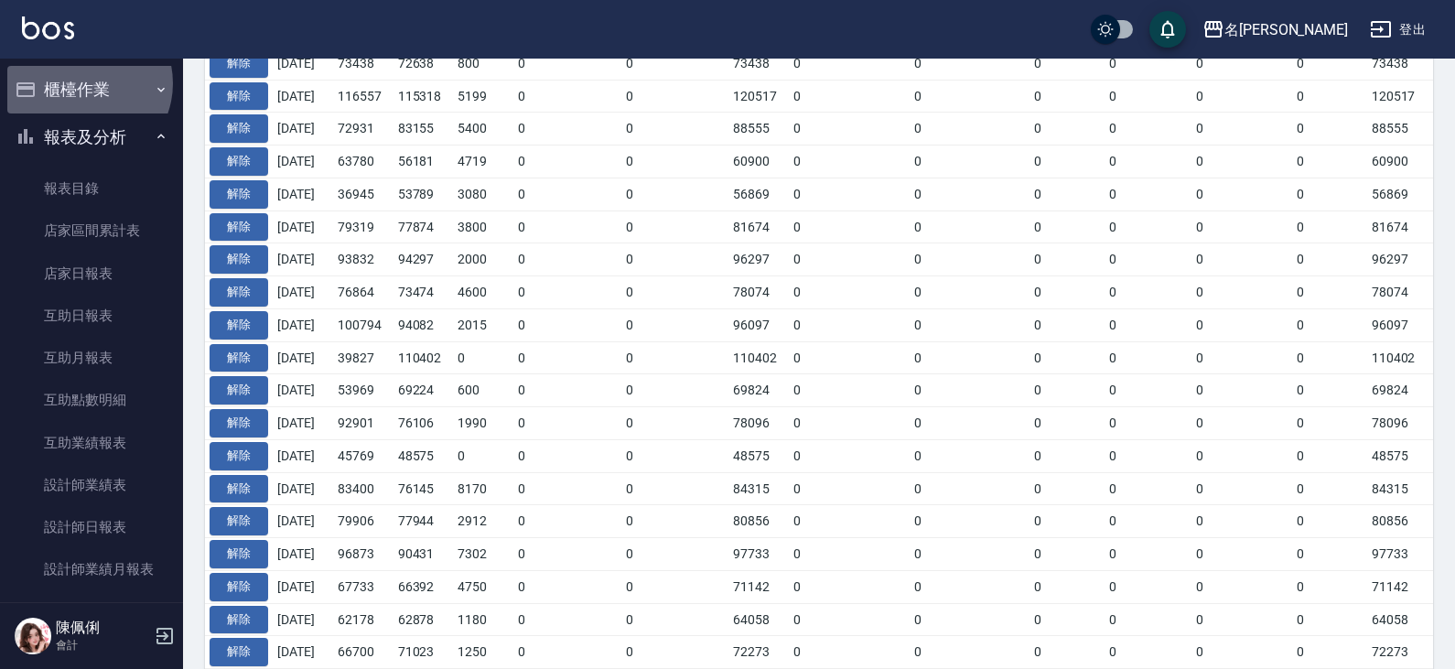
click at [81, 83] on button "櫃檯作業" at bounding box center [91, 90] width 168 height 48
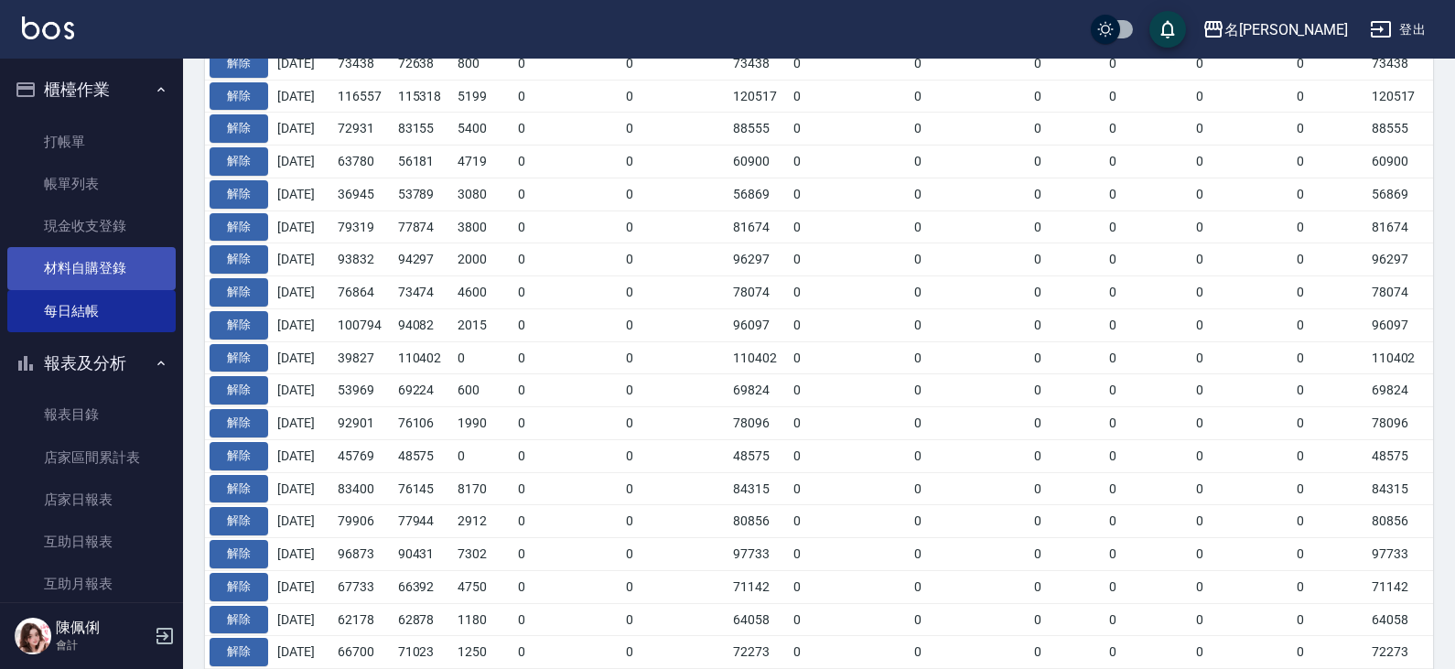
click at [99, 263] on link "材料自購登錄" at bounding box center [91, 268] width 168 height 42
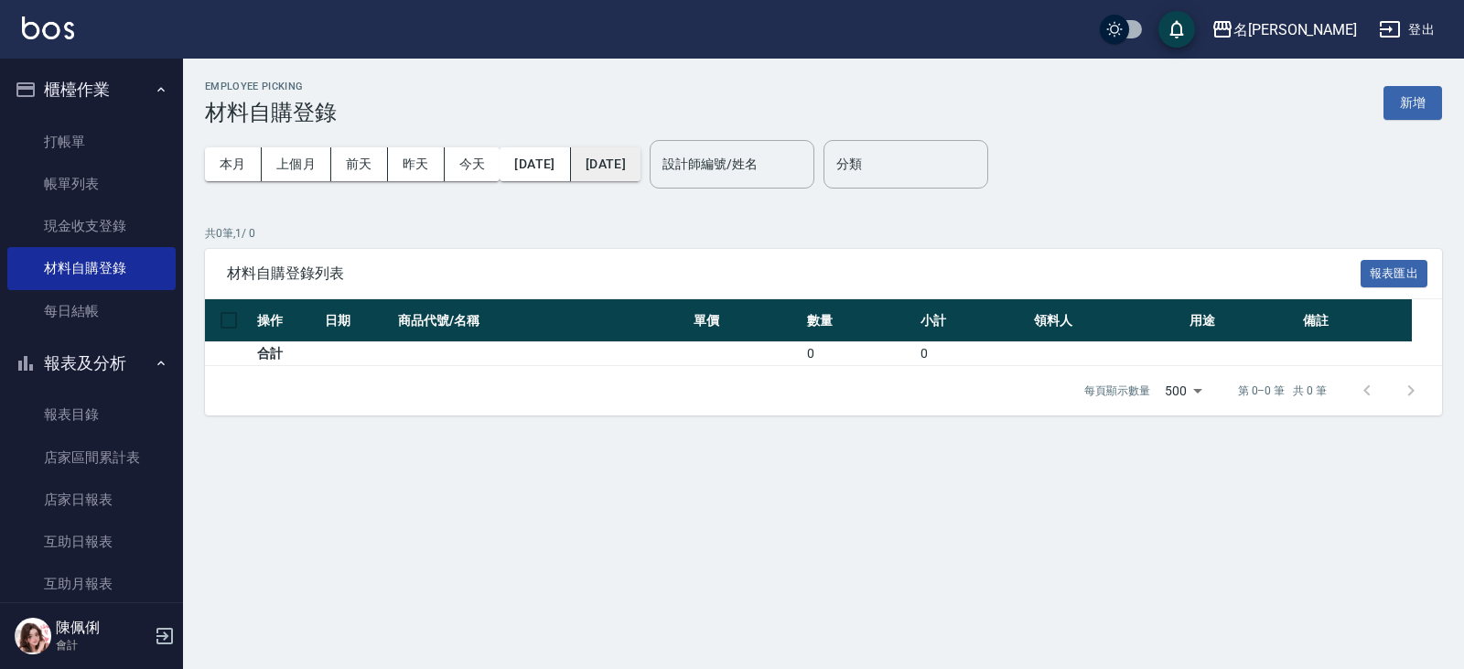
click at [641, 169] on button "2025/08/13" at bounding box center [606, 164] width 70 height 34
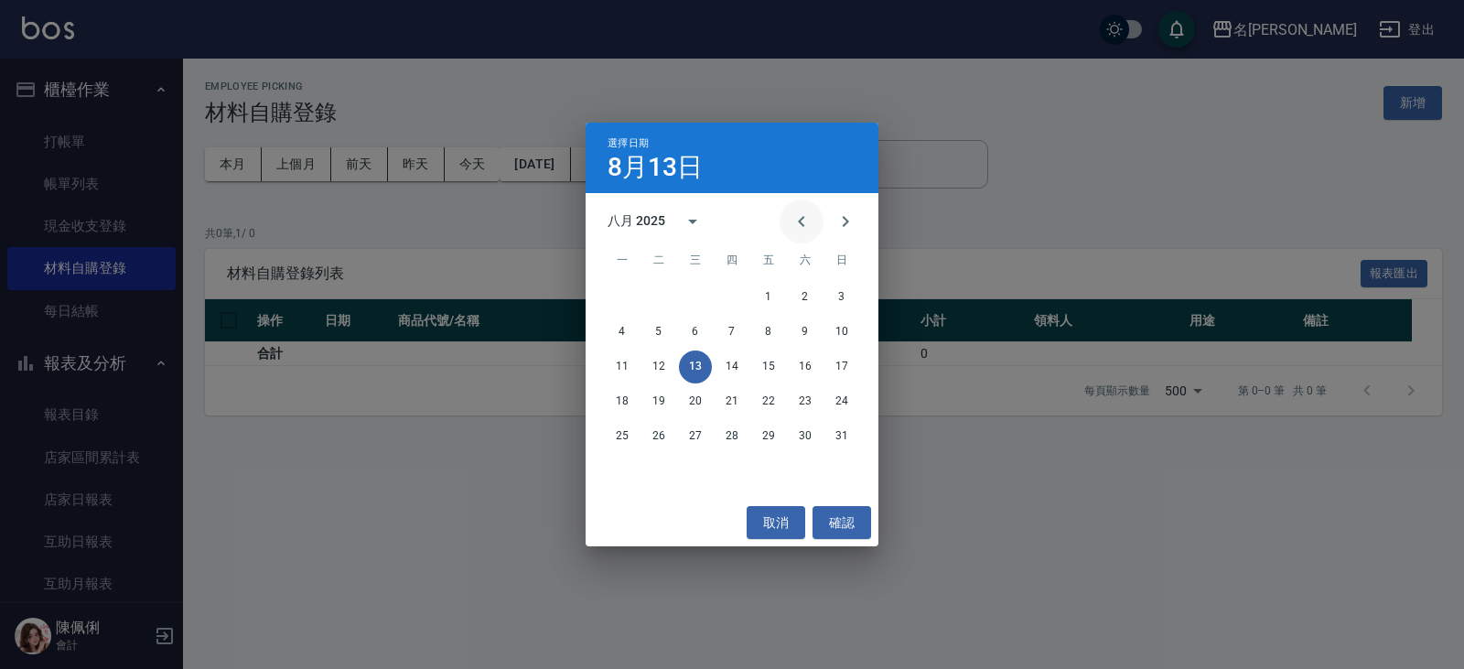
click at [794, 215] on icon "Previous month" at bounding box center [802, 221] width 22 height 22
click at [773, 366] on button "18" at bounding box center [768, 366] width 33 height 33
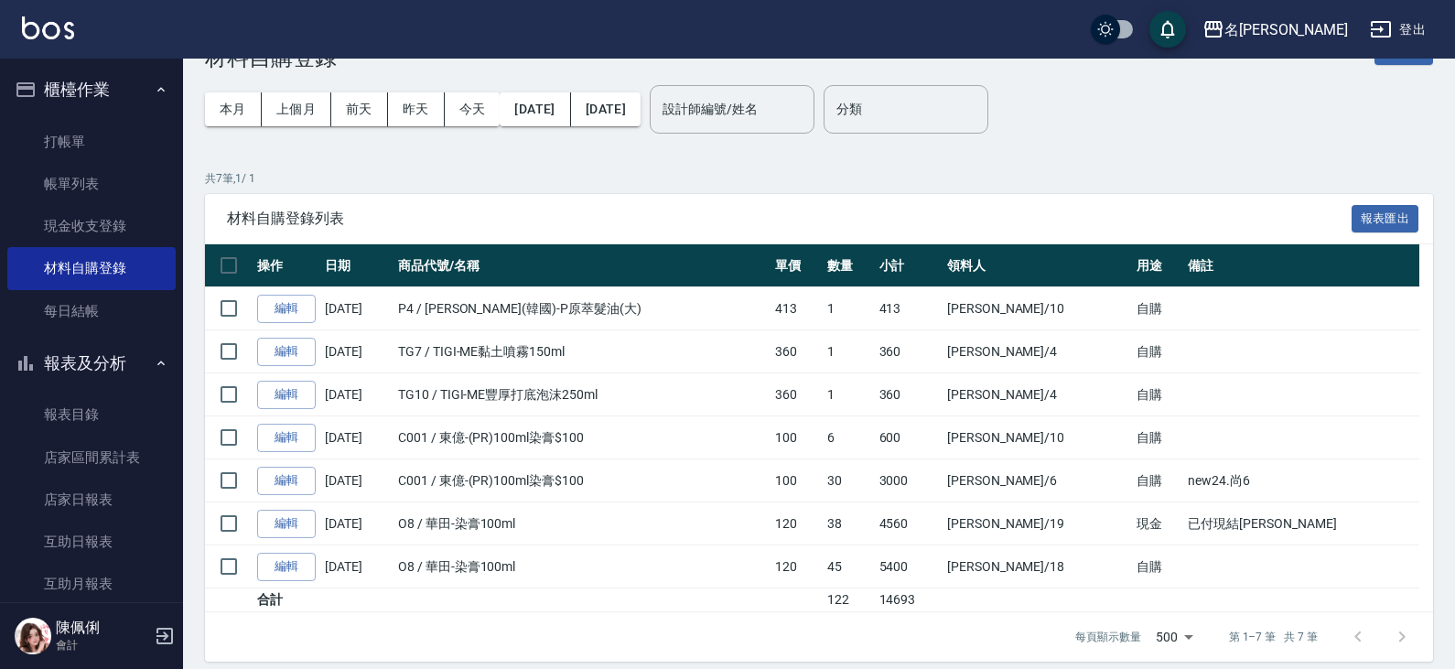
scroll to position [70, 0]
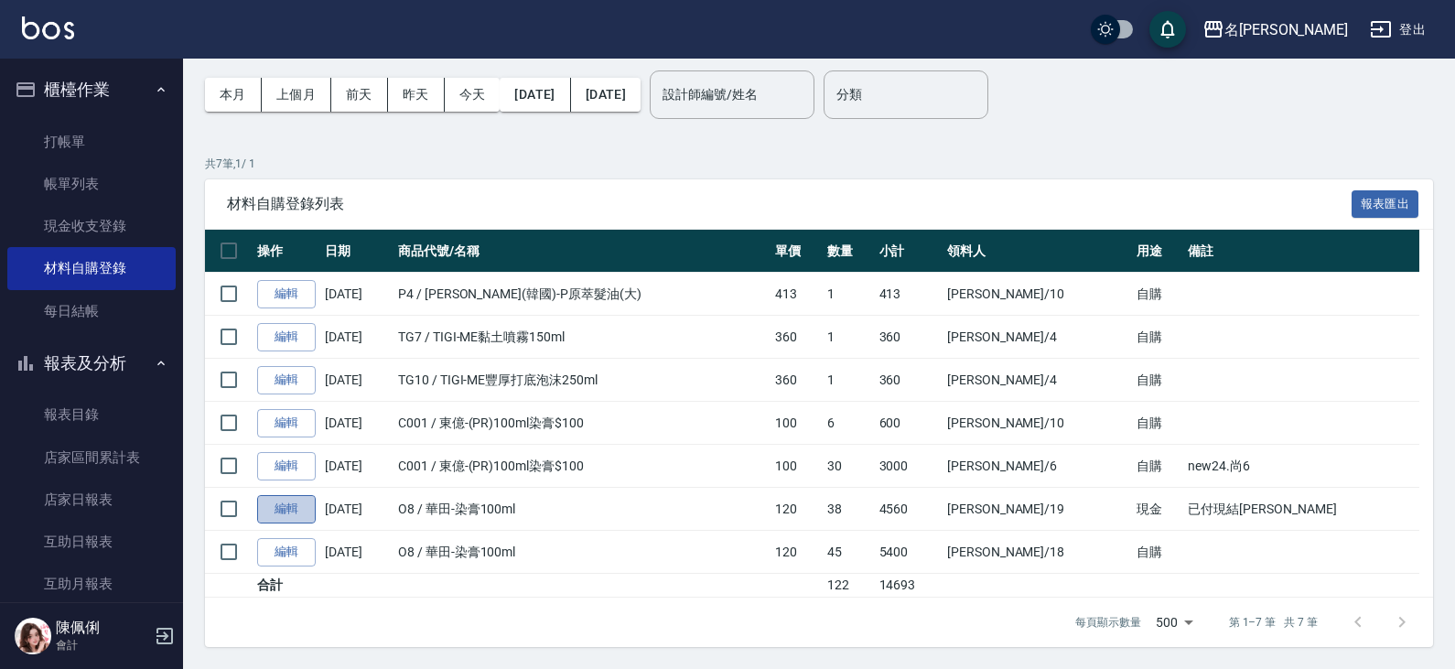
click at [275, 506] on link "編輯" at bounding box center [286, 509] width 59 height 28
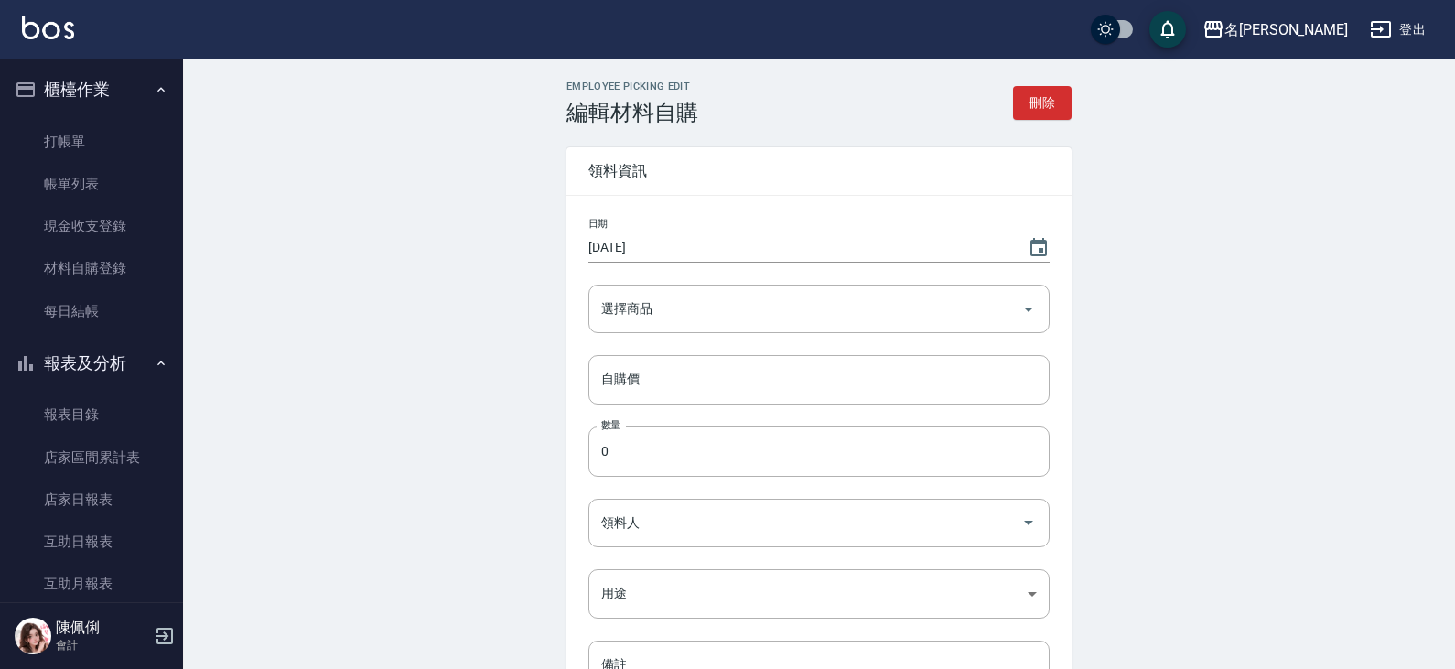
type input "[DATE]"
type input "華田-染膏100ml"
type input "120"
type input "38"
type input "林語涵"
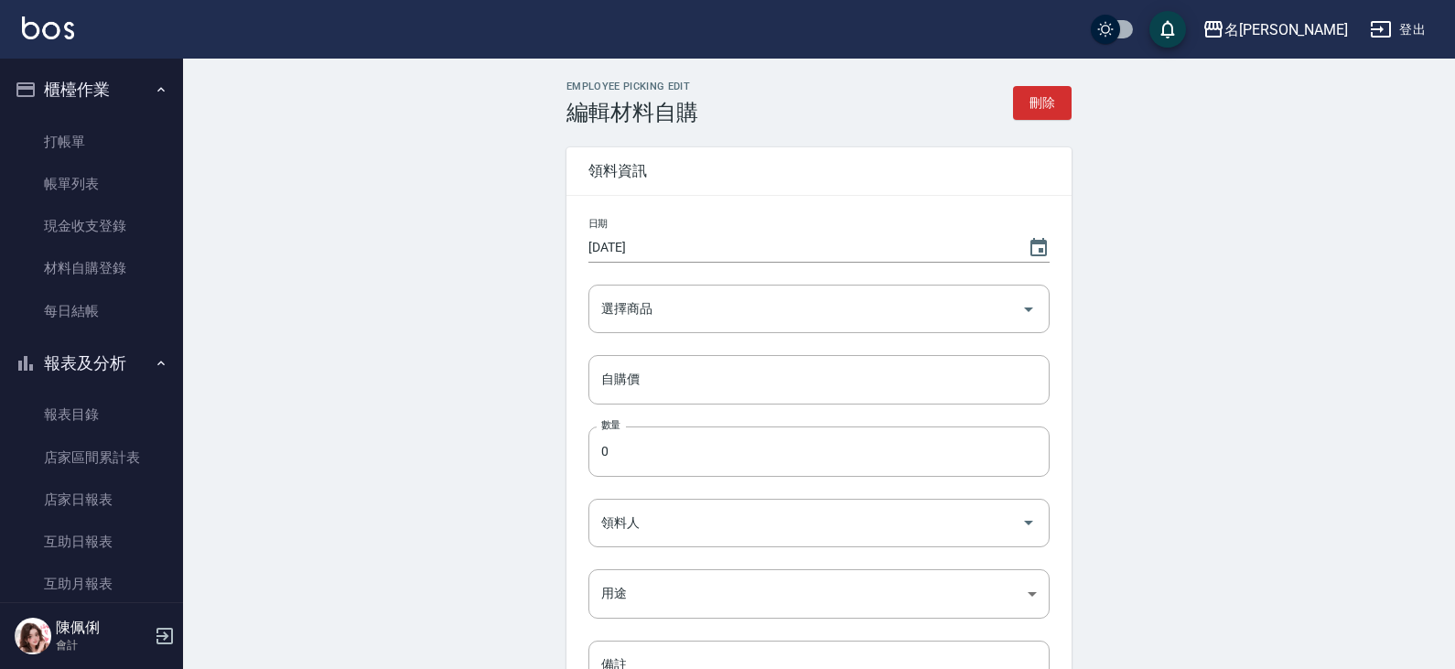
type input "現金"
type textarea "已付現結清"
click at [1038, 100] on button "刪除" at bounding box center [1042, 103] width 59 height 34
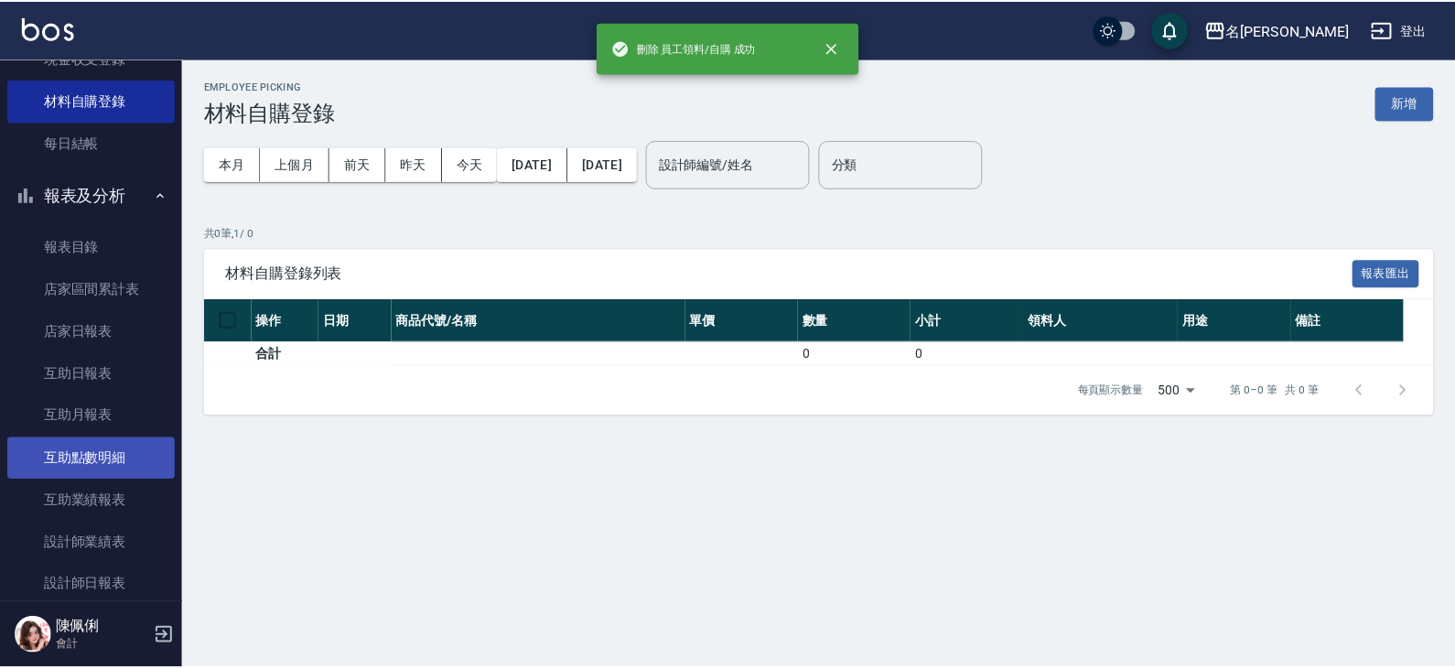
scroll to position [183, 0]
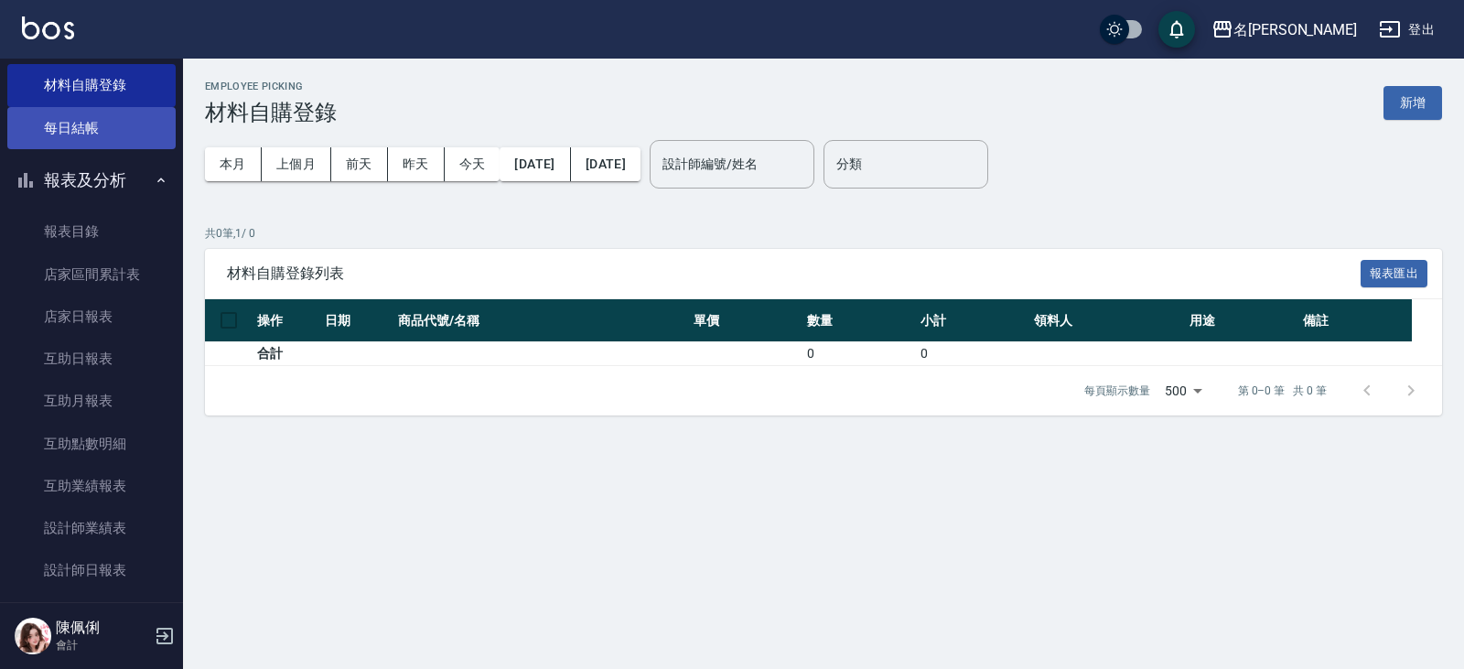
click at [94, 125] on link "每日結帳" at bounding box center [91, 128] width 168 height 42
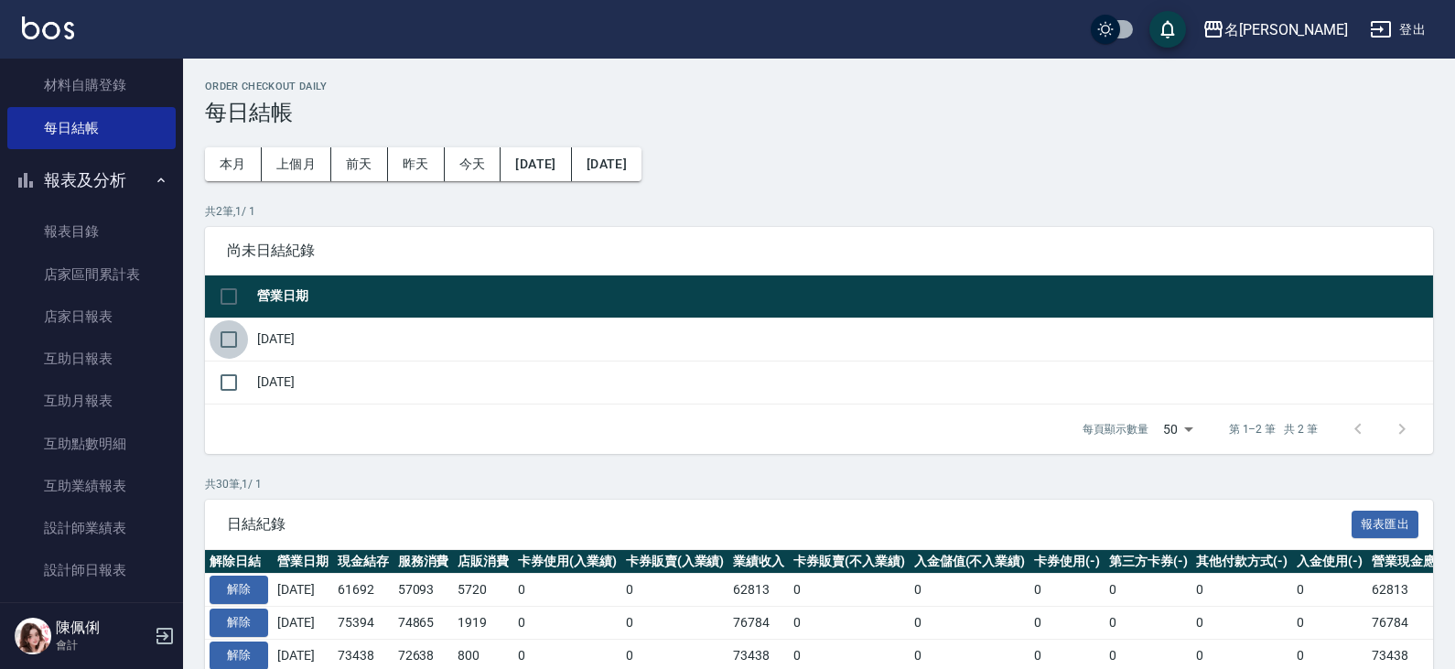
click at [232, 339] on input "checkbox" at bounding box center [229, 339] width 38 height 38
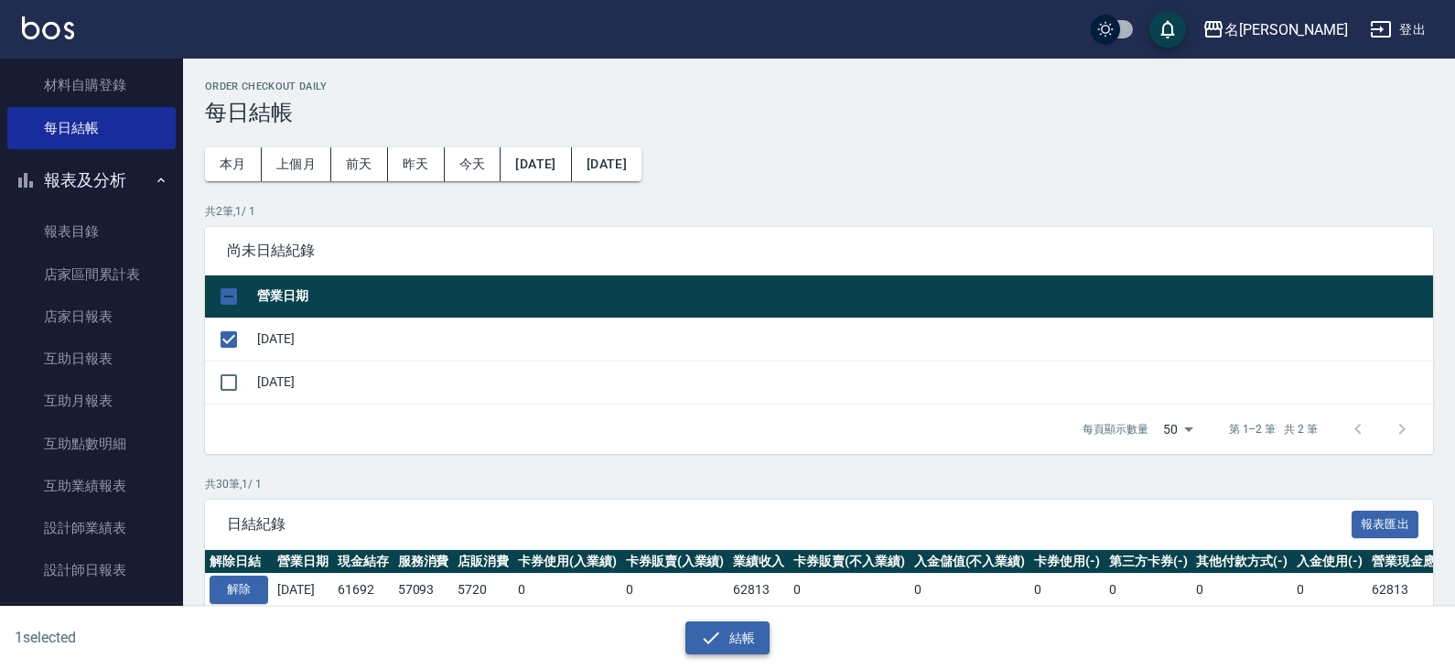
click at [754, 638] on button "結帳" at bounding box center [727, 638] width 85 height 34
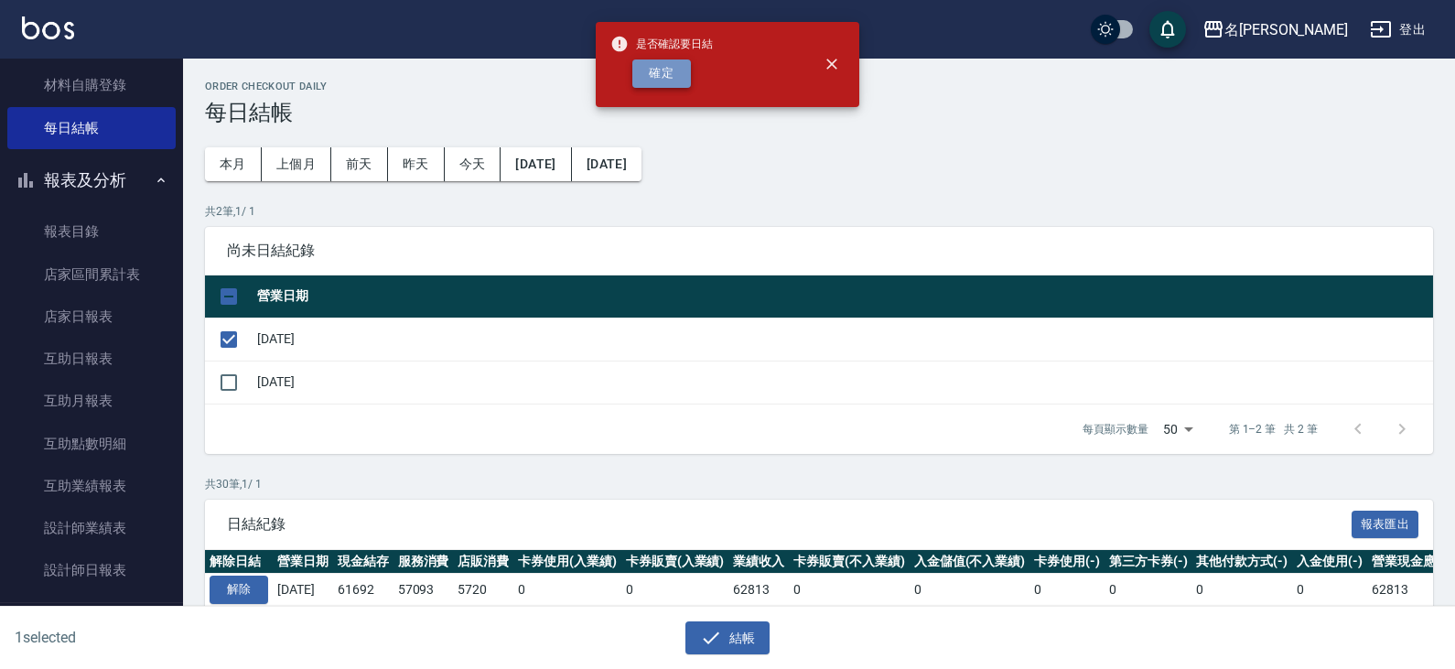
click at [674, 77] on button "確定" at bounding box center [661, 73] width 59 height 28
checkbox input "false"
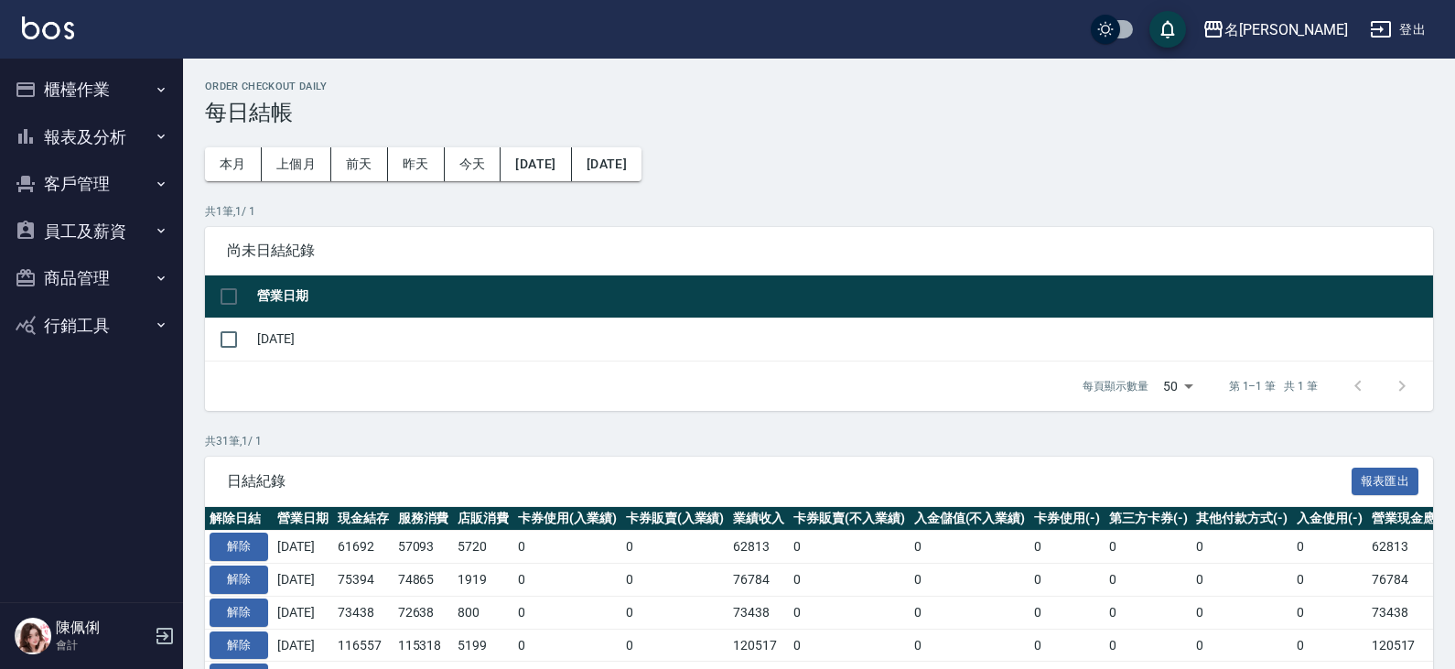
click at [81, 225] on button "員工及薪資" at bounding box center [91, 232] width 168 height 48
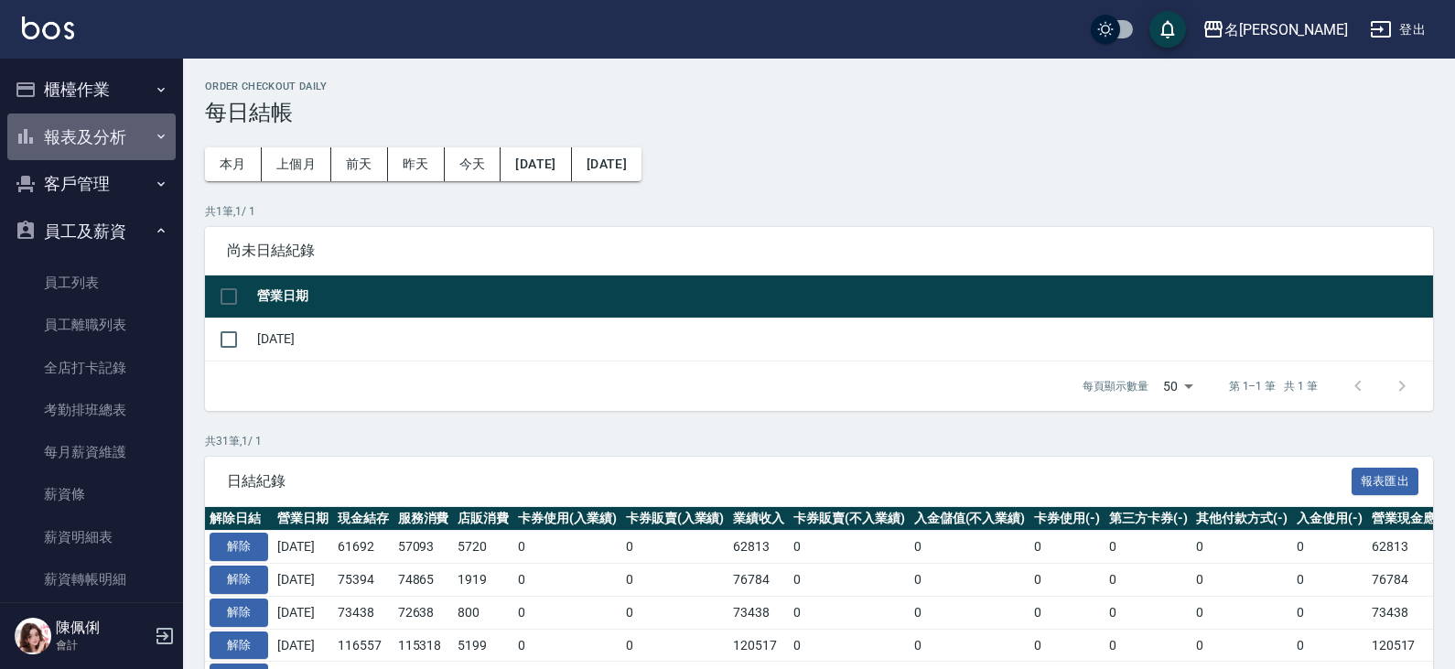
click at [105, 133] on button "報表及分析" at bounding box center [91, 137] width 168 height 48
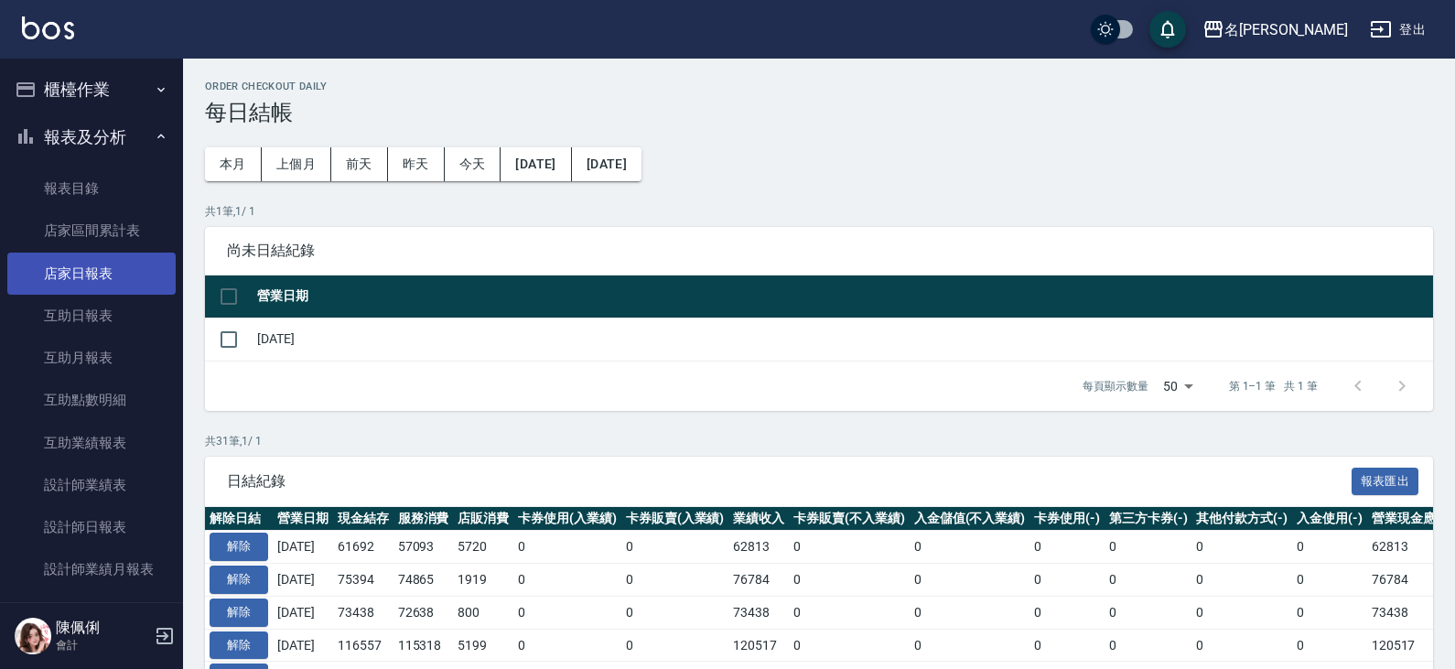
click at [98, 282] on link "店家日報表" at bounding box center [91, 274] width 168 height 42
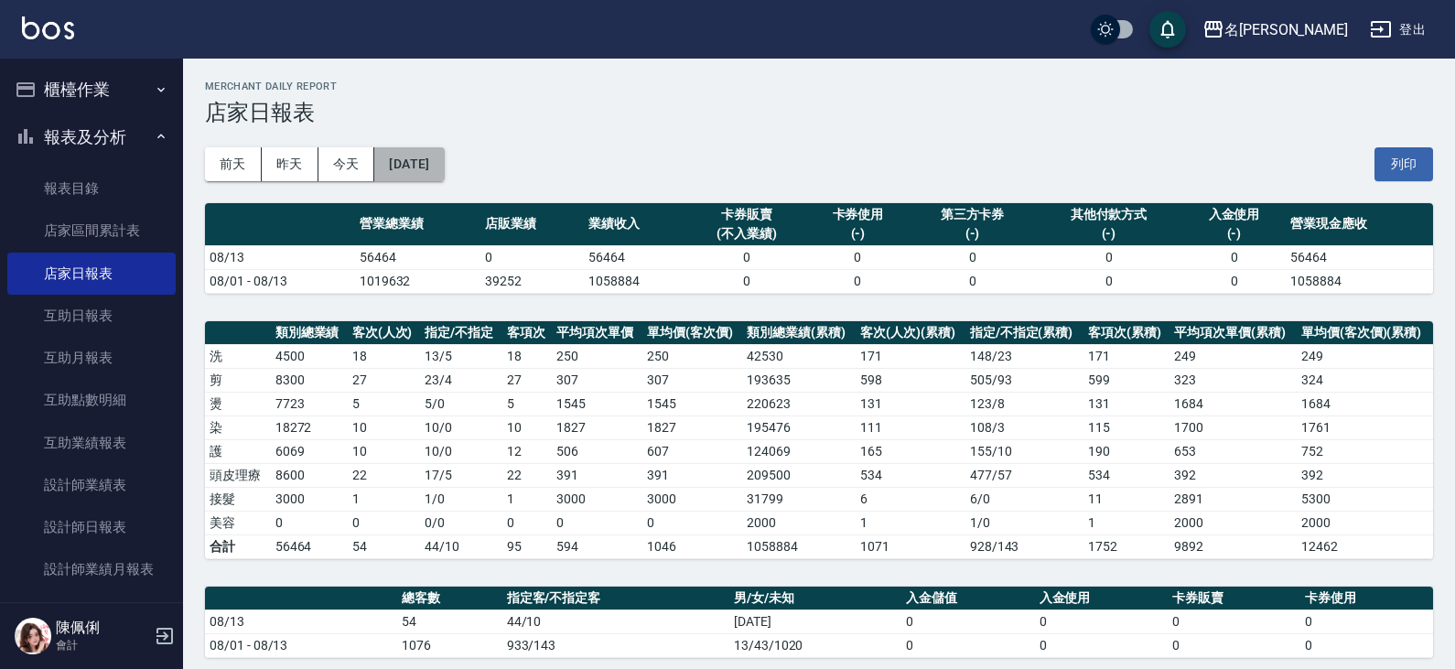
click at [431, 166] on button "[DATE]" at bounding box center [409, 164] width 70 height 34
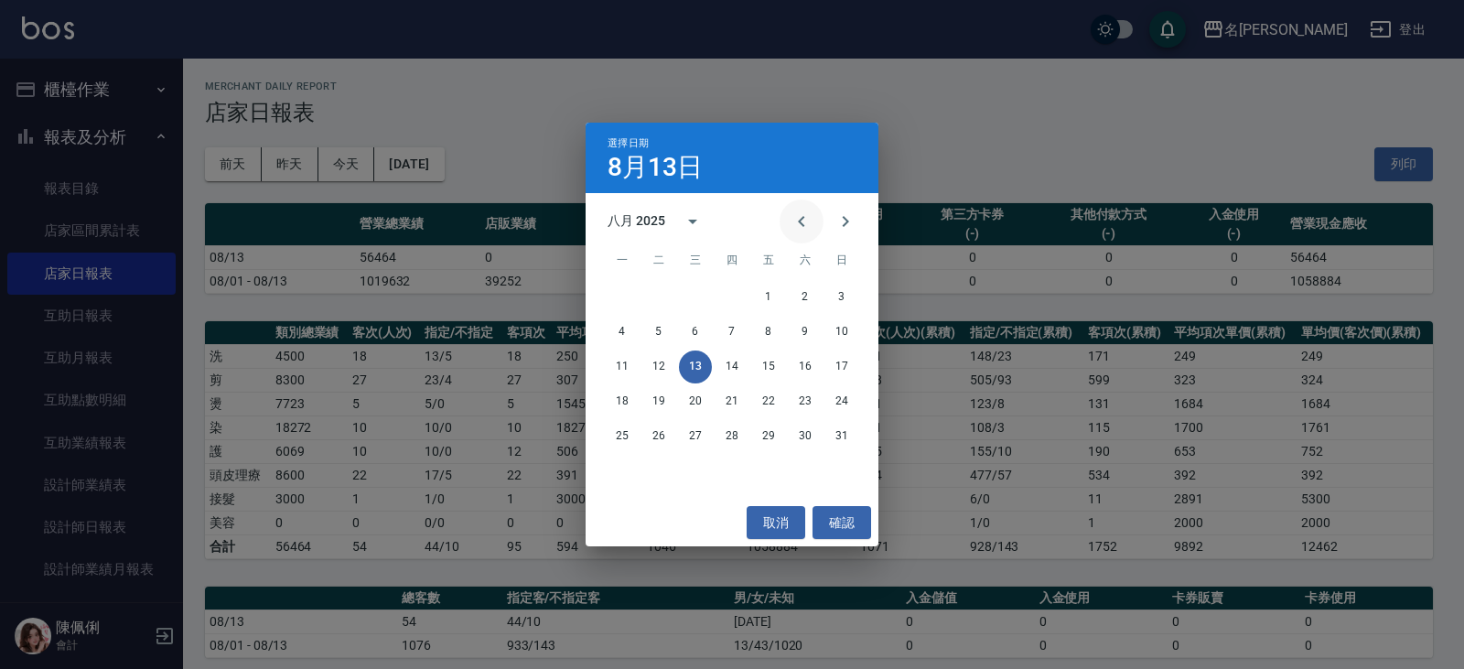
click at [797, 219] on icon "Previous month" at bounding box center [802, 221] width 22 height 22
click at [770, 367] on button "18" at bounding box center [768, 366] width 33 height 33
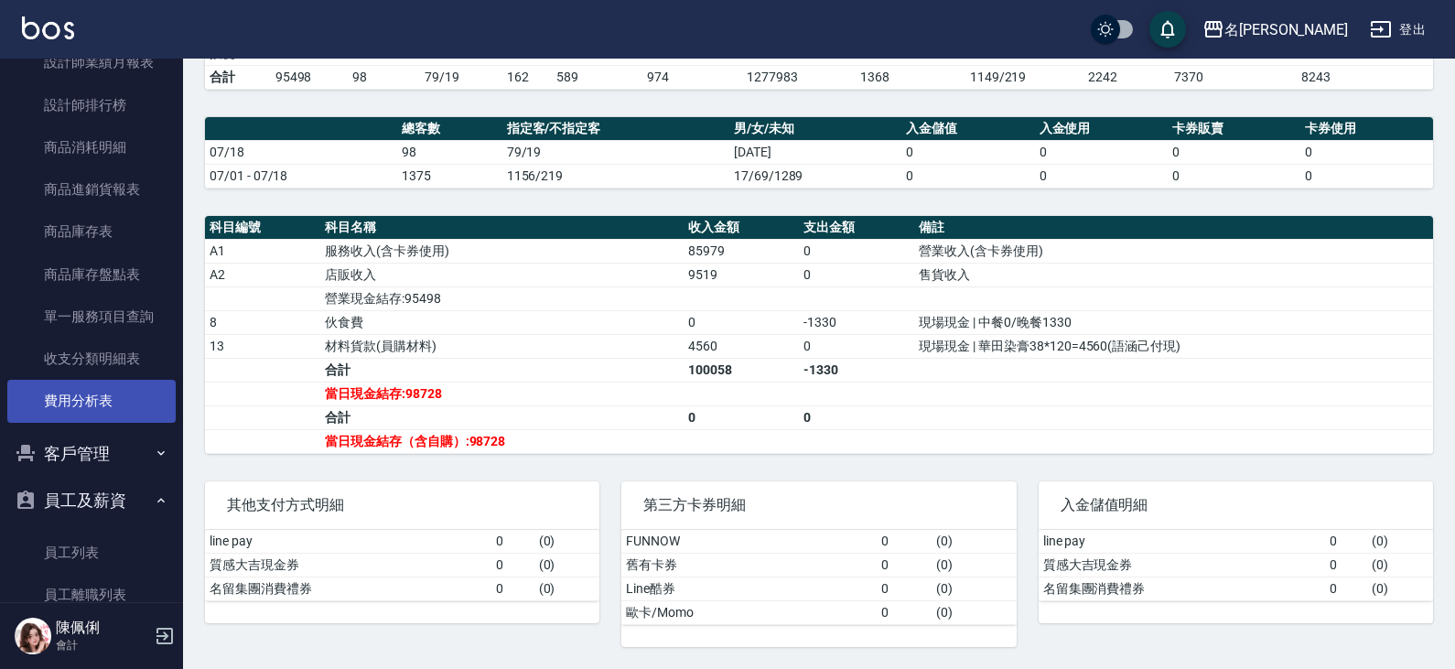
scroll to position [549, 0]
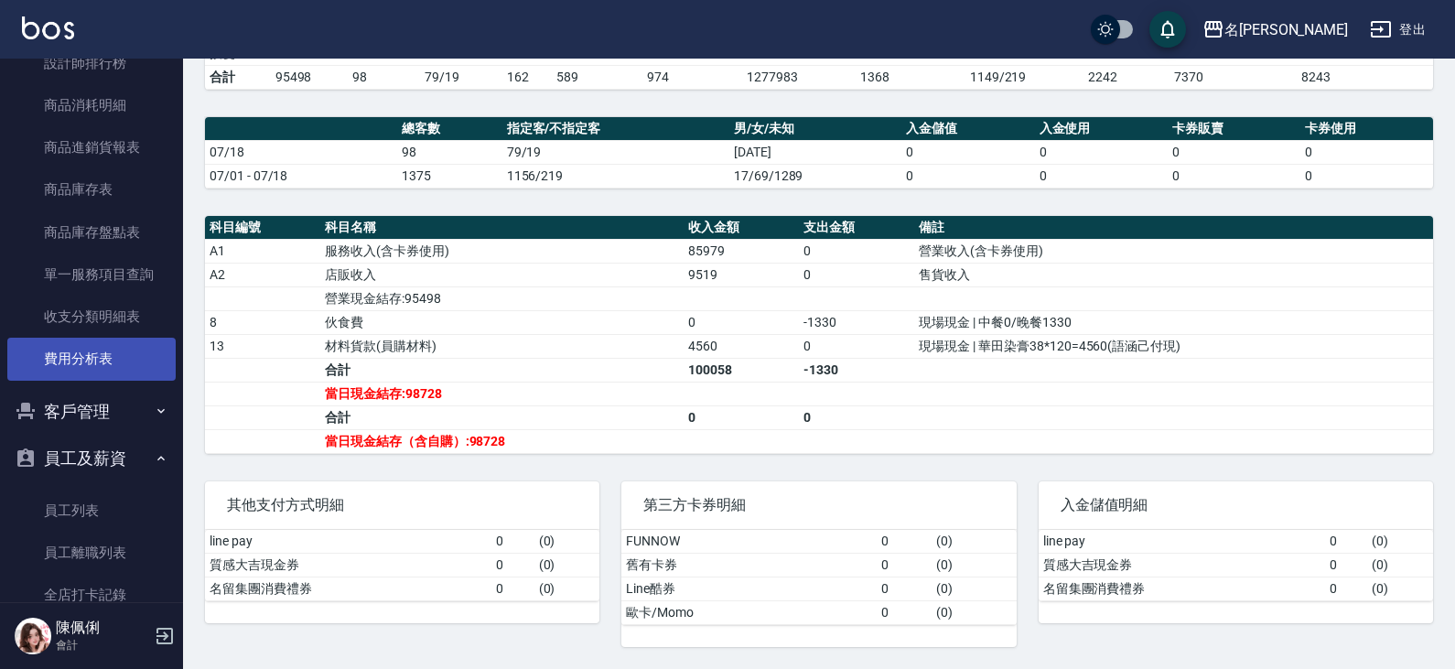
click at [99, 354] on link "費用分析表" at bounding box center [91, 359] width 168 height 42
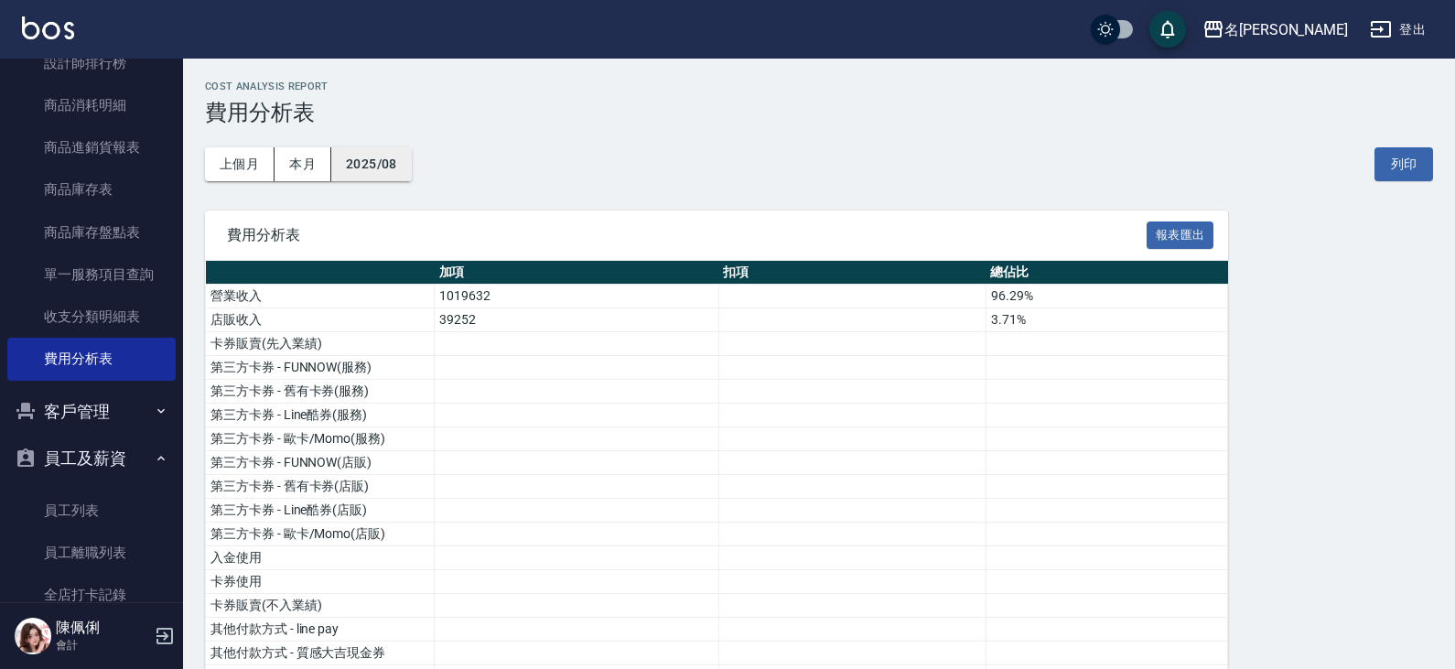
click at [383, 159] on button "2025/08" at bounding box center [371, 164] width 81 height 34
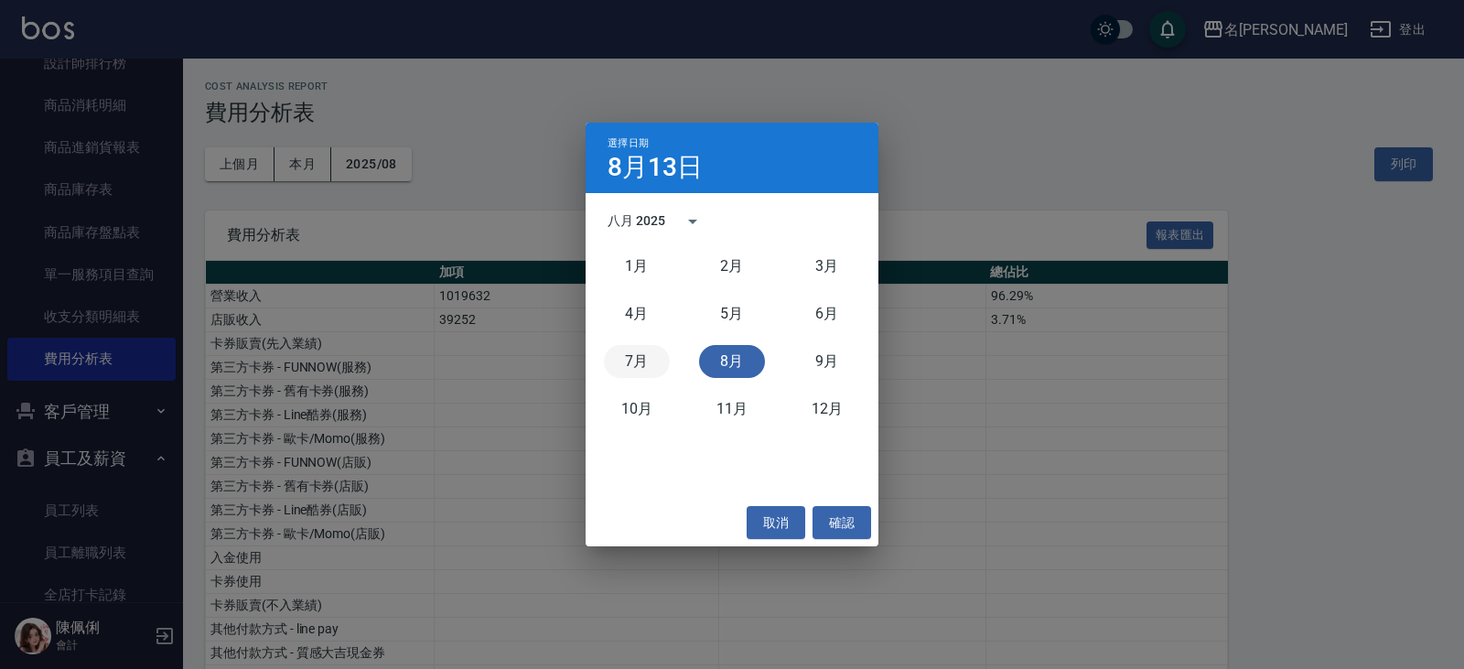
click at [635, 362] on button "7月" at bounding box center [637, 361] width 66 height 33
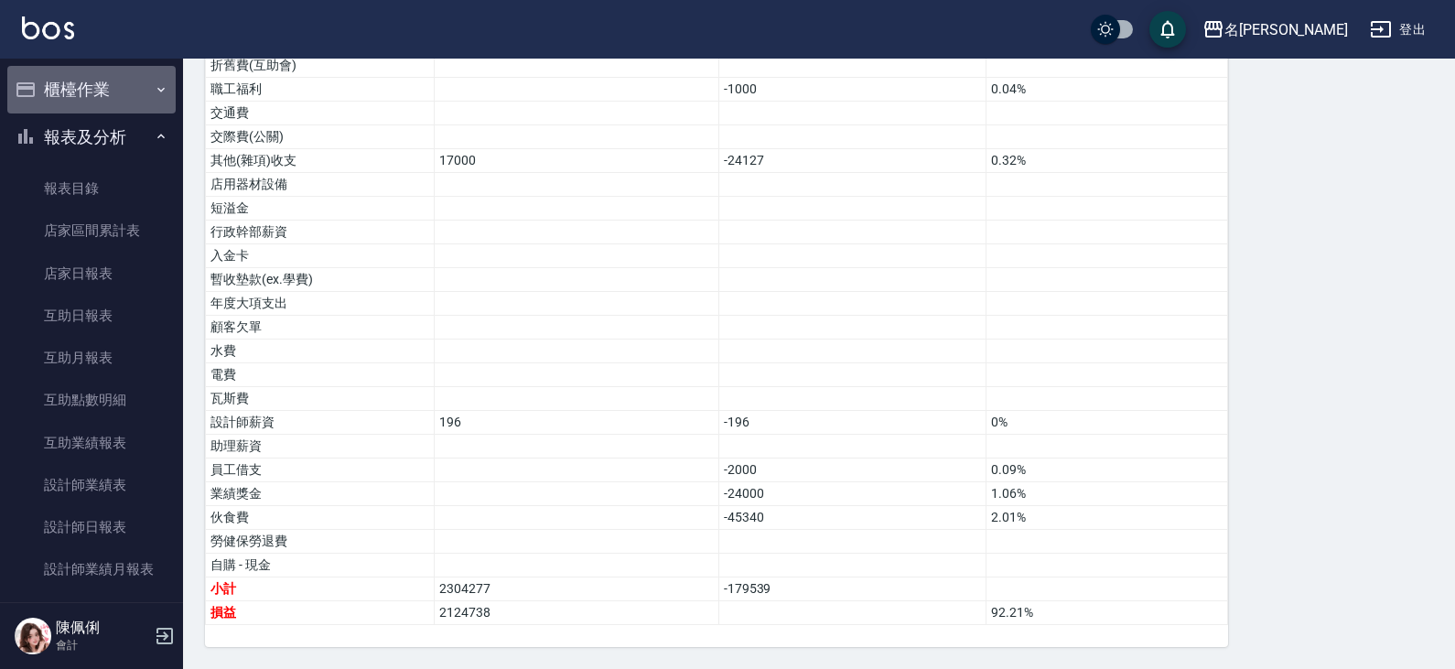
click at [105, 83] on button "櫃檯作業" at bounding box center [91, 90] width 168 height 48
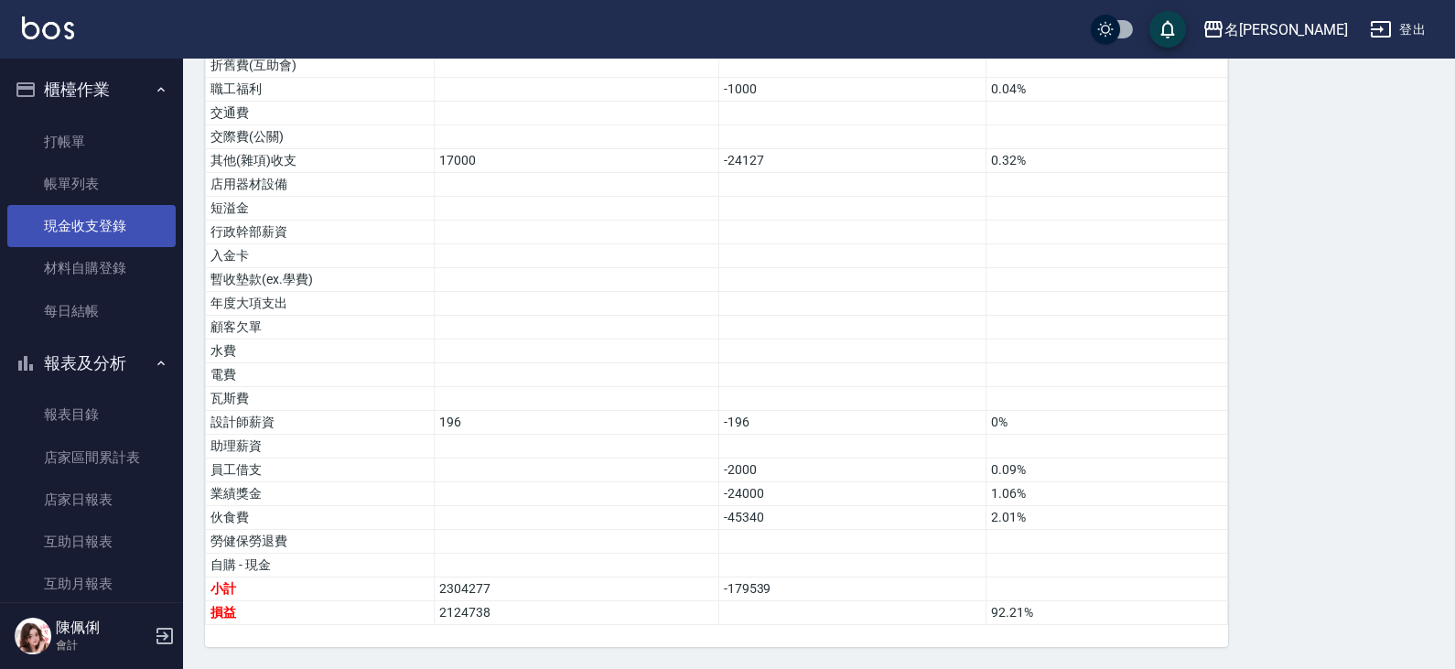
click at [109, 229] on link "現金收支登錄" at bounding box center [91, 226] width 168 height 42
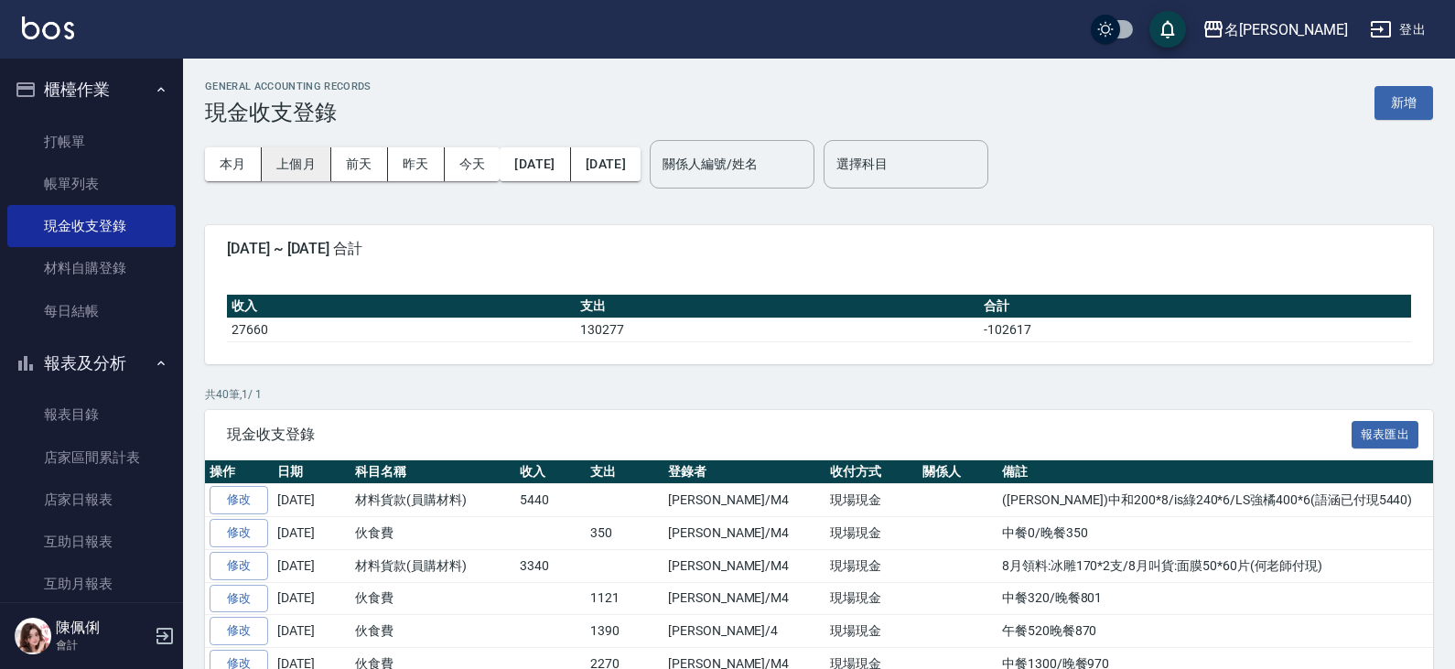
click at [283, 163] on button "上個月" at bounding box center [297, 164] width 70 height 34
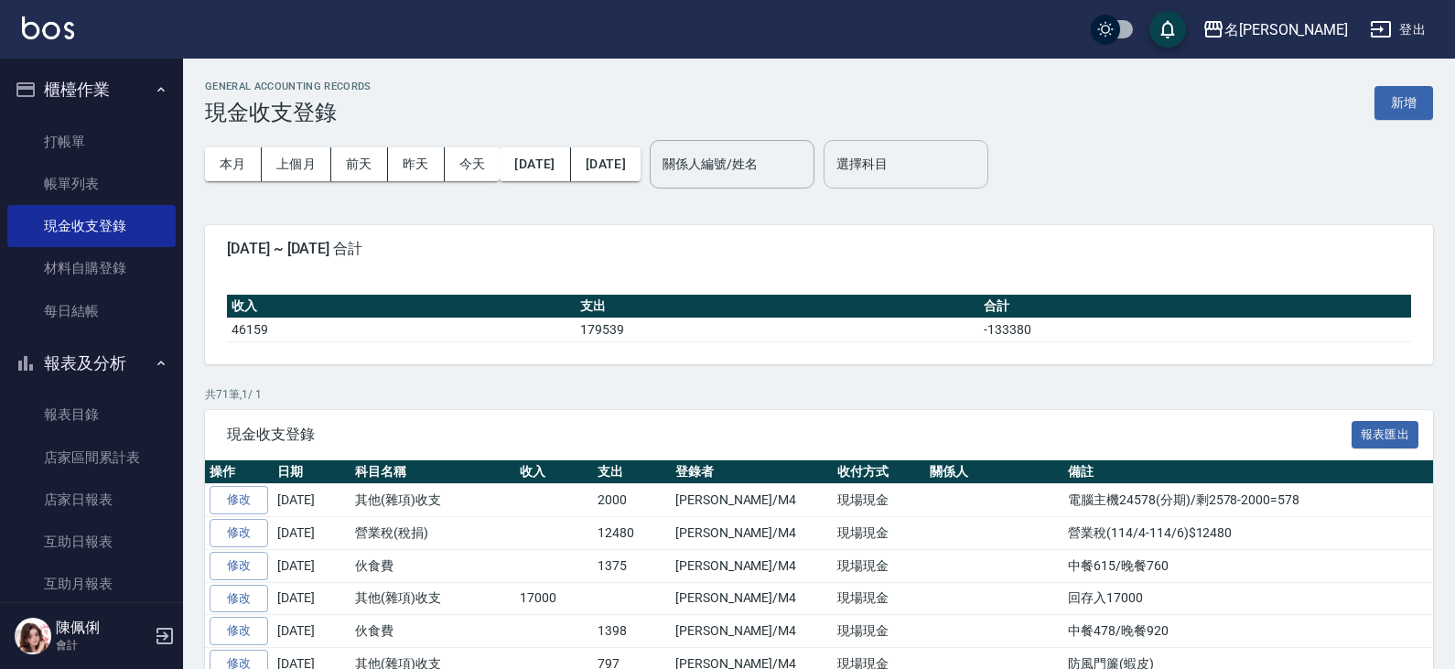
click at [988, 185] on div "選擇科目" at bounding box center [906, 164] width 165 height 48
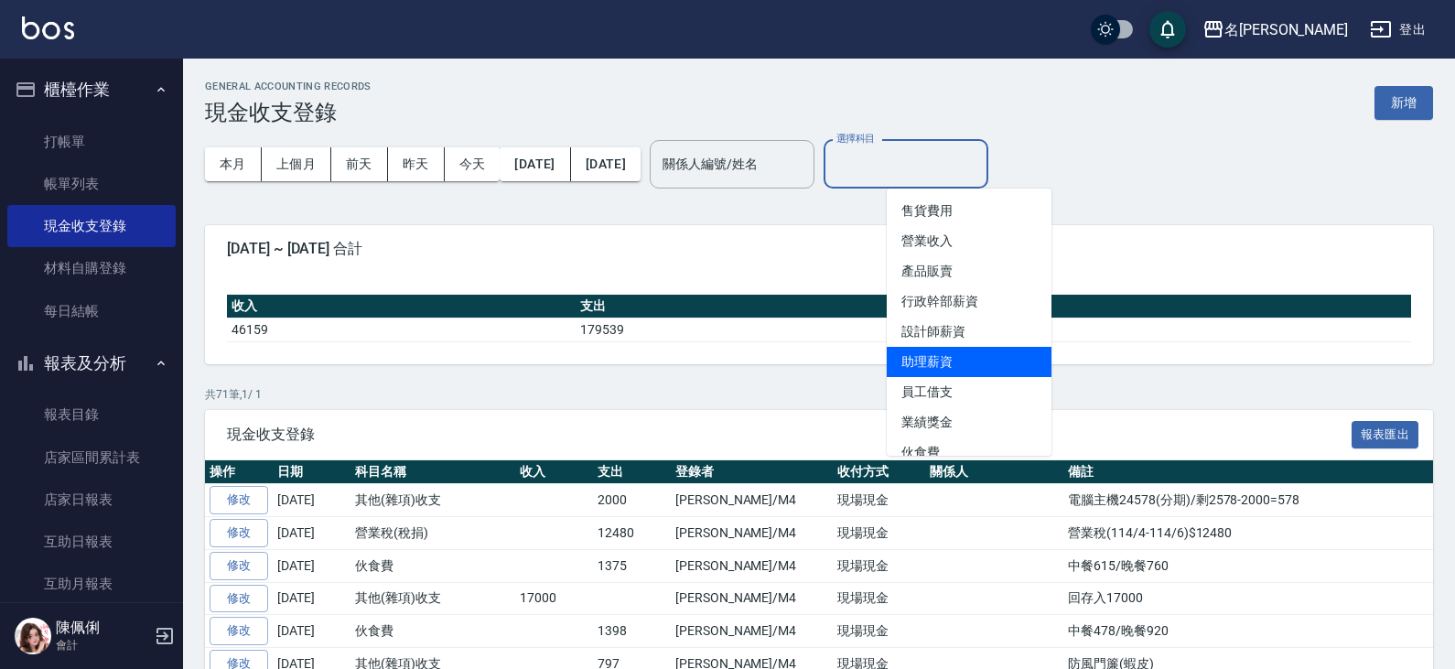
click at [990, 358] on li "助理薪資" at bounding box center [969, 362] width 165 height 30
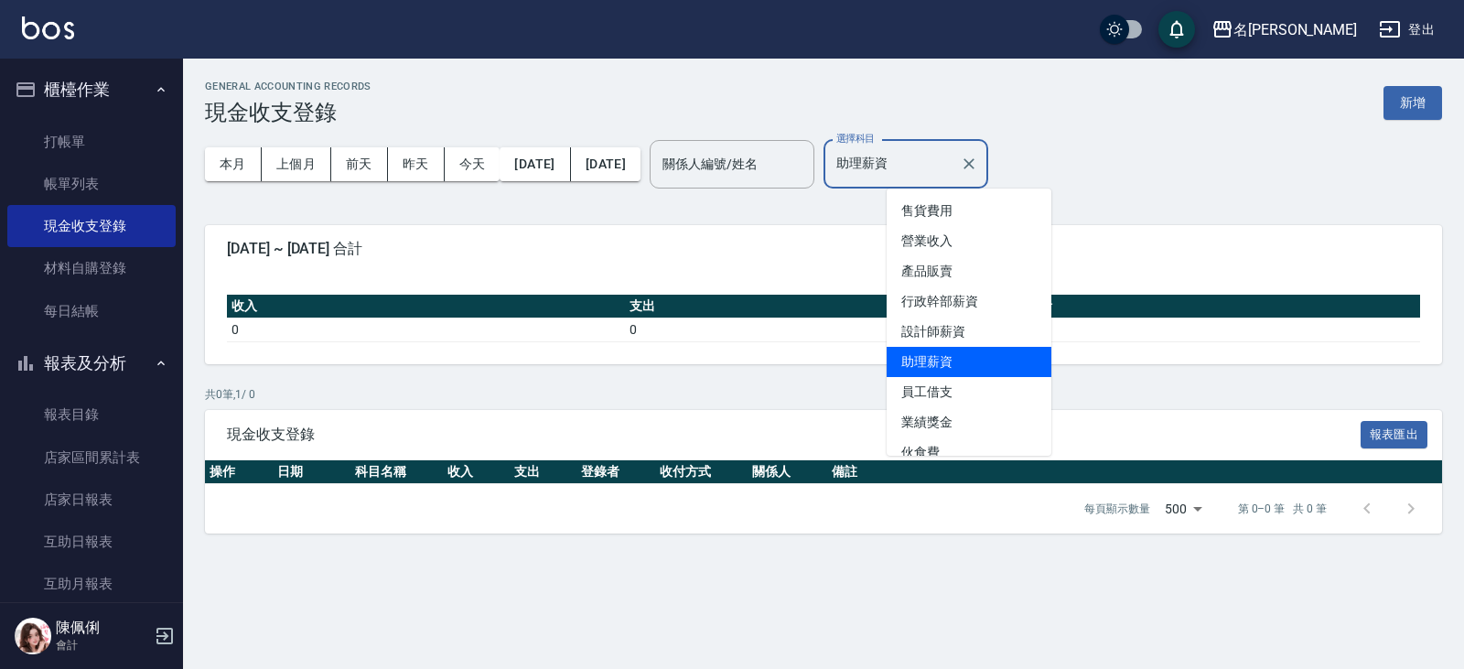
click at [953, 157] on input "助理薪資" at bounding box center [892, 164] width 121 height 32
click at [978, 318] on li "設計師薪資" at bounding box center [969, 332] width 165 height 30
type input "設計師薪資"
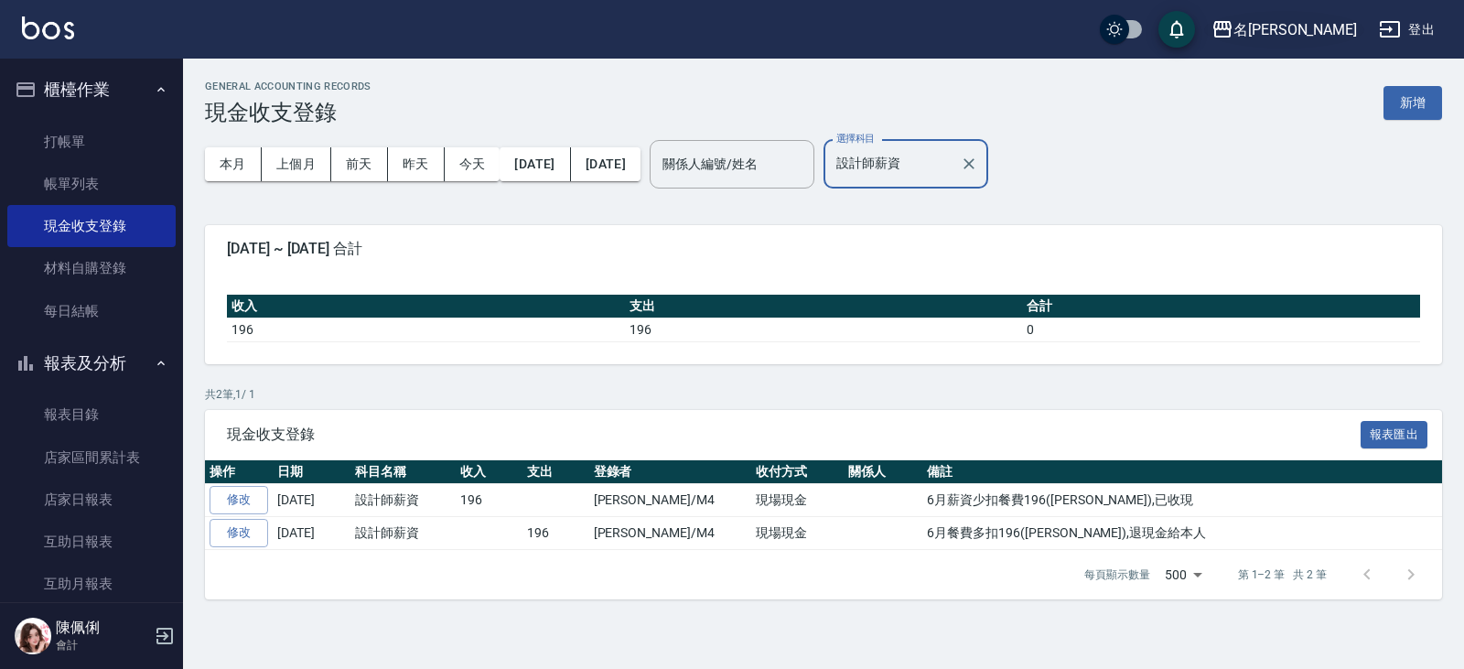
click at [1329, 25] on div "名[PERSON_NAME]" at bounding box center [1296, 29] width 124 height 23
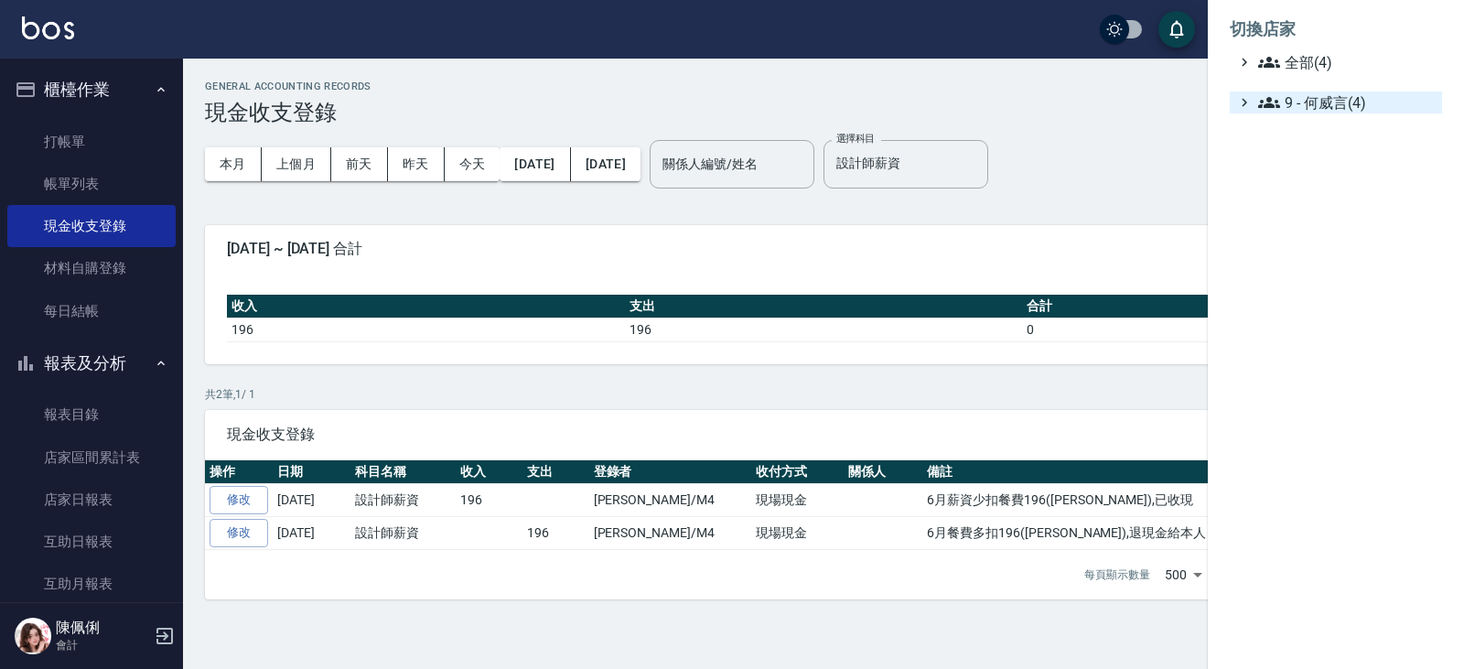
click at [1335, 102] on span "9 - 何威言(4)" at bounding box center [1346, 103] width 177 height 22
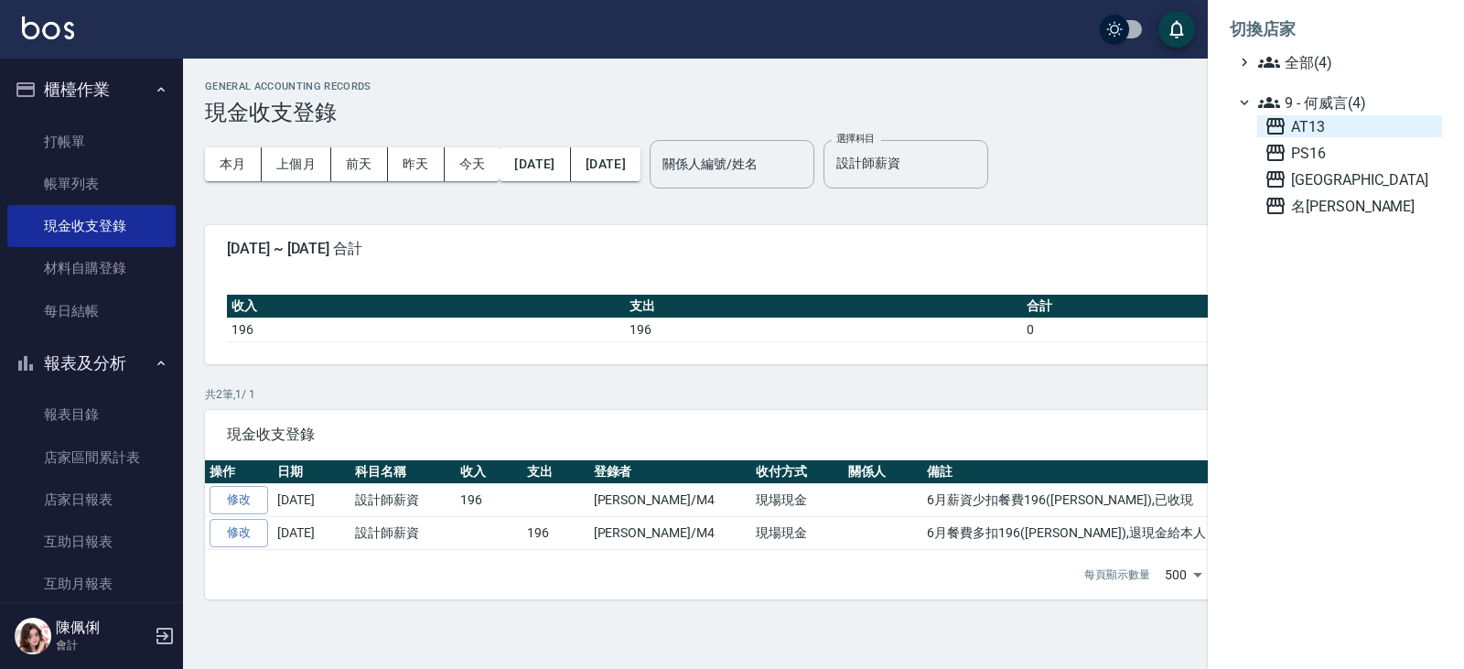
click at [1321, 128] on span "AT13" at bounding box center [1350, 126] width 170 height 22
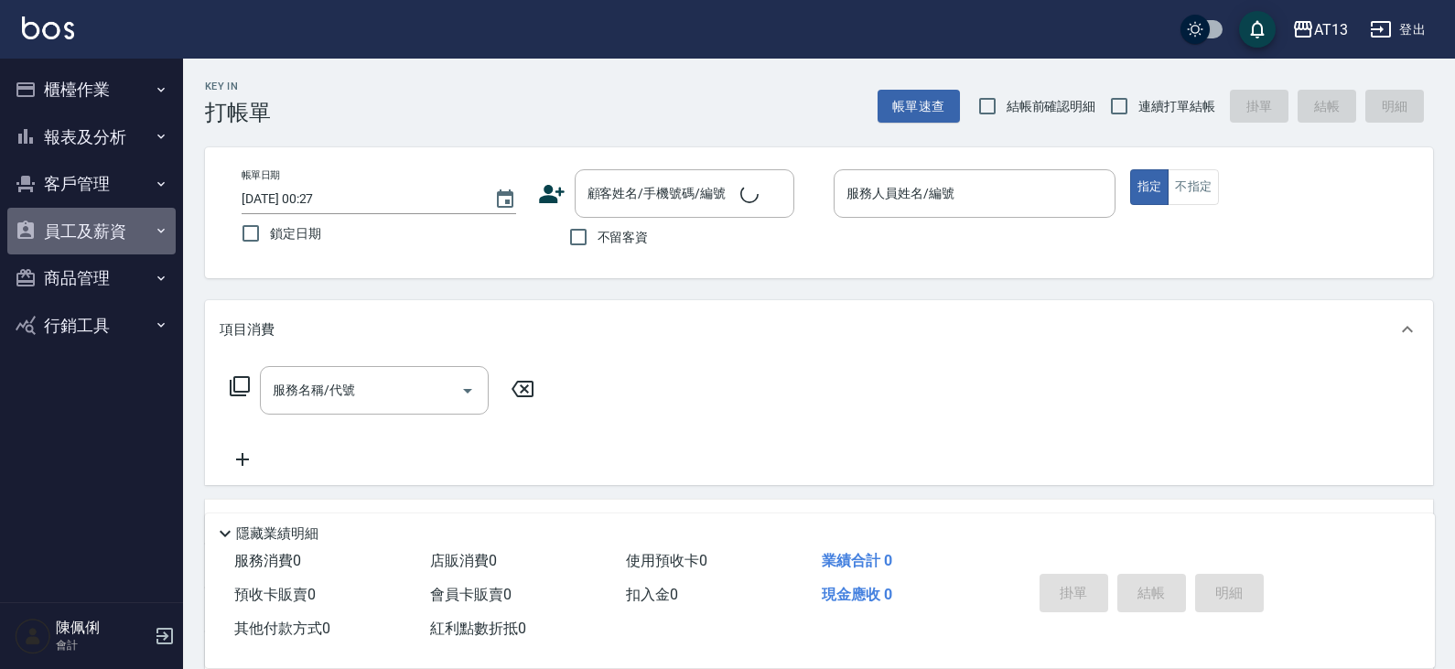
click at [102, 221] on button "員工及薪資" at bounding box center [91, 232] width 168 height 48
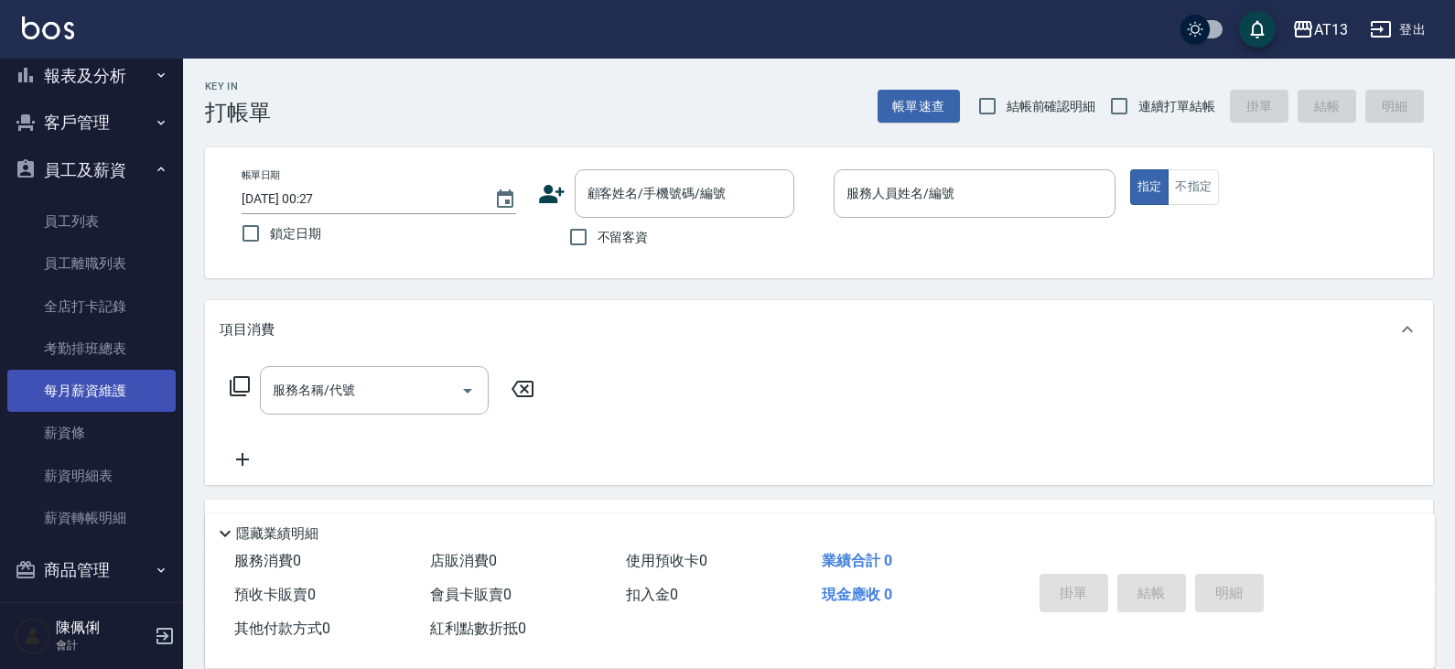
scroll to position [92, 0]
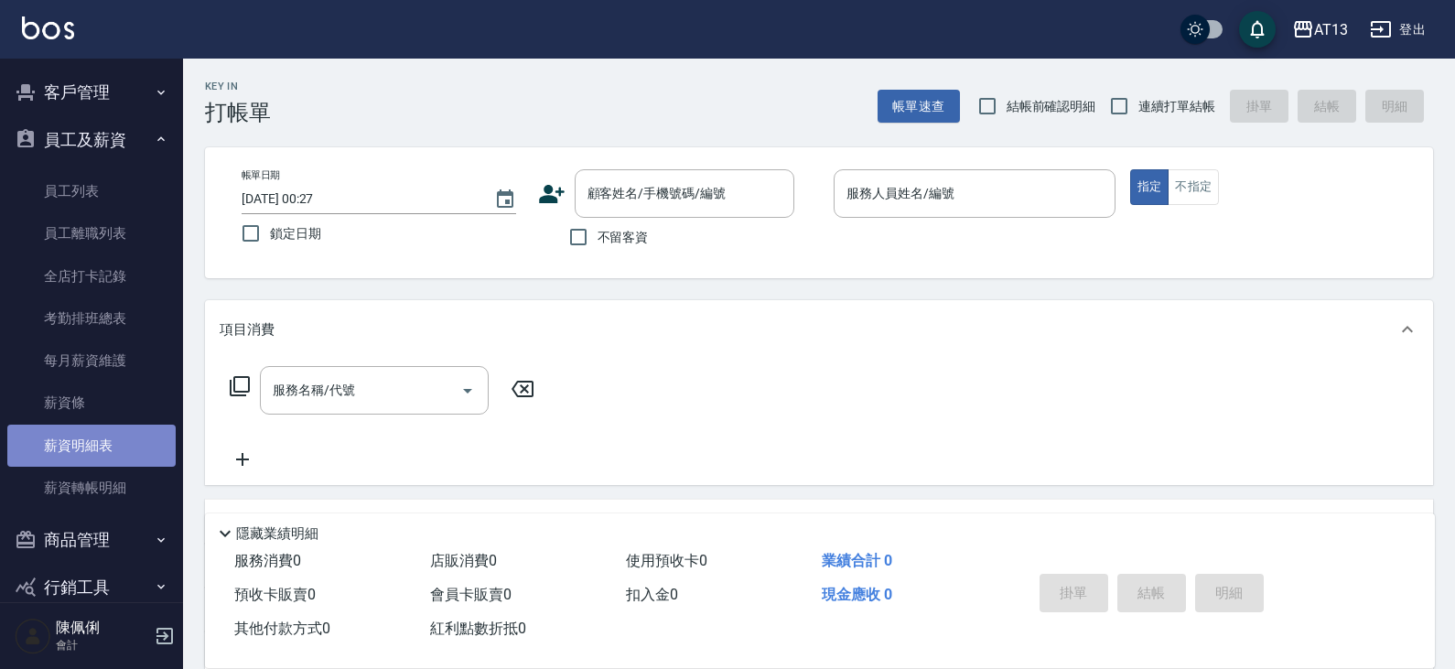
click at [97, 437] on link "薪資明細表" at bounding box center [91, 446] width 168 height 42
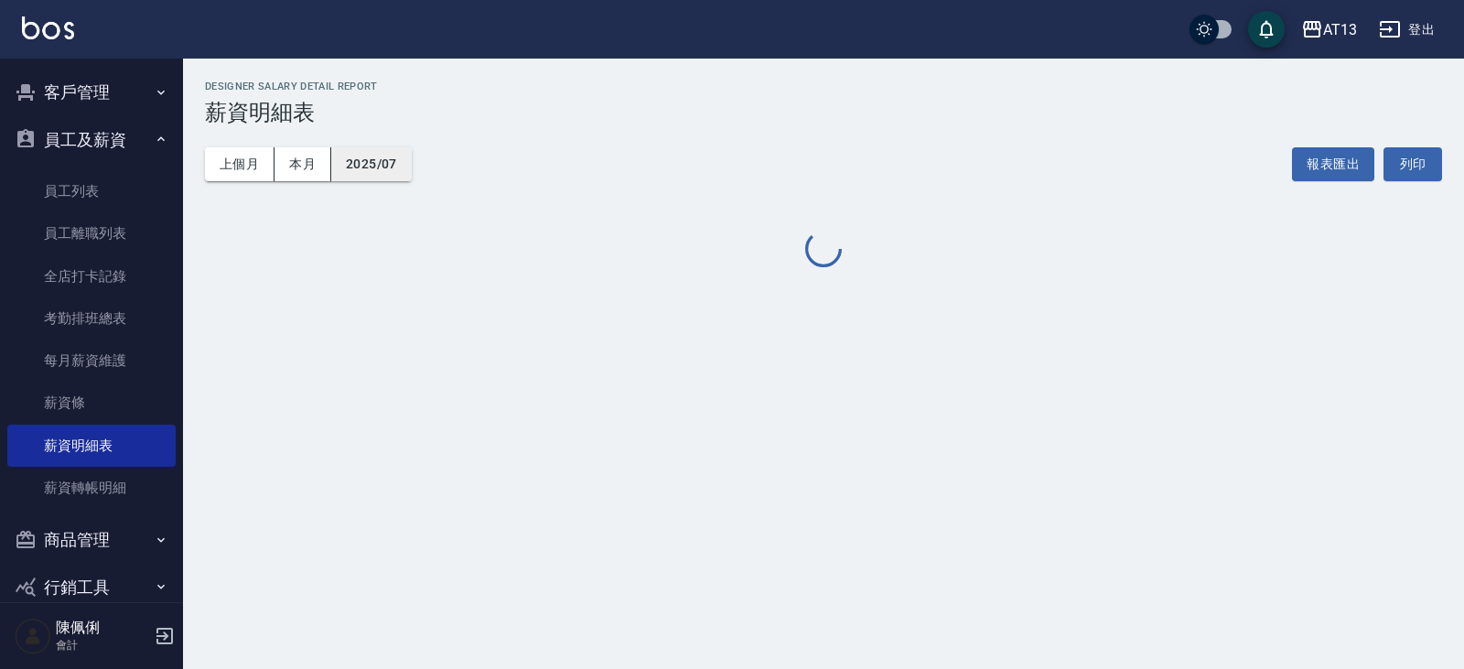
click at [376, 158] on button "2025/07" at bounding box center [371, 164] width 81 height 34
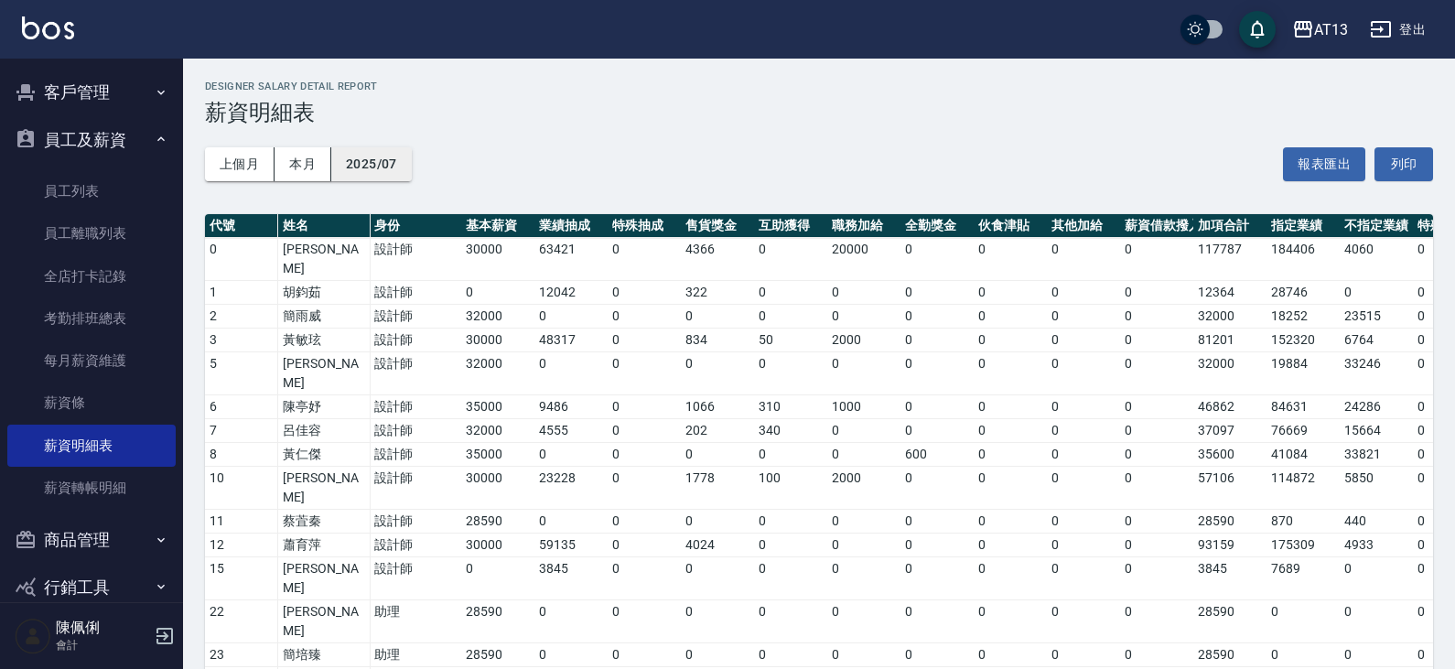
click at [404, 151] on button "2025/07" at bounding box center [371, 164] width 81 height 34
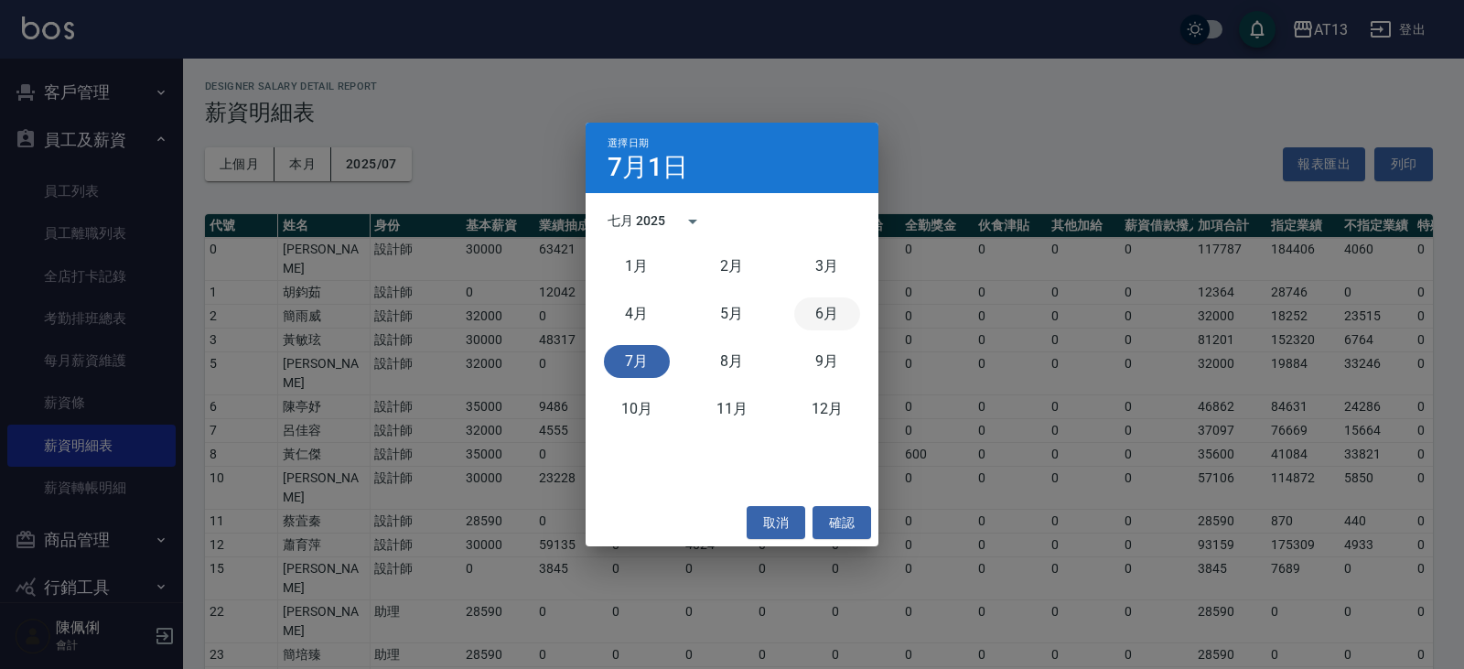
click at [820, 323] on button "6月" at bounding box center [827, 313] width 66 height 33
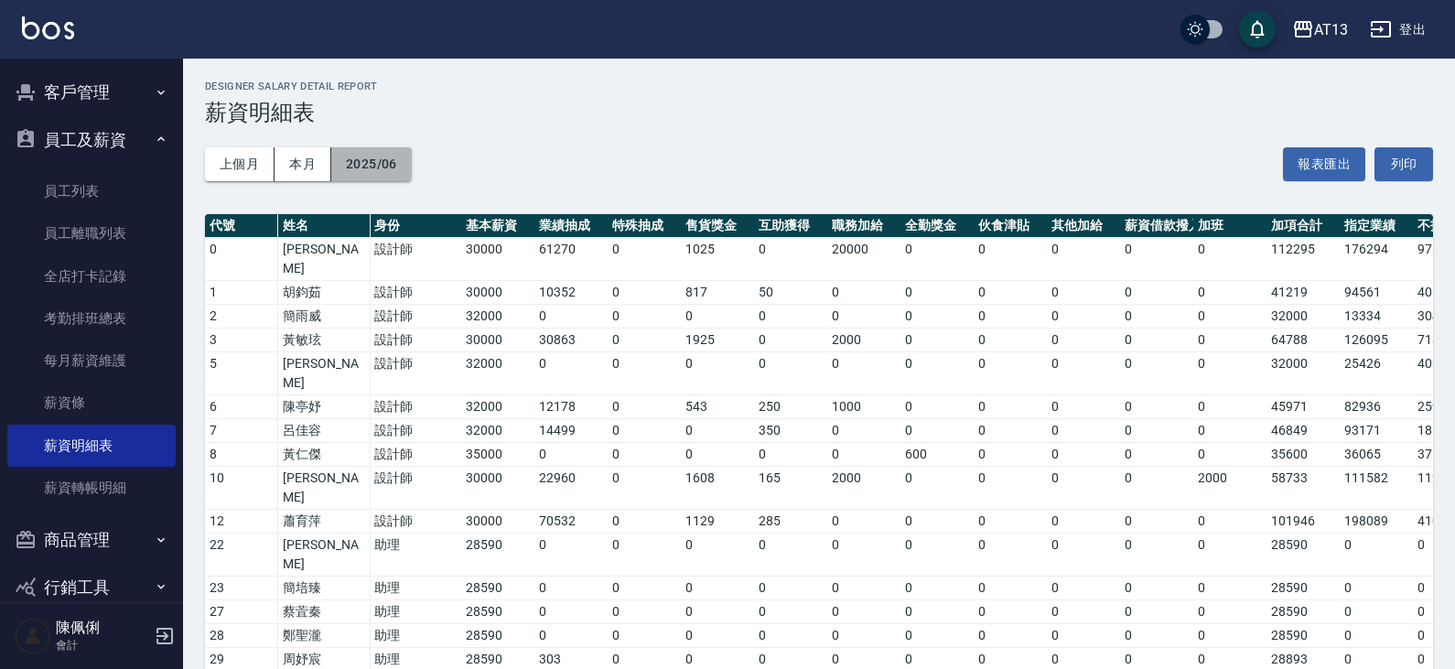
click at [373, 167] on button "2025/06" at bounding box center [371, 164] width 81 height 34
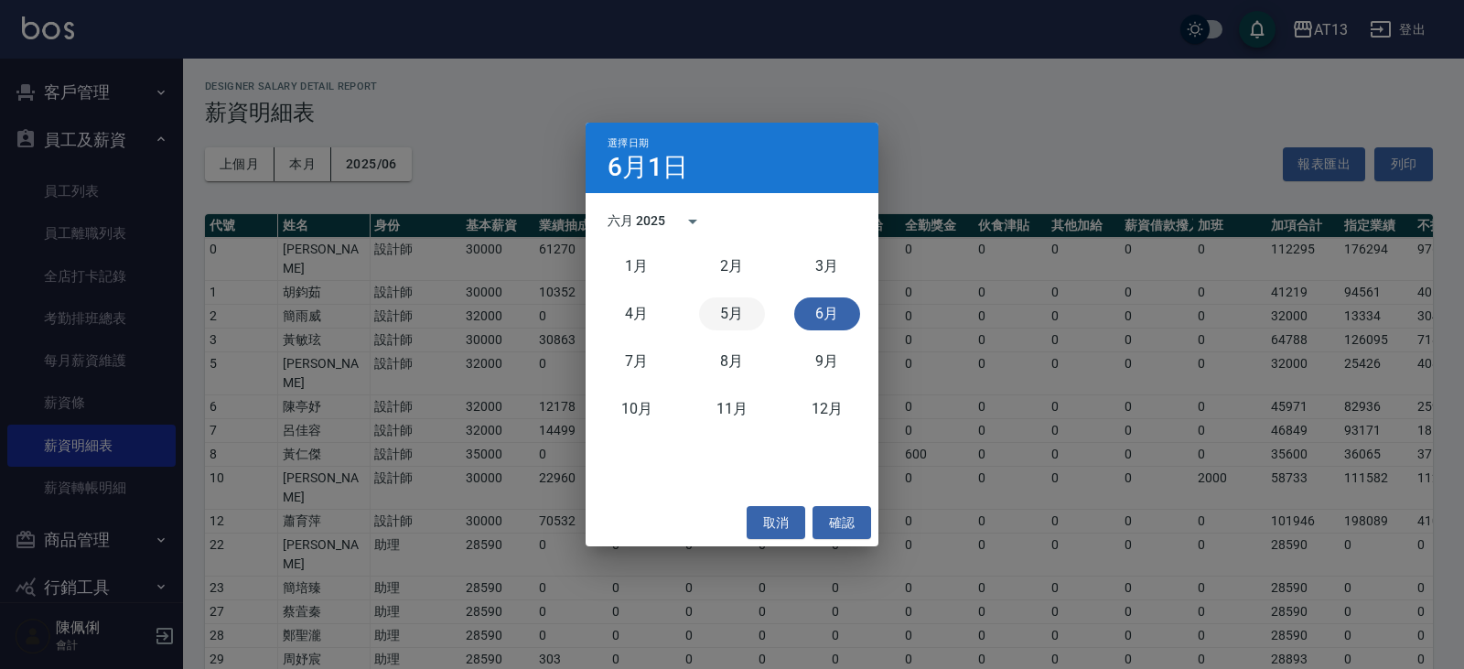
click at [739, 320] on button "5月" at bounding box center [732, 313] width 66 height 33
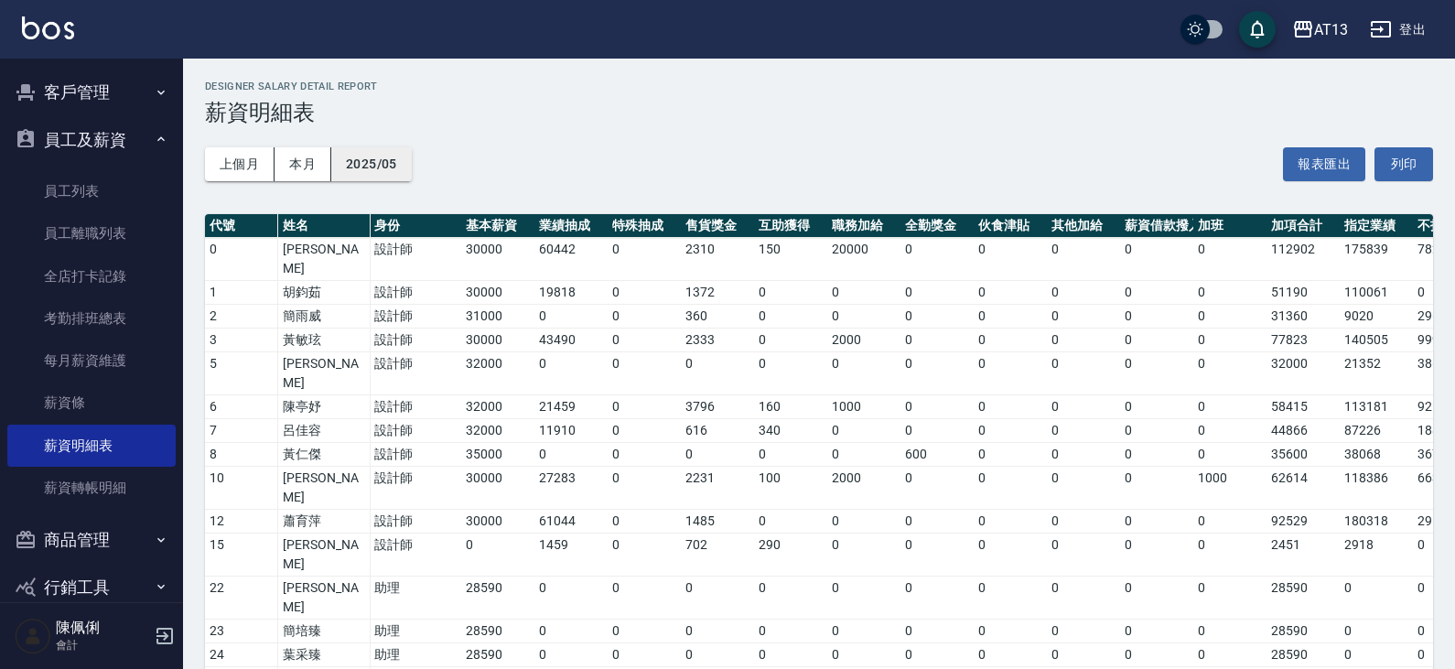
click at [369, 153] on button "2025/05" at bounding box center [371, 164] width 81 height 34
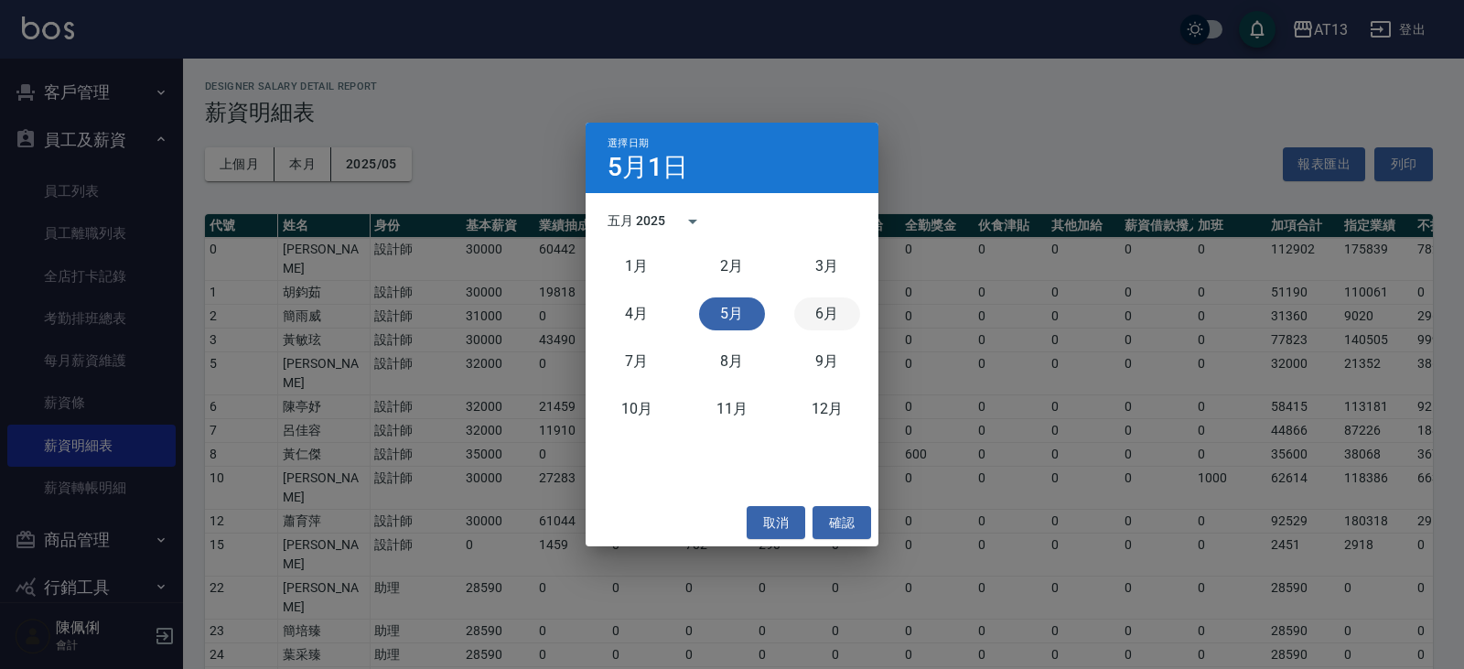
click at [811, 303] on button "6月" at bounding box center [827, 313] width 66 height 33
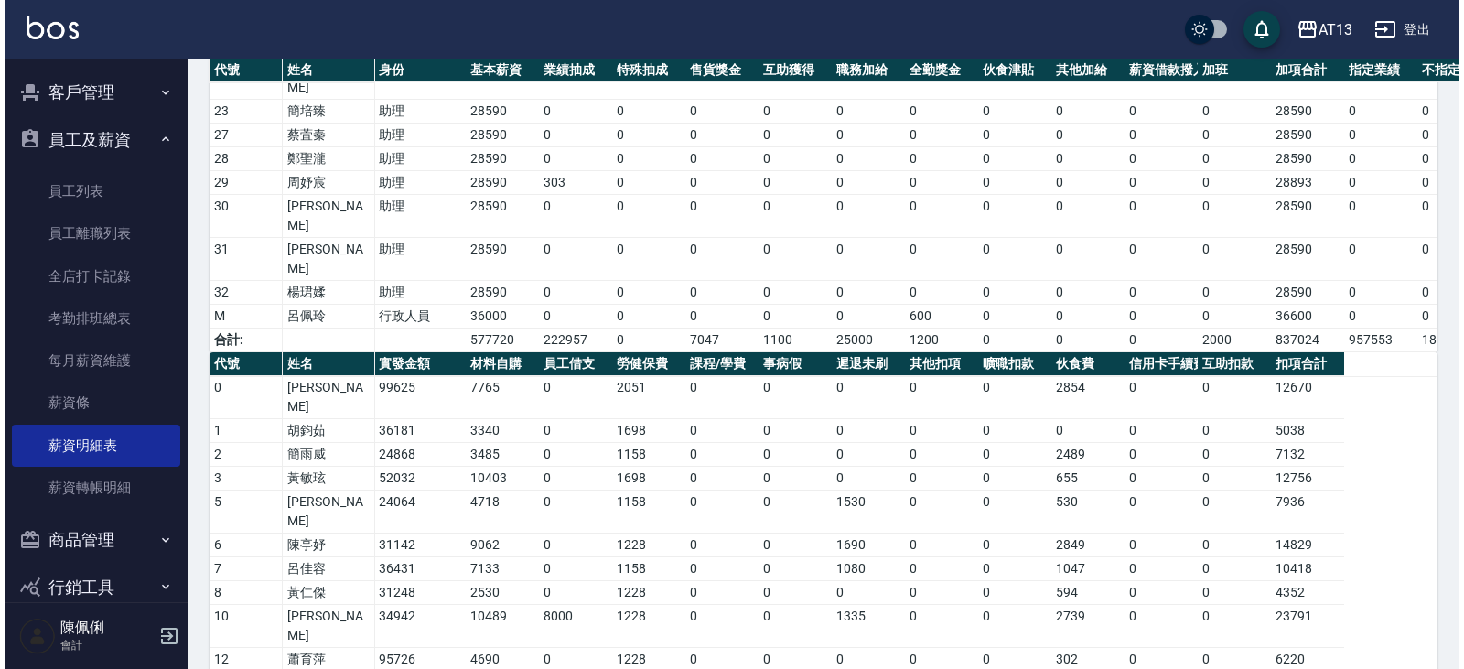
scroll to position [556, 0]
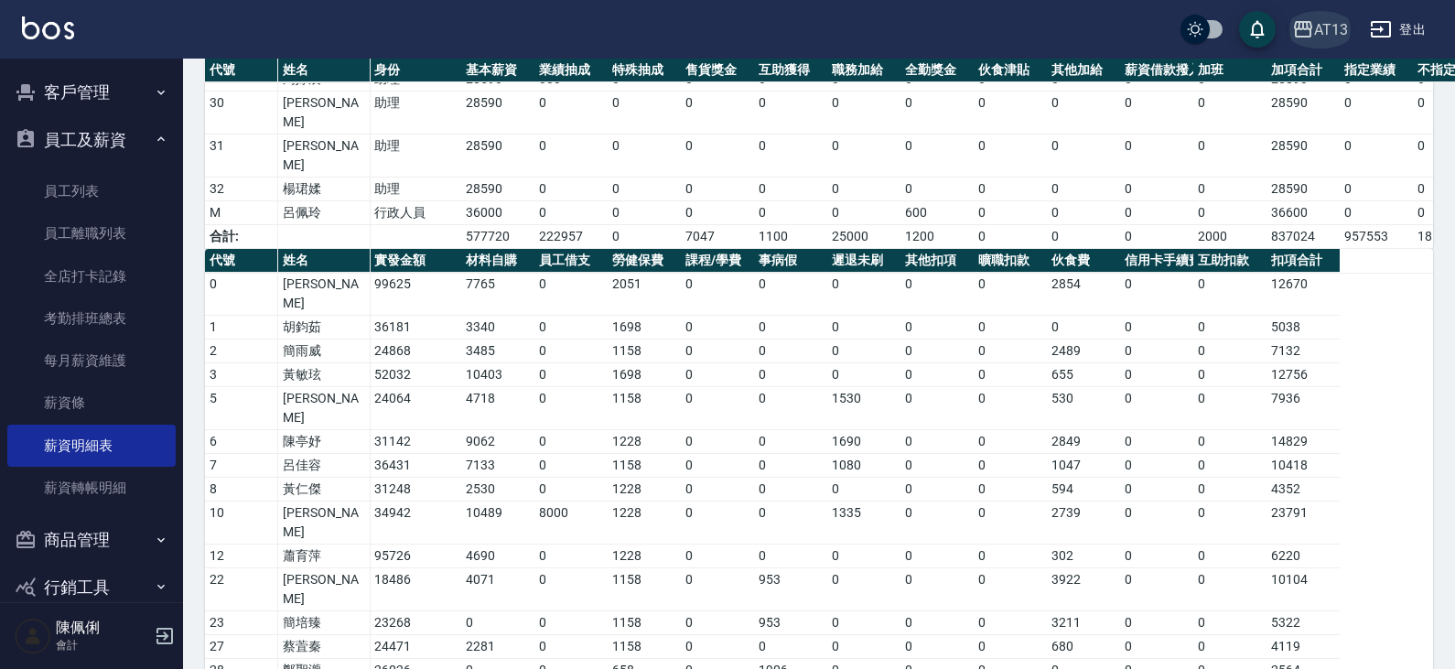
click at [1309, 26] on icon "button" at bounding box center [1303, 29] width 22 height 22
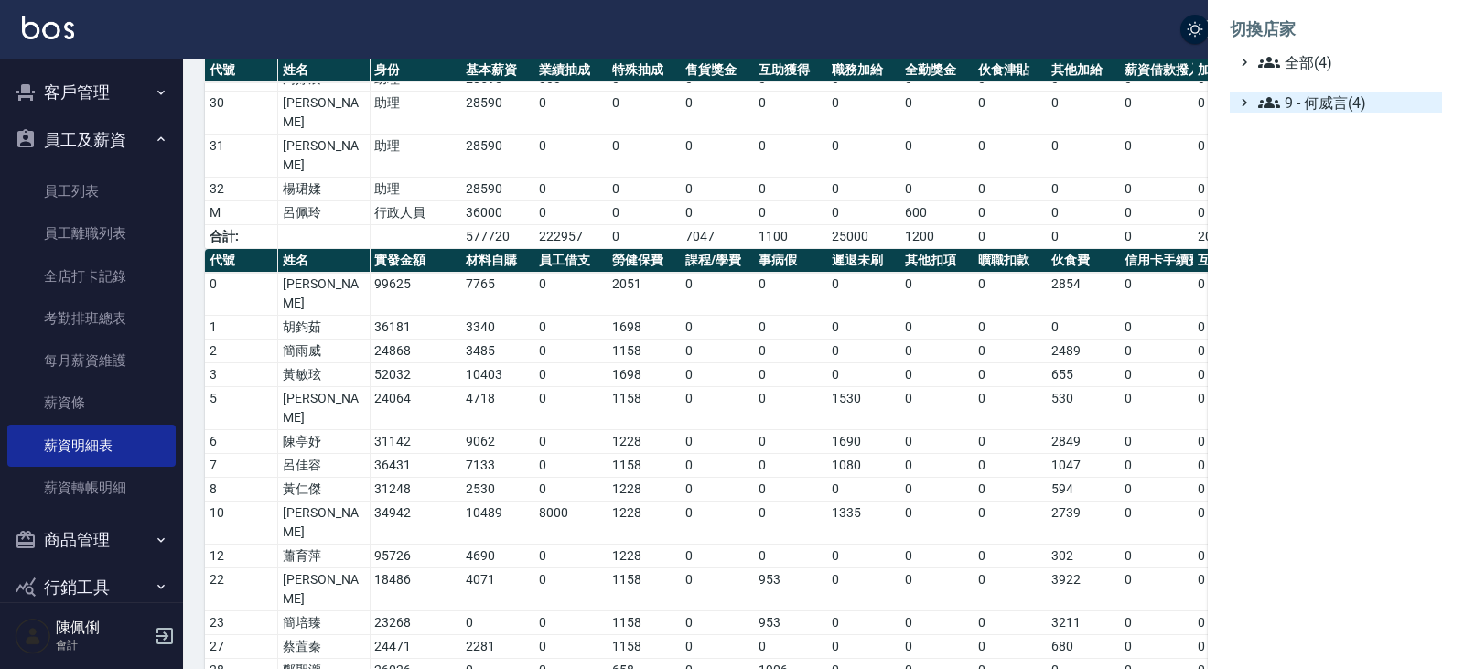
click at [1319, 106] on span "9 - 何威言(4)" at bounding box center [1346, 103] width 177 height 22
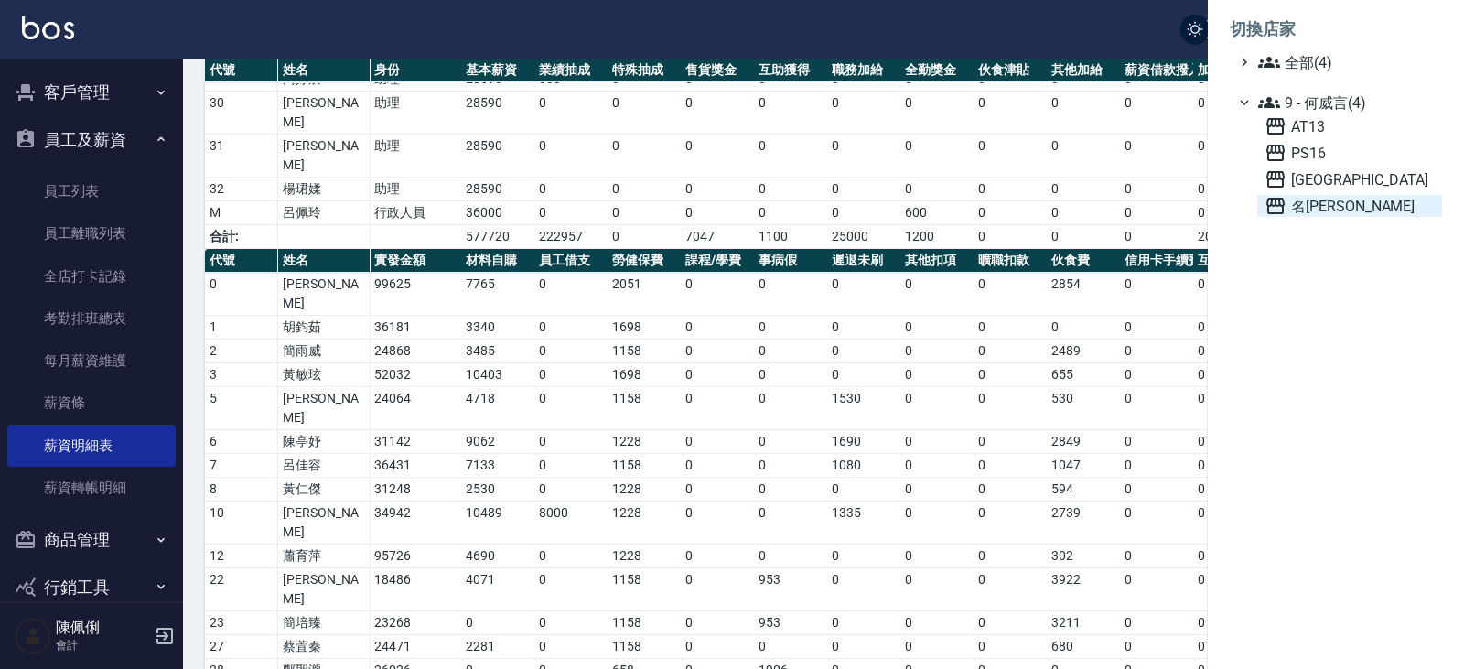
click at [1315, 203] on span "名[PERSON_NAME]" at bounding box center [1350, 206] width 170 height 22
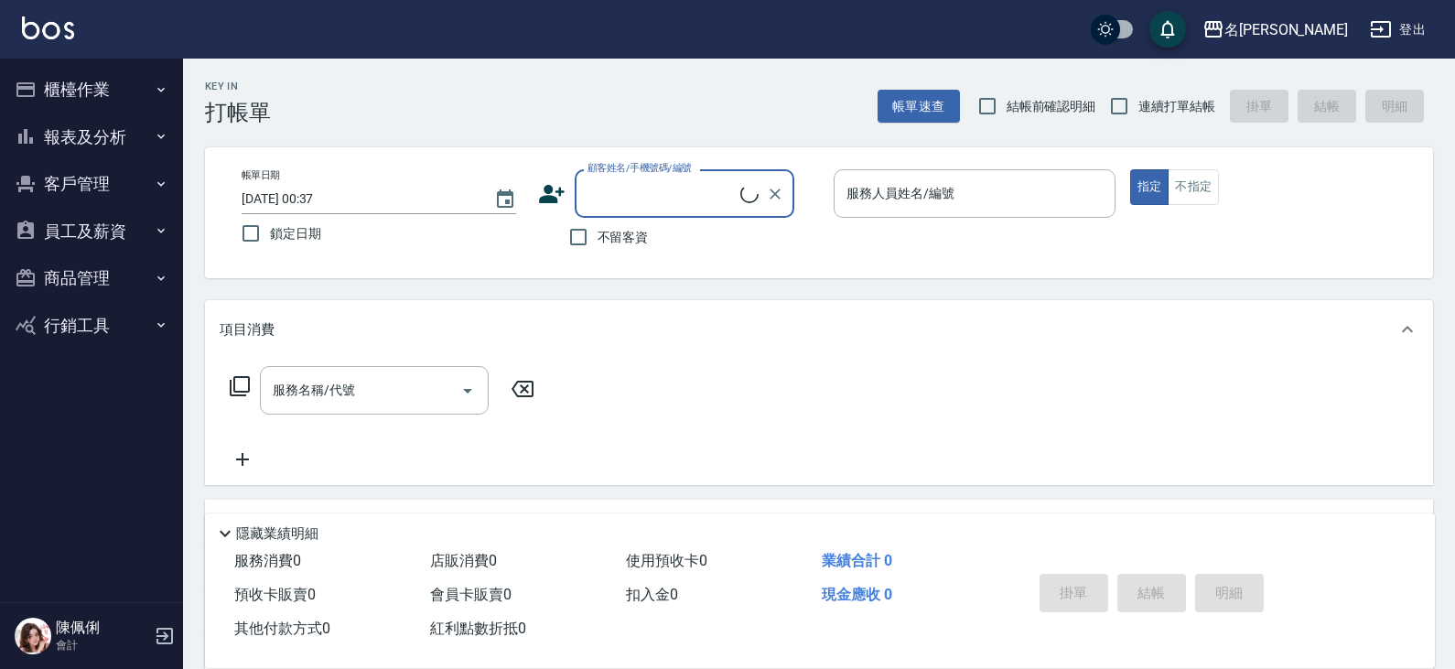
click at [69, 86] on button "櫃檯作業" at bounding box center [91, 90] width 168 height 48
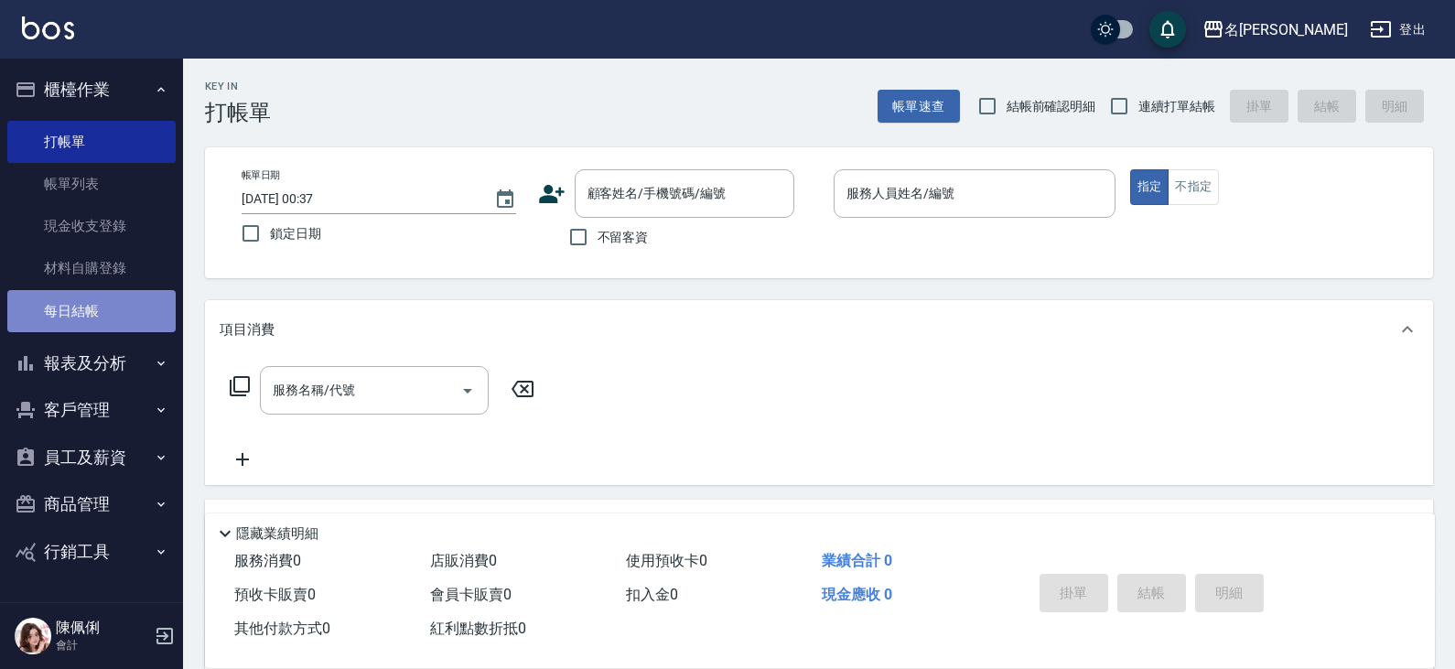
click at [102, 308] on link "每日結帳" at bounding box center [91, 311] width 168 height 42
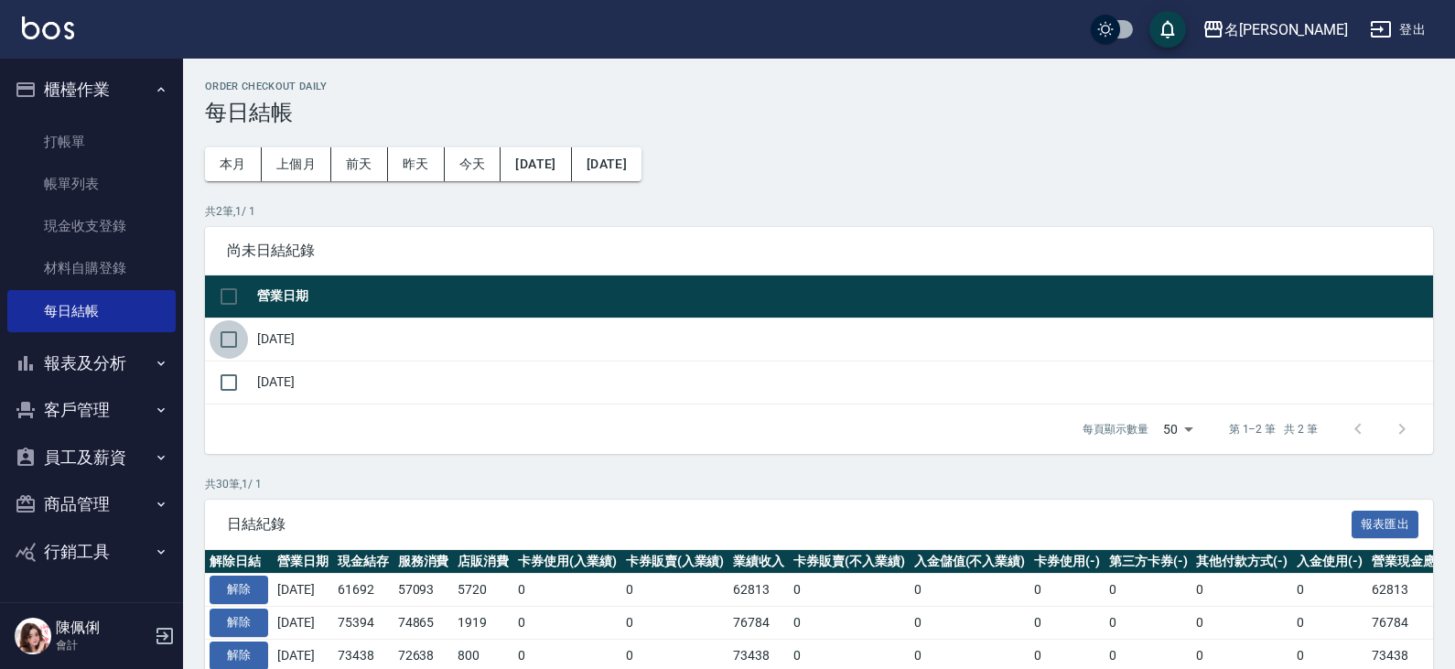
click at [232, 335] on input "checkbox" at bounding box center [229, 339] width 38 height 38
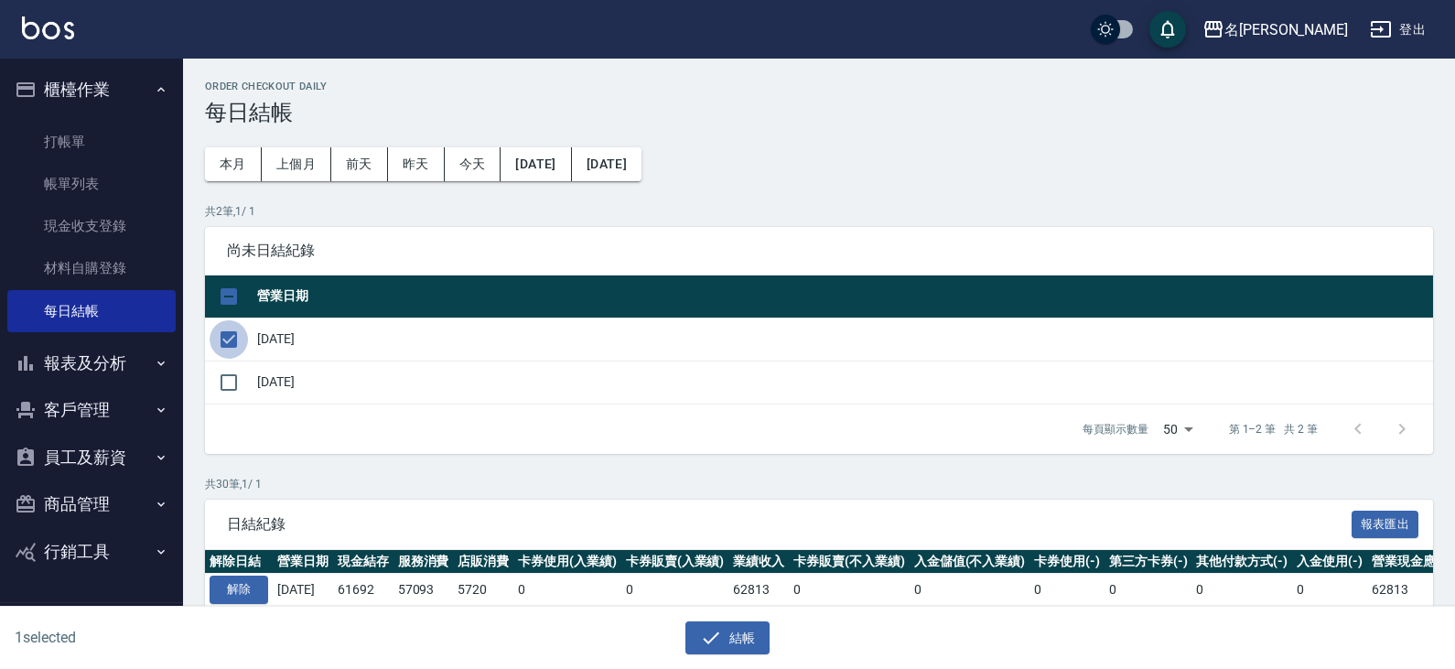
click at [238, 335] on input "checkbox" at bounding box center [229, 339] width 38 height 38
checkbox input "false"
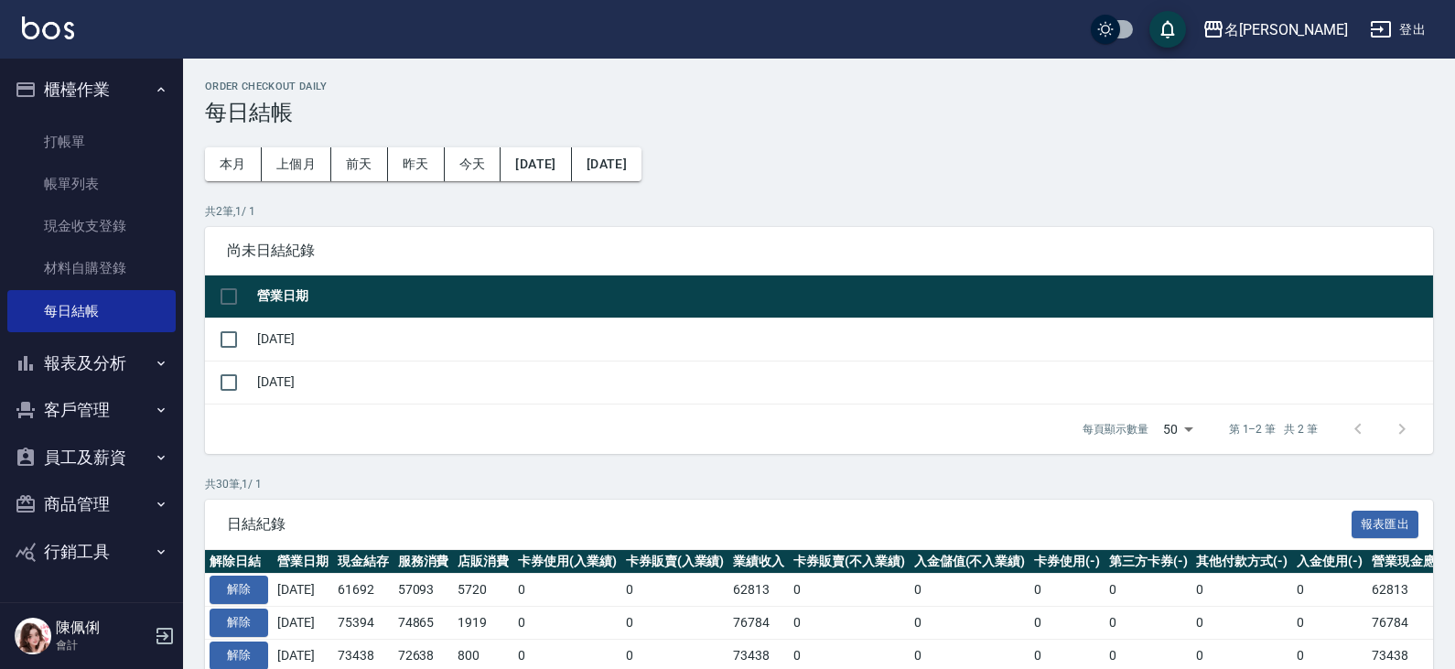
click at [520, 225] on div "共 2 筆, 1 / 1 尚未日結紀錄 營業日期 [DATE] [DATE] 每頁顯示數量 50 50 第 1–2 筆 共 2 筆 0 selected 結帳" at bounding box center [819, 328] width 1228 height 251
click at [291, 166] on button "上個月" at bounding box center [297, 164] width 70 height 34
